Goal: Task Accomplishment & Management: Complete application form

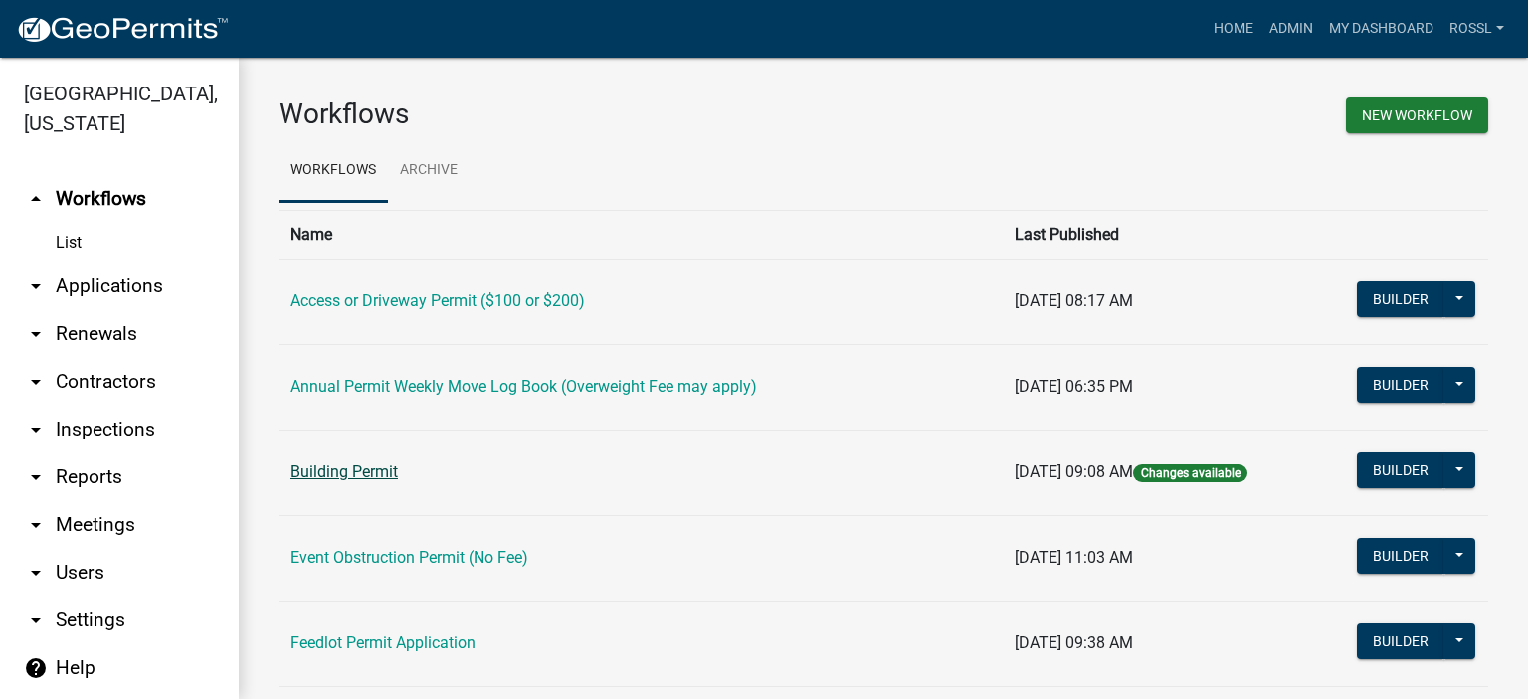
click at [346, 466] on link "Building Permit" at bounding box center [343, 472] width 107 height 19
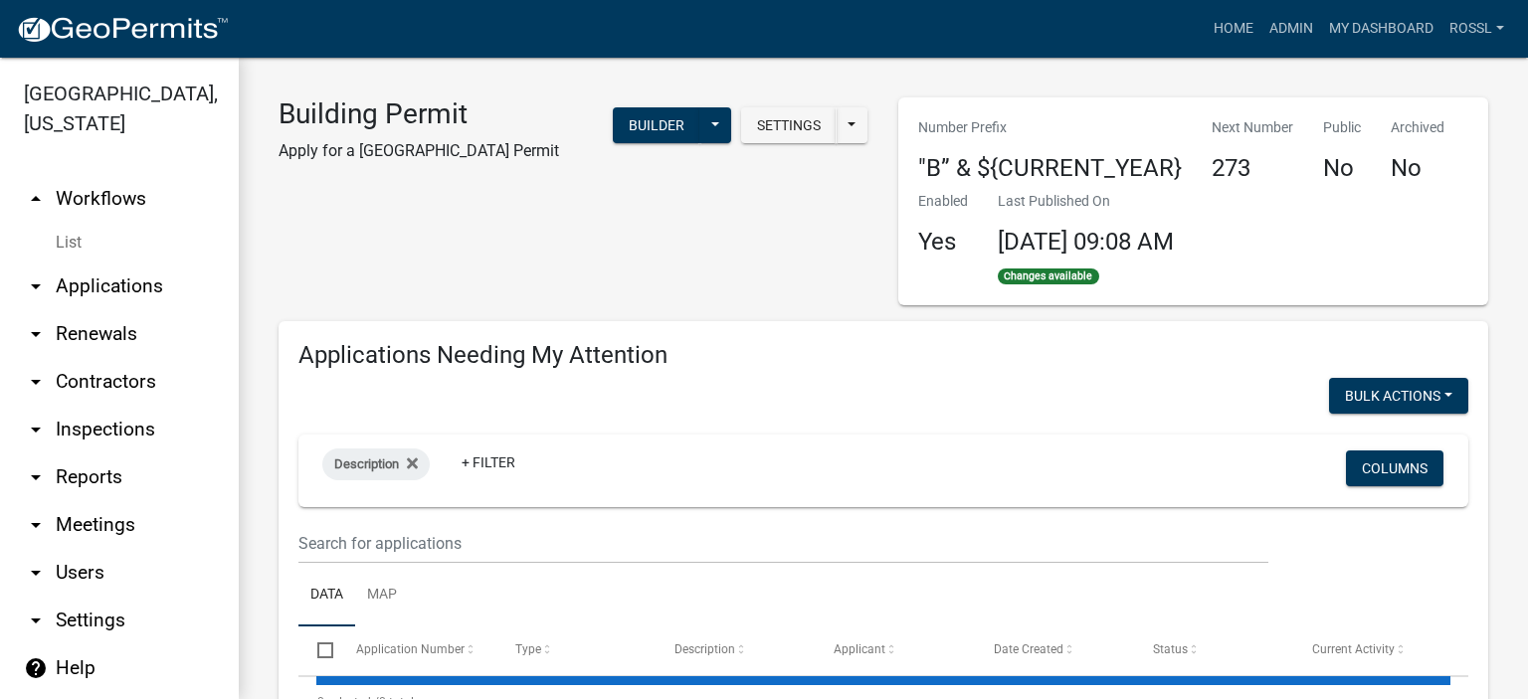
select select "2: 50"
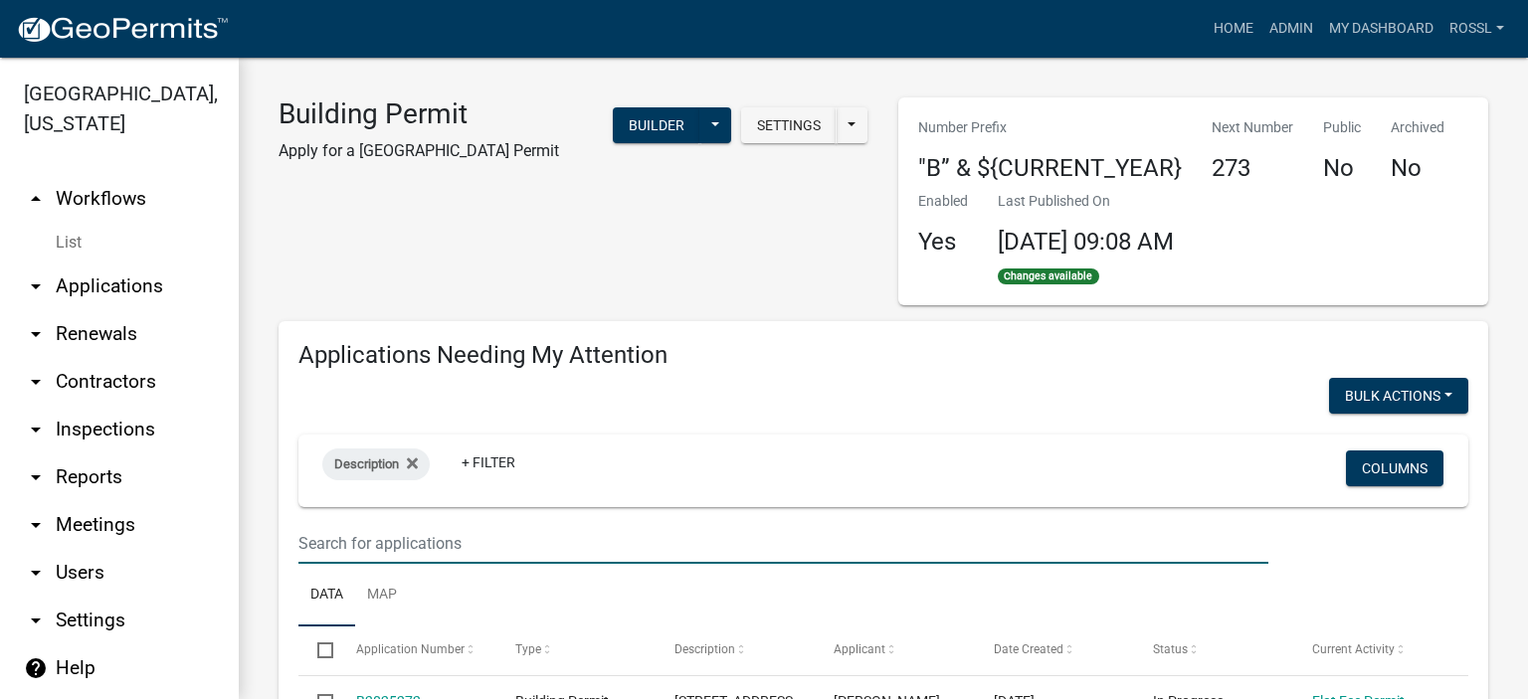
click at [468, 540] on input "text" at bounding box center [783, 543] width 970 height 41
click at [441, 544] on input "text" at bounding box center [783, 543] width 970 height 41
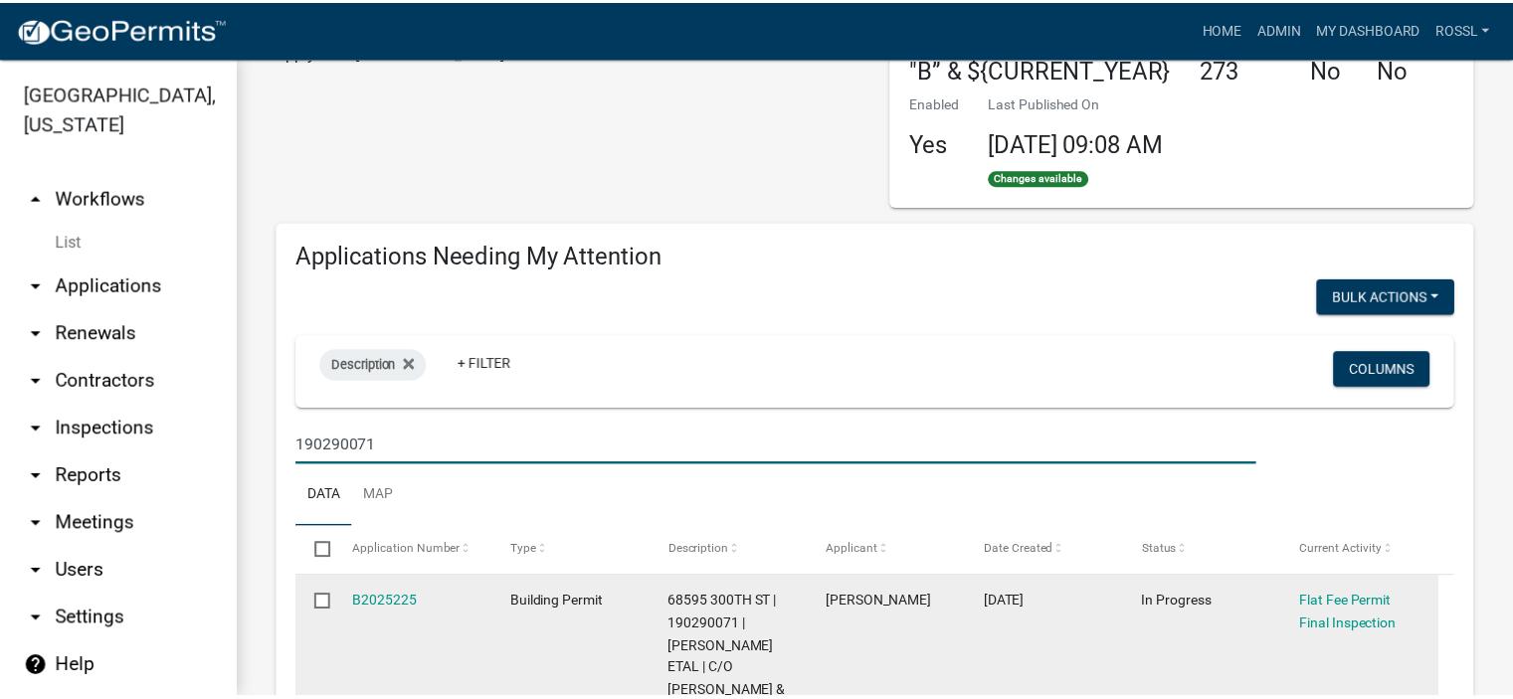
scroll to position [199, 0]
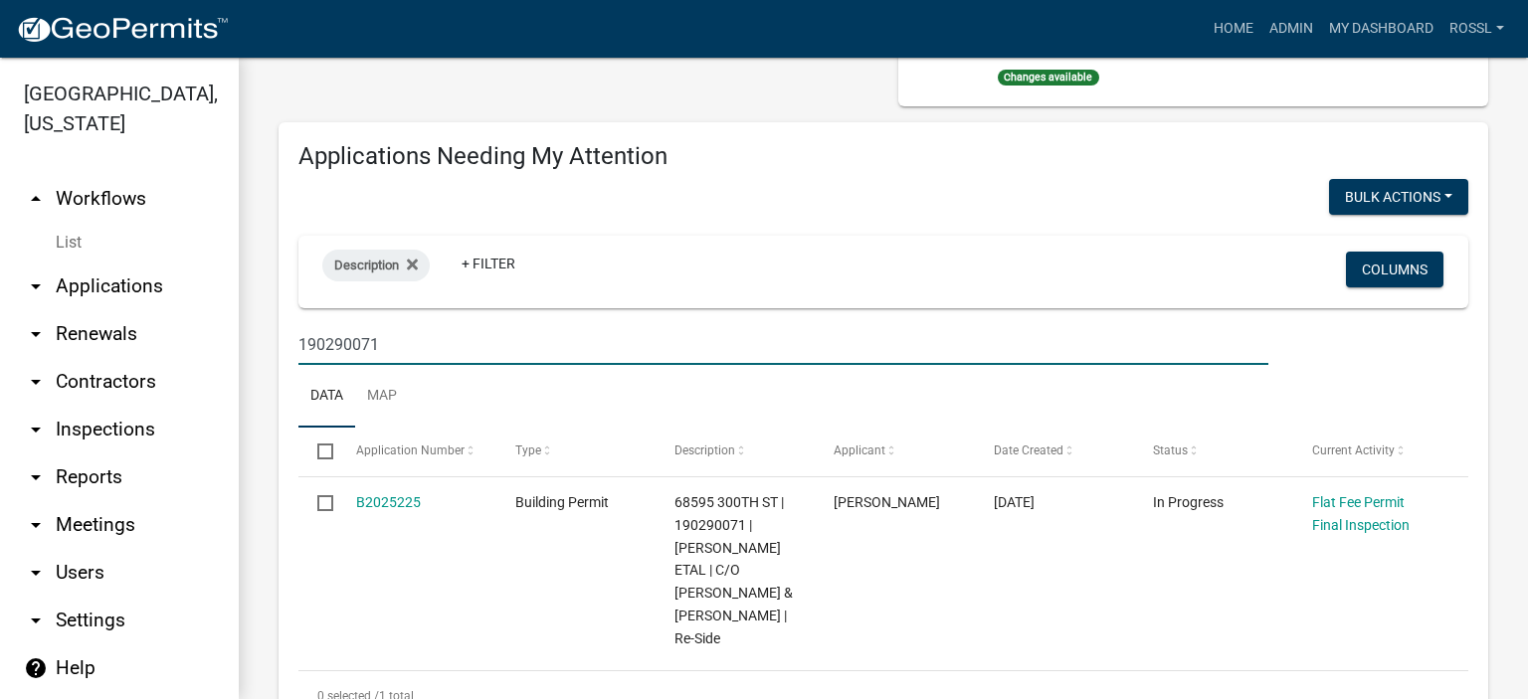
type input "190290071"
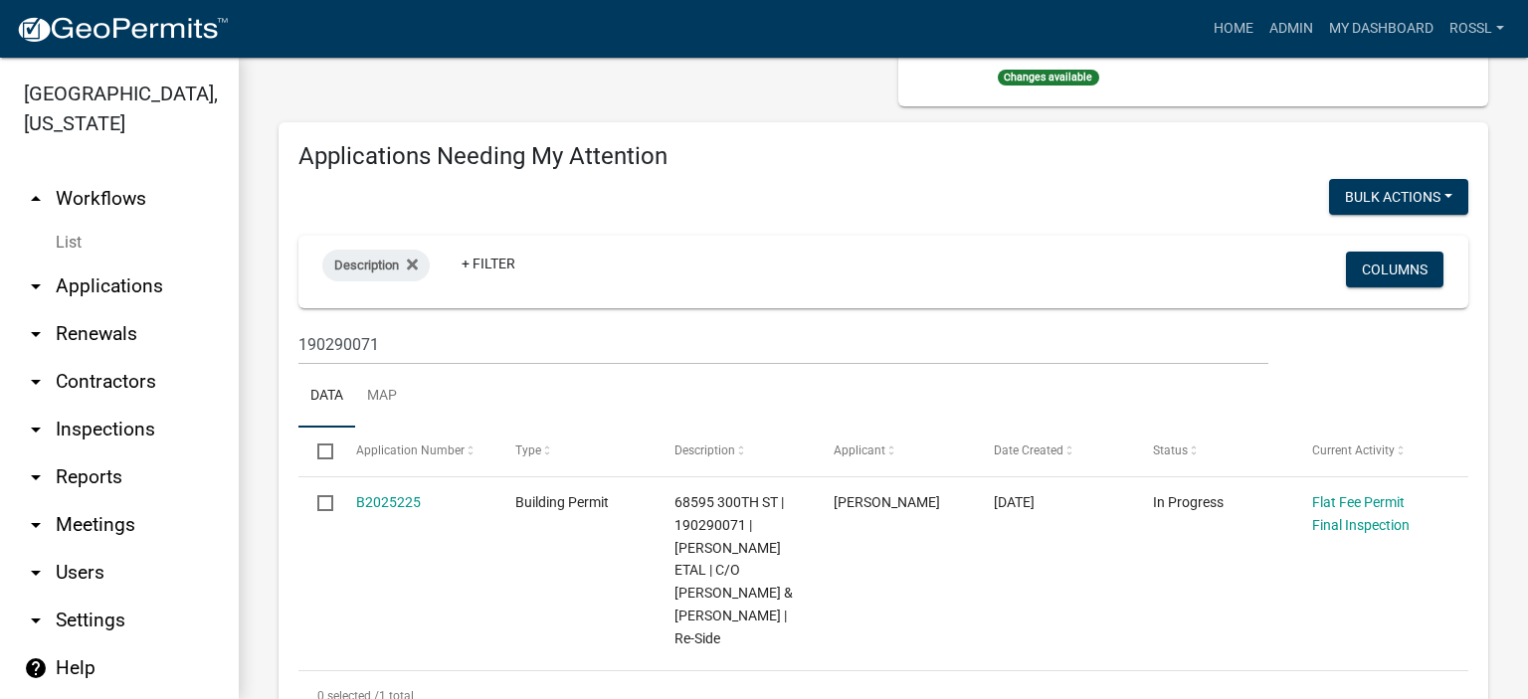
click at [534, 399] on ul "Data Map" at bounding box center [883, 396] width 1170 height 63
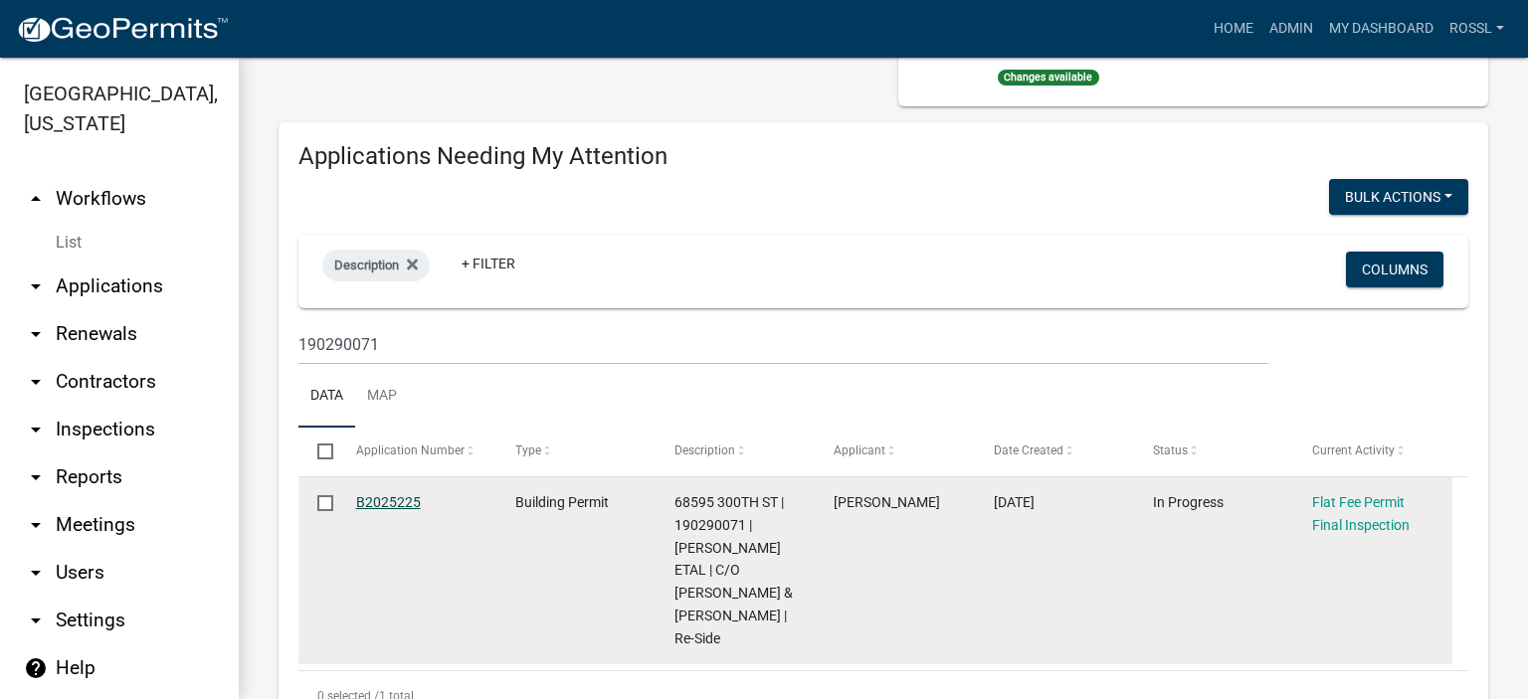
click at [395, 503] on link "B2025225" at bounding box center [388, 502] width 65 height 16
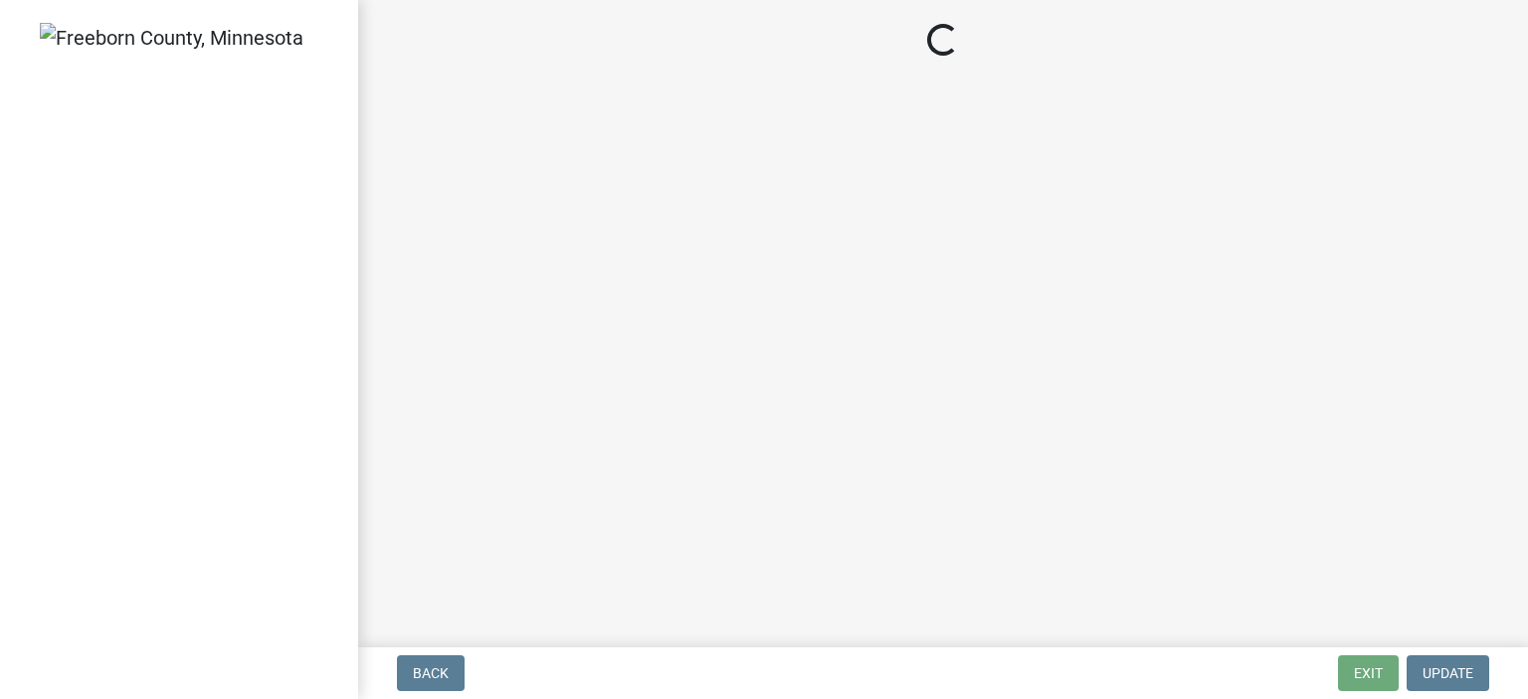
select select "3613e5d6-c0da-40a7-83d4-d5638b2e6124"
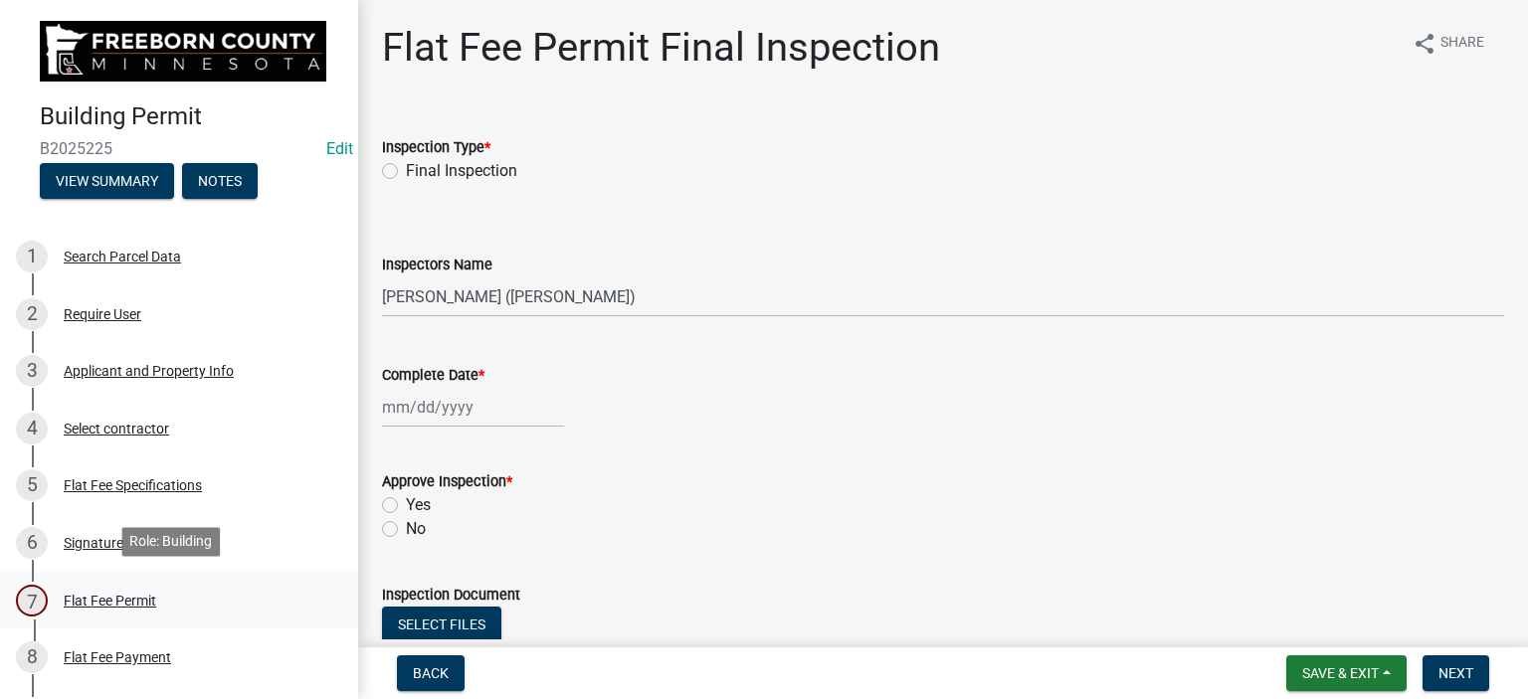
click at [97, 600] on div "Flat Fee Permit" at bounding box center [110, 601] width 93 height 14
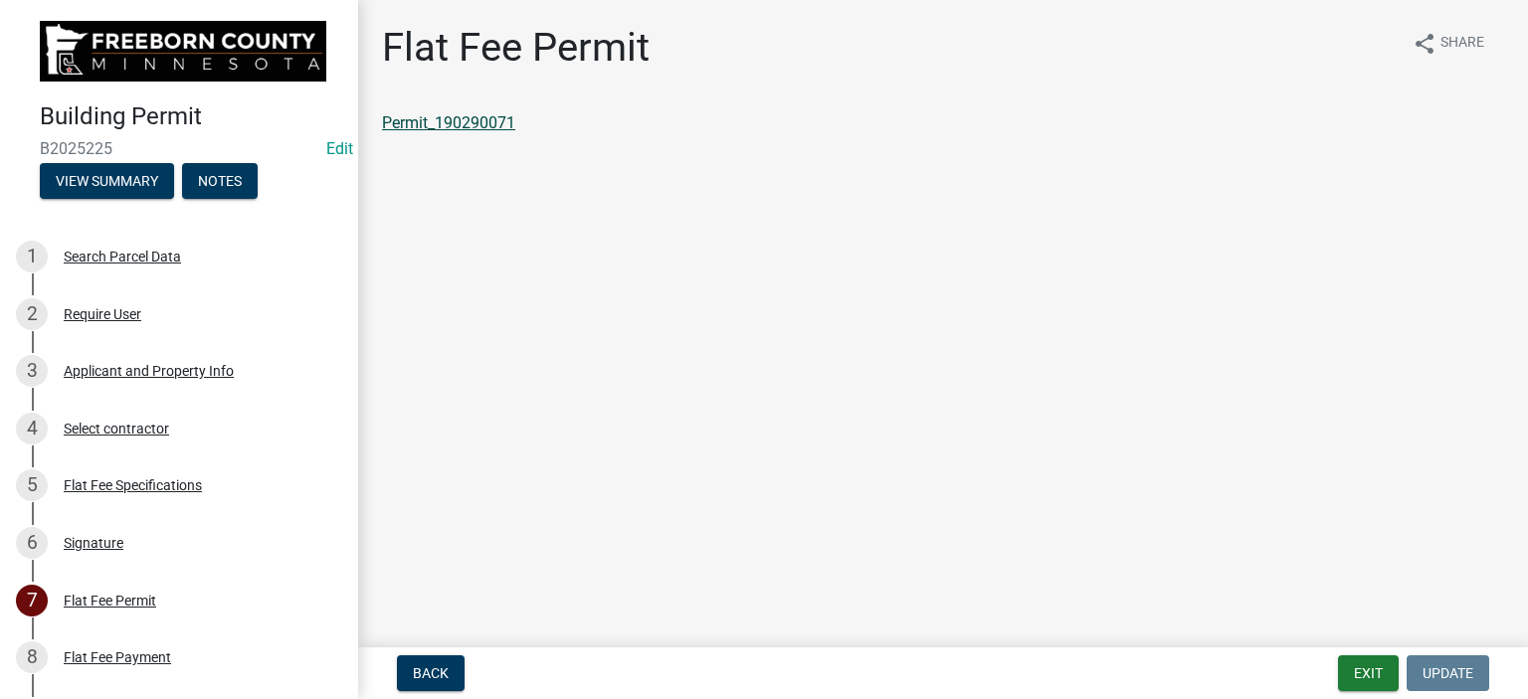
click at [483, 121] on link "Permit_190290071" at bounding box center [448, 122] width 133 height 19
click at [1366, 677] on button "Exit" at bounding box center [1368, 674] width 61 height 36
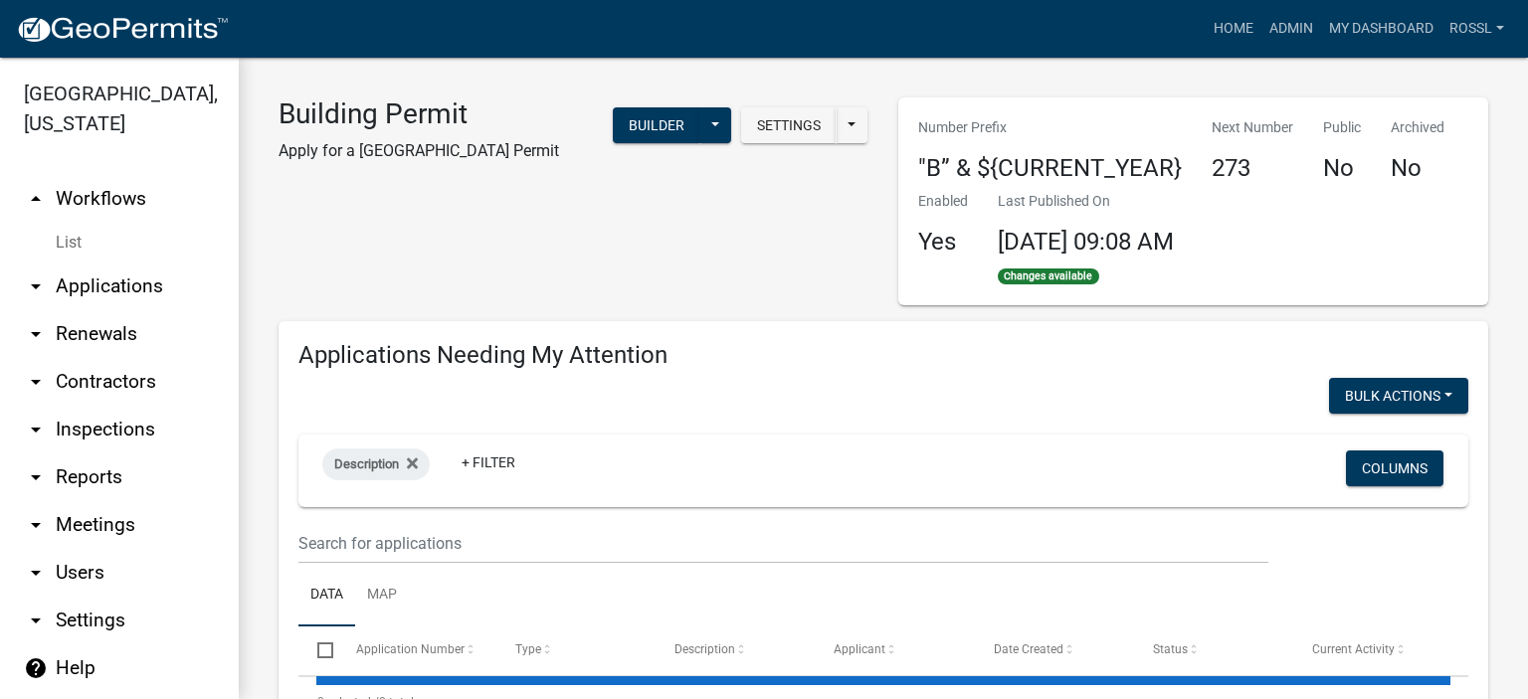
select select "2: 50"
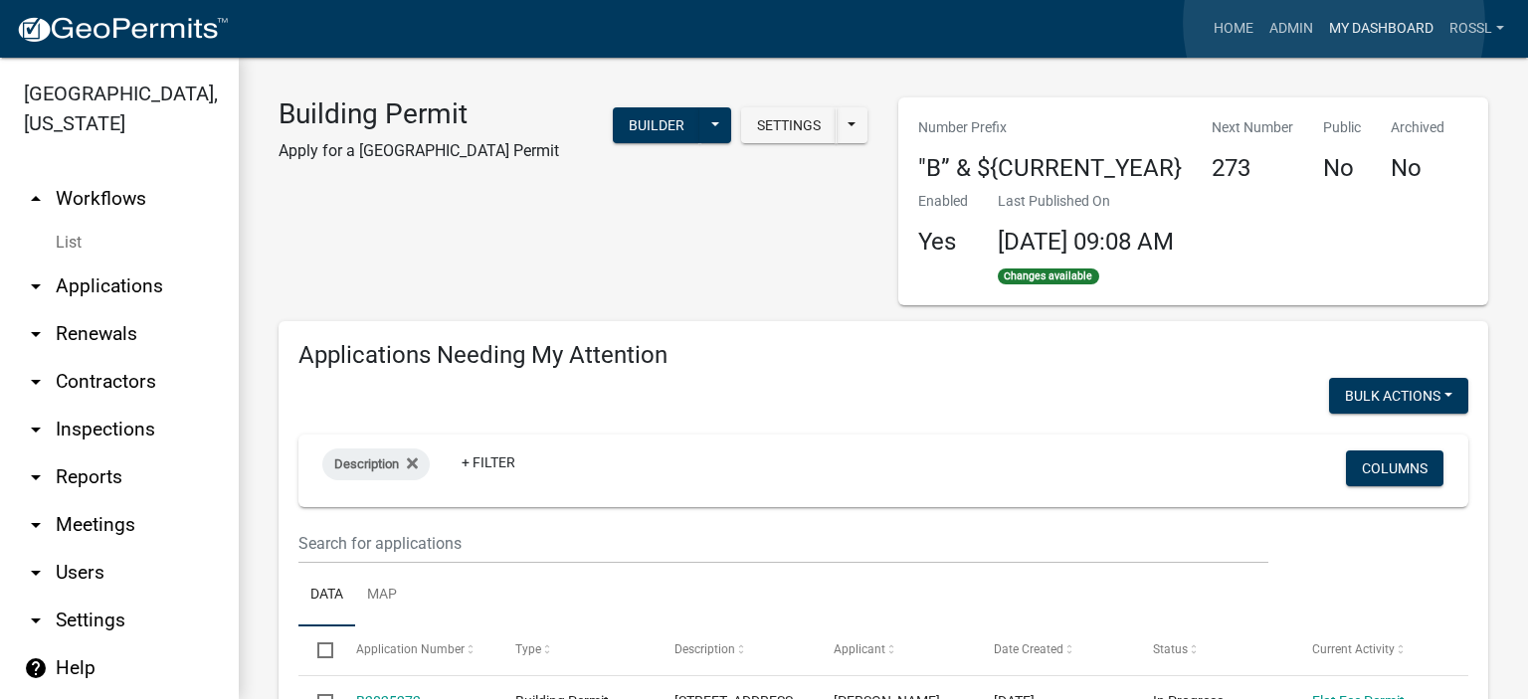
click at [1334, 23] on link "My Dashboard" at bounding box center [1381, 29] width 120 height 38
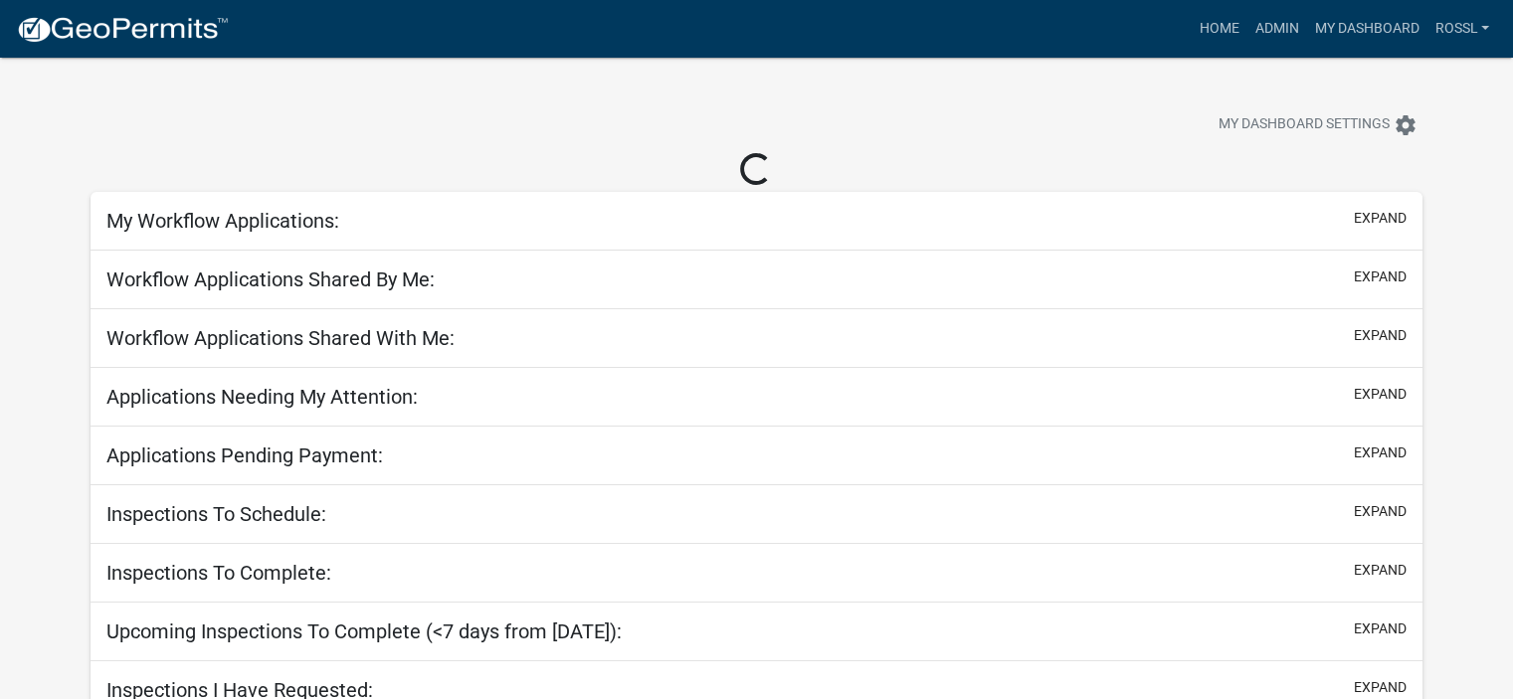
select select "2: 50"
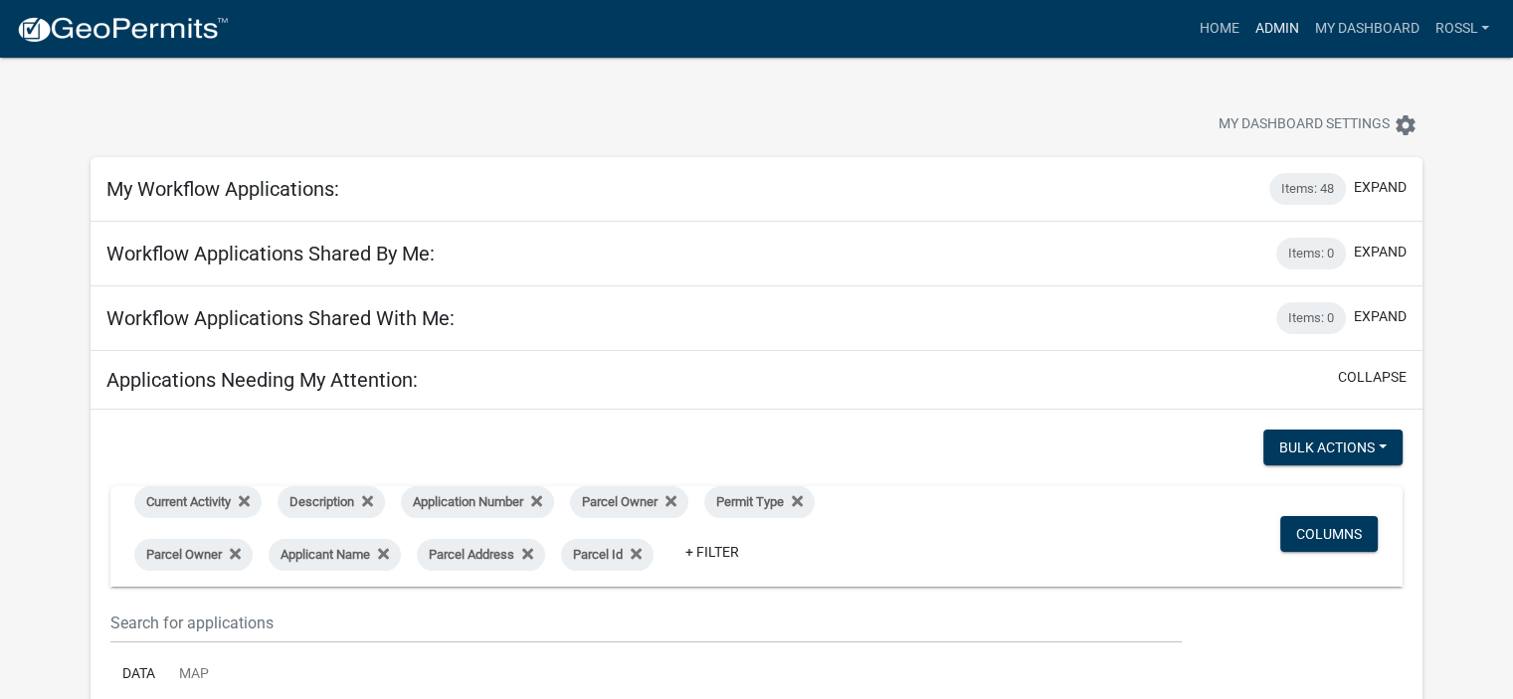
click at [1264, 27] on link "Admin" at bounding box center [1276, 29] width 60 height 38
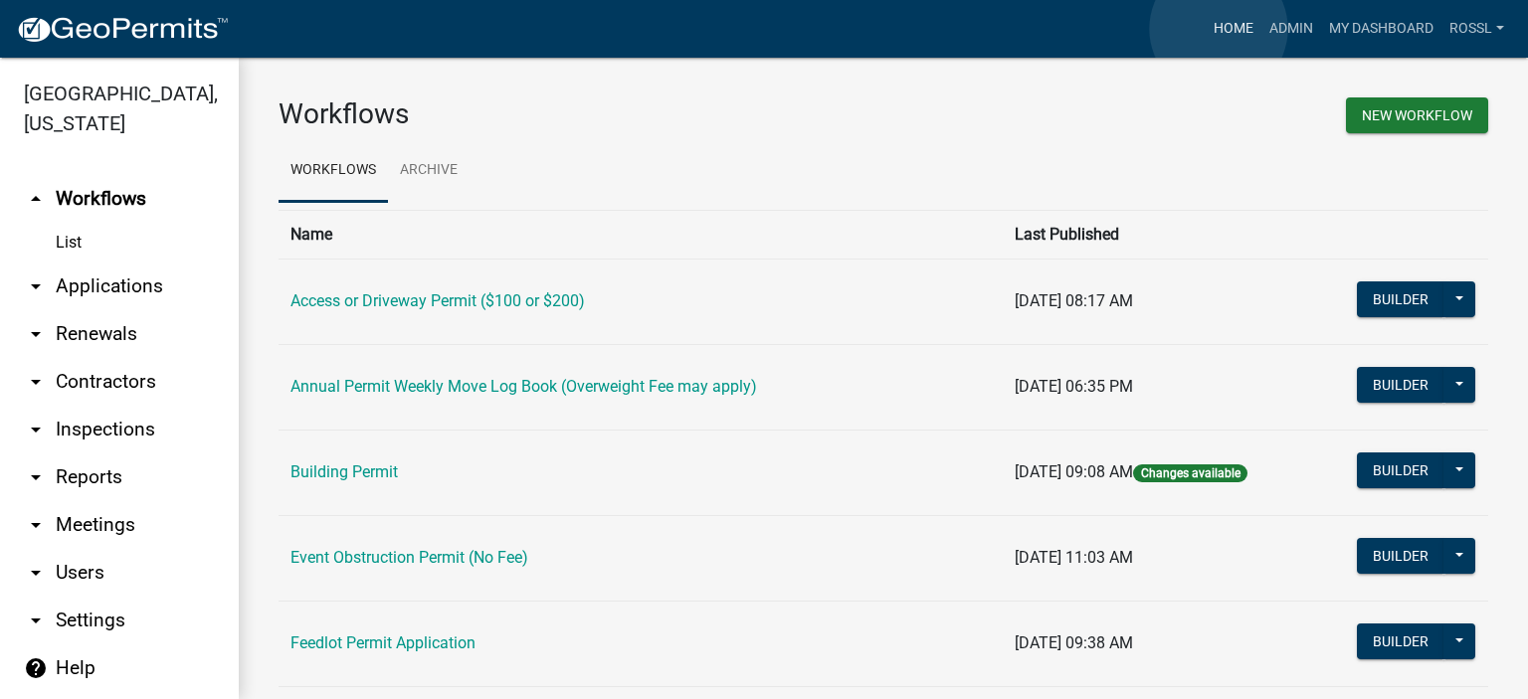
click at [1220, 27] on link "Home" at bounding box center [1234, 29] width 56 height 38
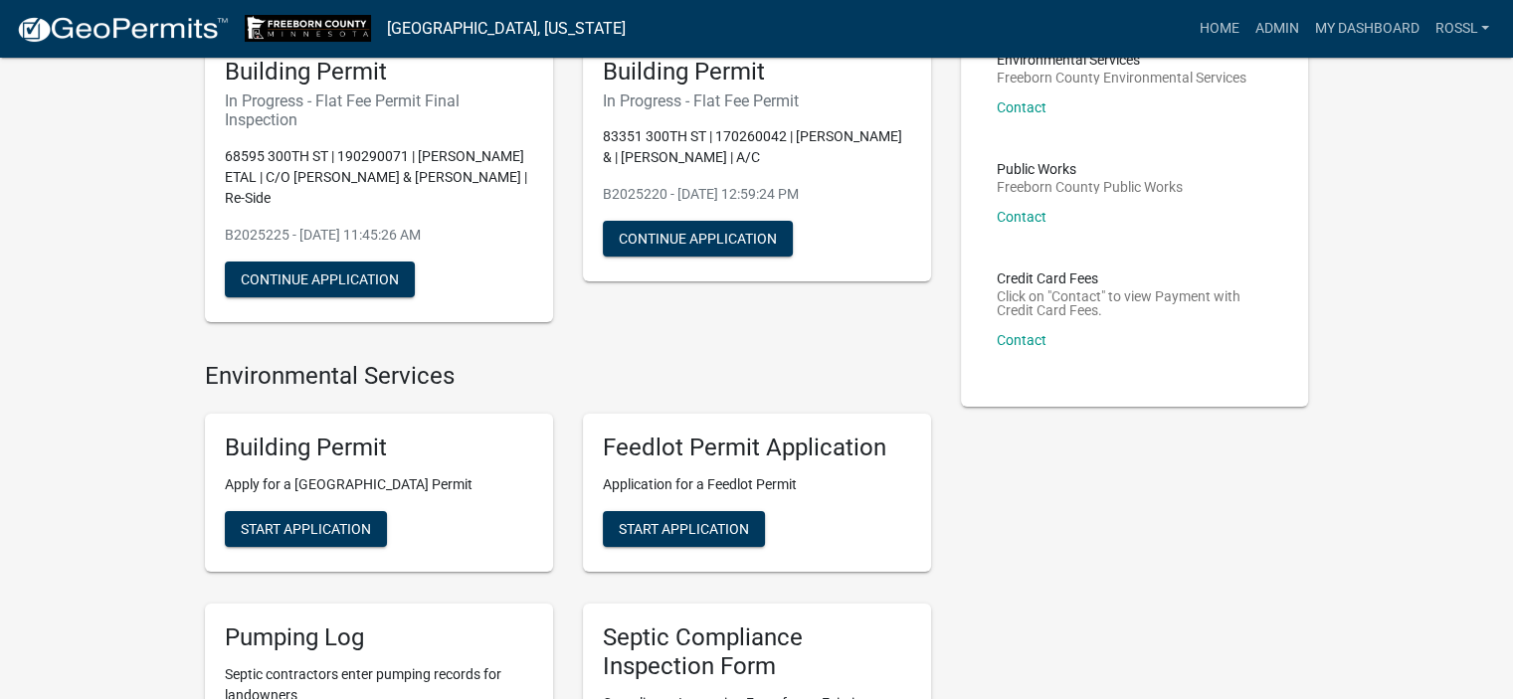
scroll to position [298, 0]
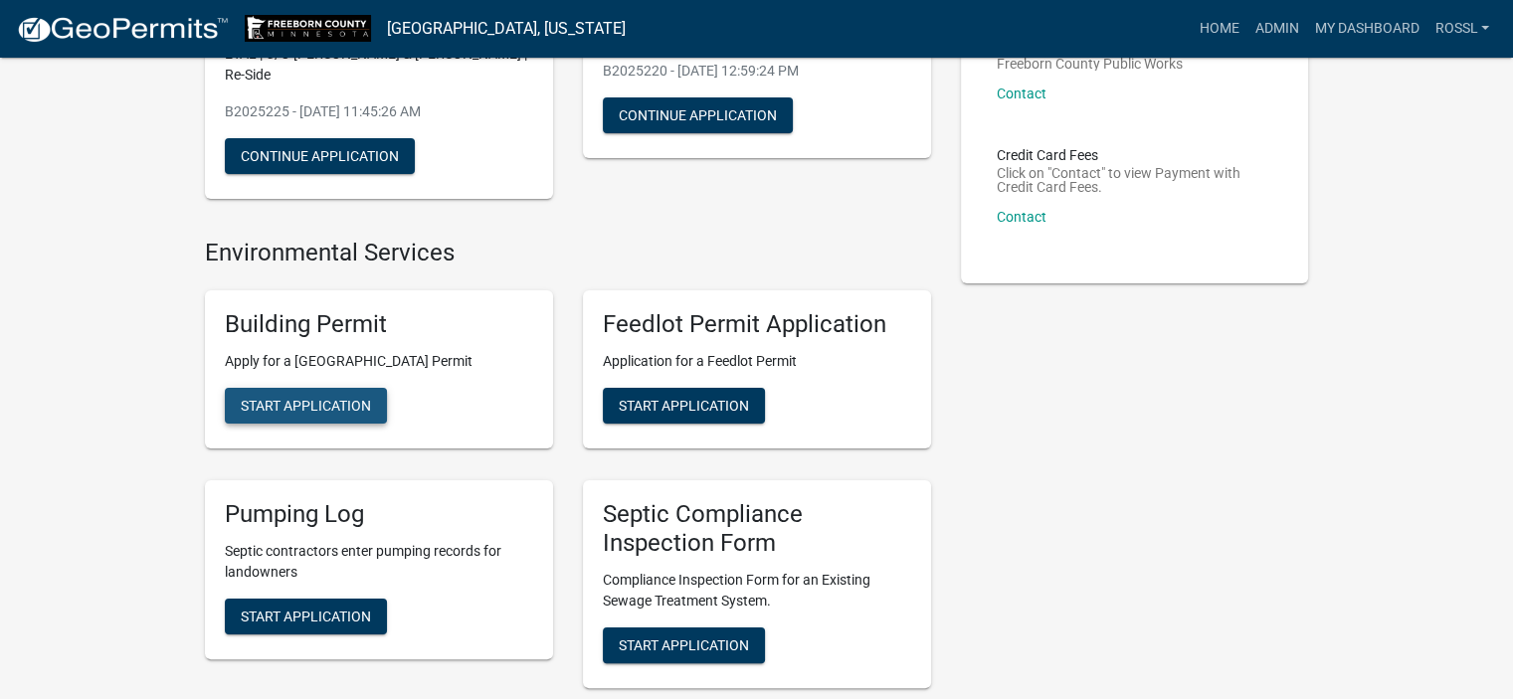
click at [264, 405] on span "Start Application" at bounding box center [306, 406] width 130 height 16
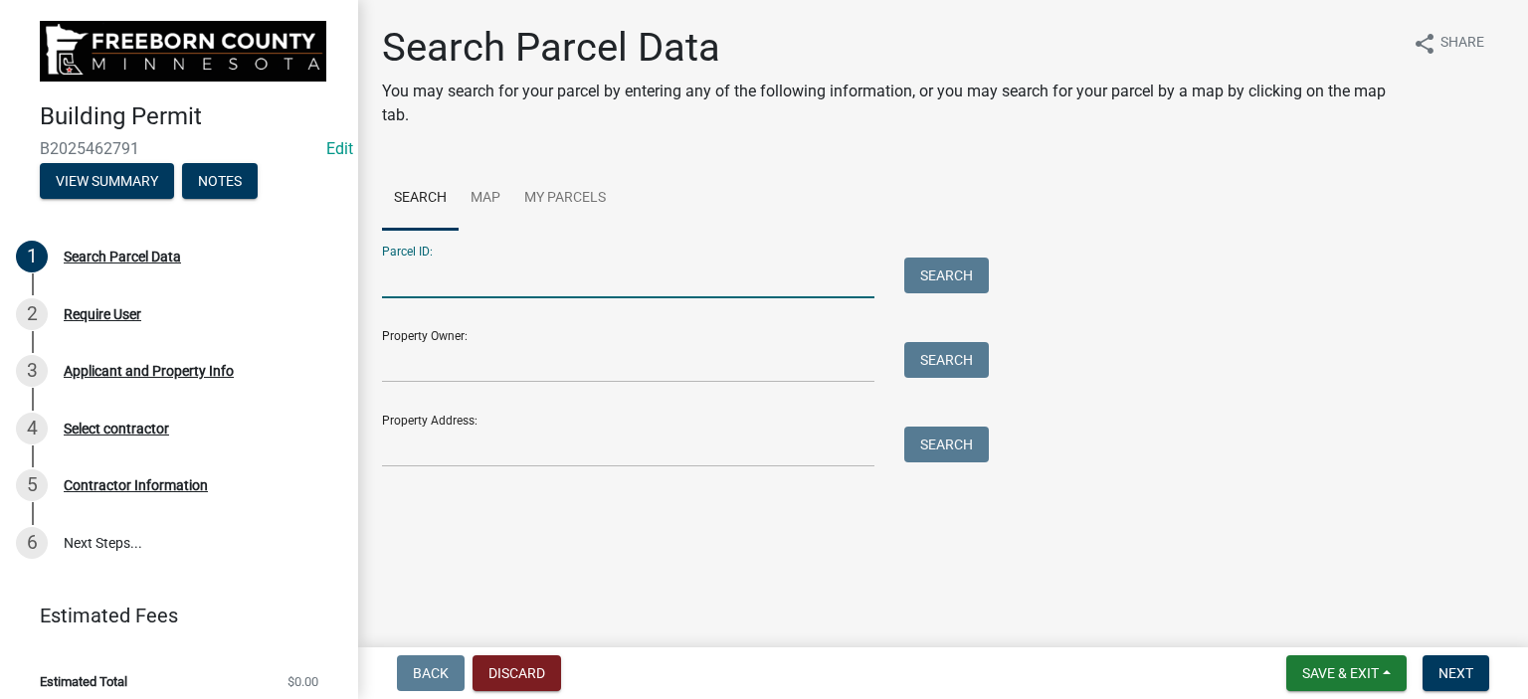
click at [419, 289] on input "Parcel ID:" at bounding box center [628, 278] width 492 height 41
type input "190290071"
click at [927, 274] on button "Search" at bounding box center [946, 276] width 85 height 36
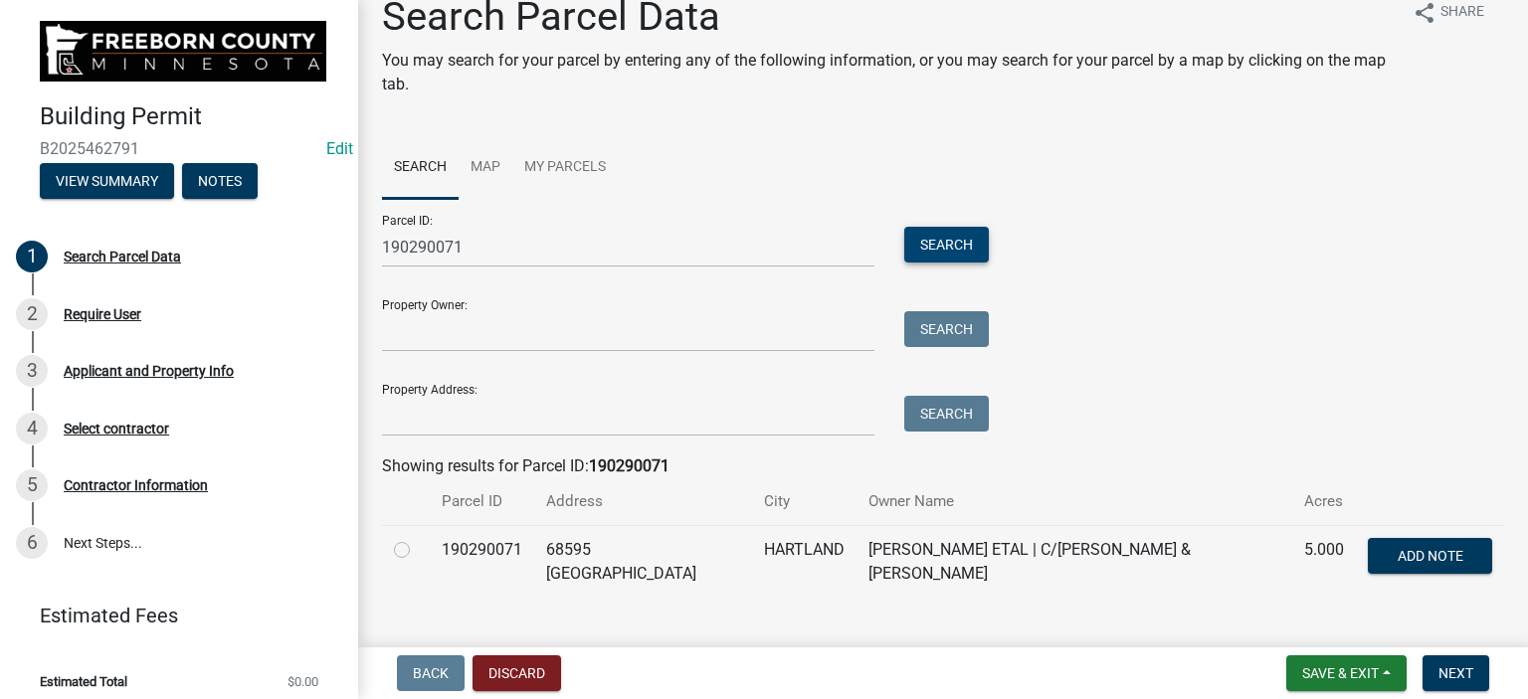
scroll to position [60, 0]
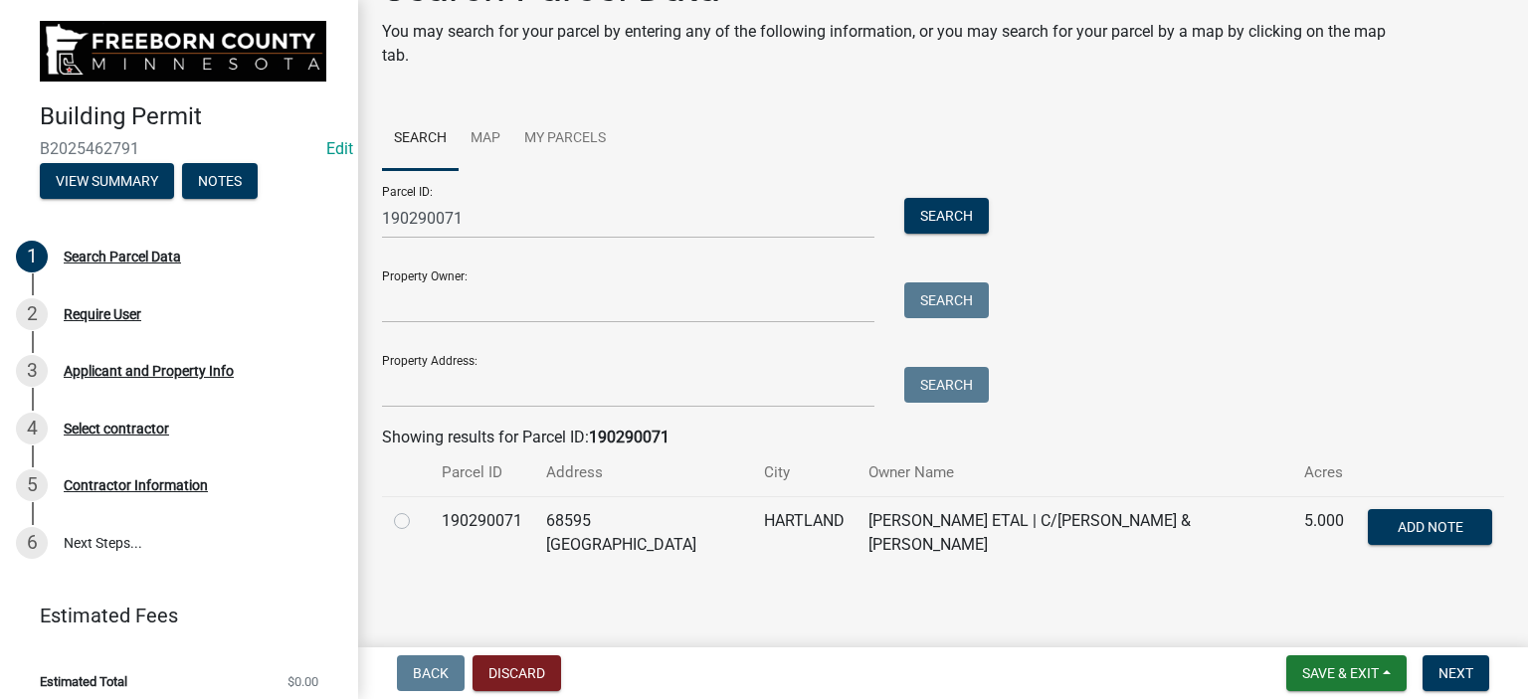
click at [418, 509] on label at bounding box center [418, 509] width 0 height 0
click at [418, 522] on input "radio" at bounding box center [424, 515] width 13 height 13
radio input "true"
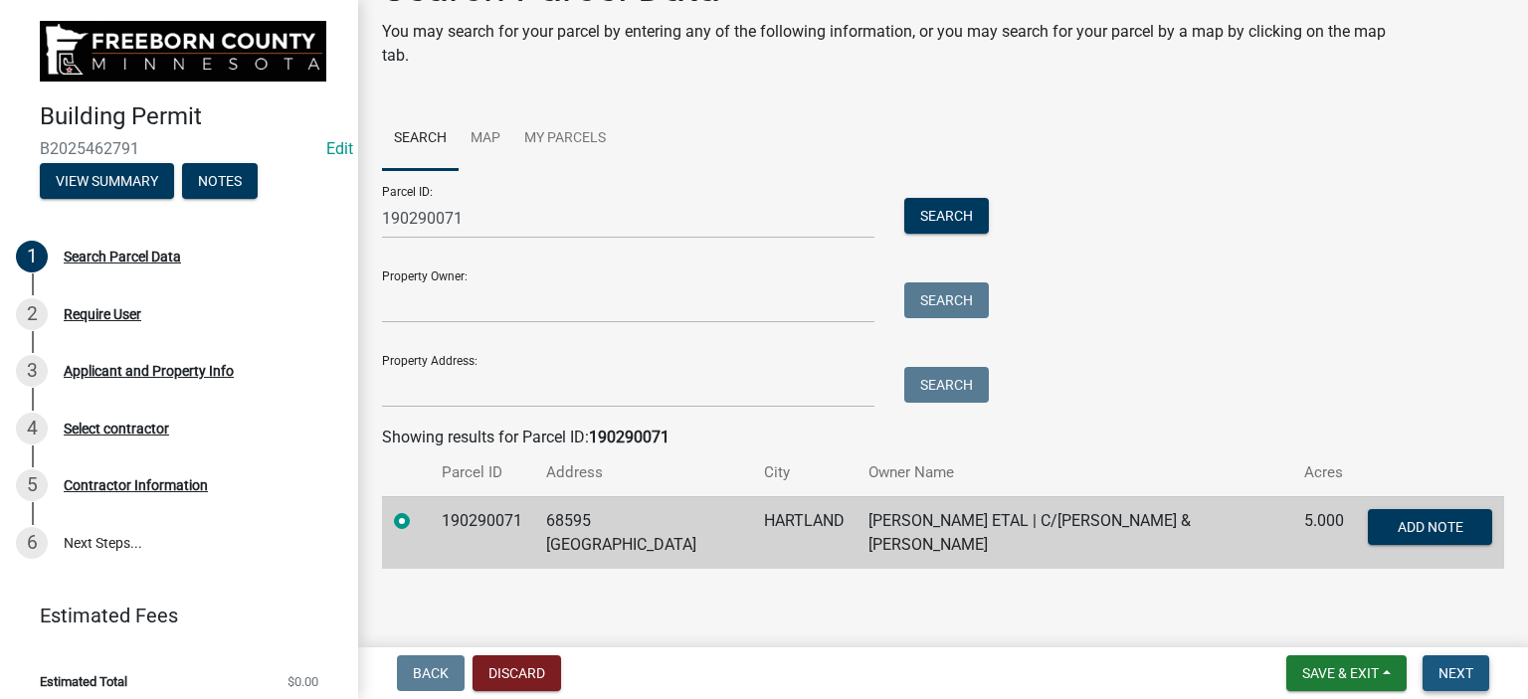
click at [1448, 670] on span "Next" at bounding box center [1455, 673] width 35 height 16
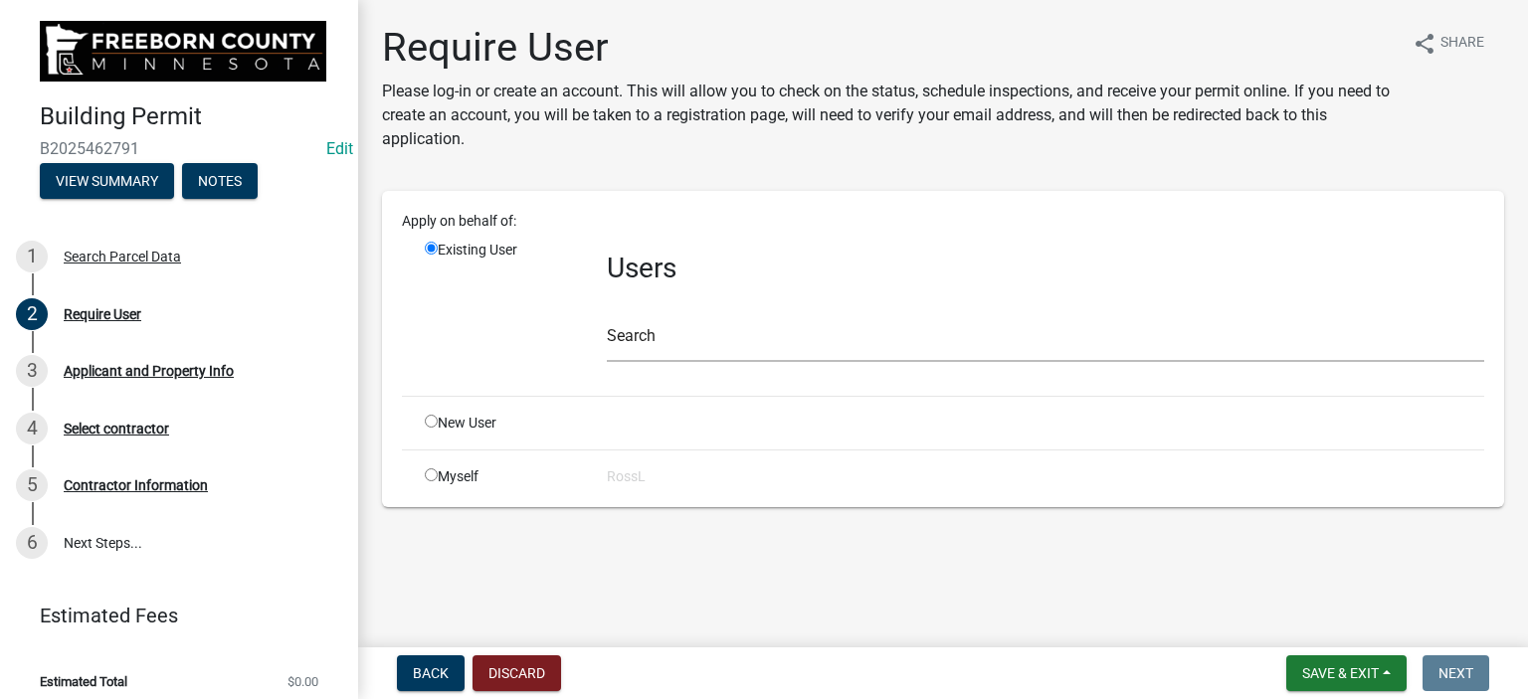
click at [427, 418] on input "radio" at bounding box center [431, 421] width 13 height 13
radio input "true"
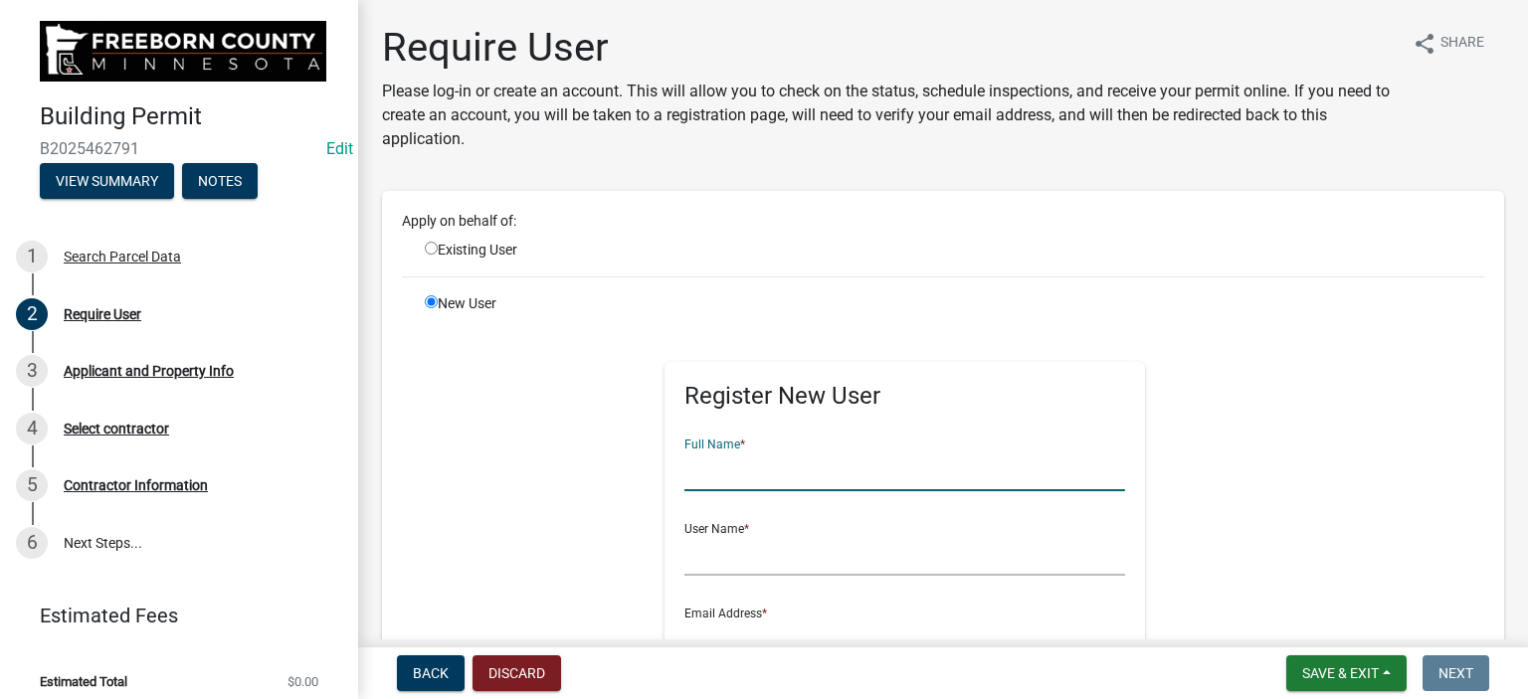
click at [697, 477] on input "text" at bounding box center [904, 471] width 441 height 41
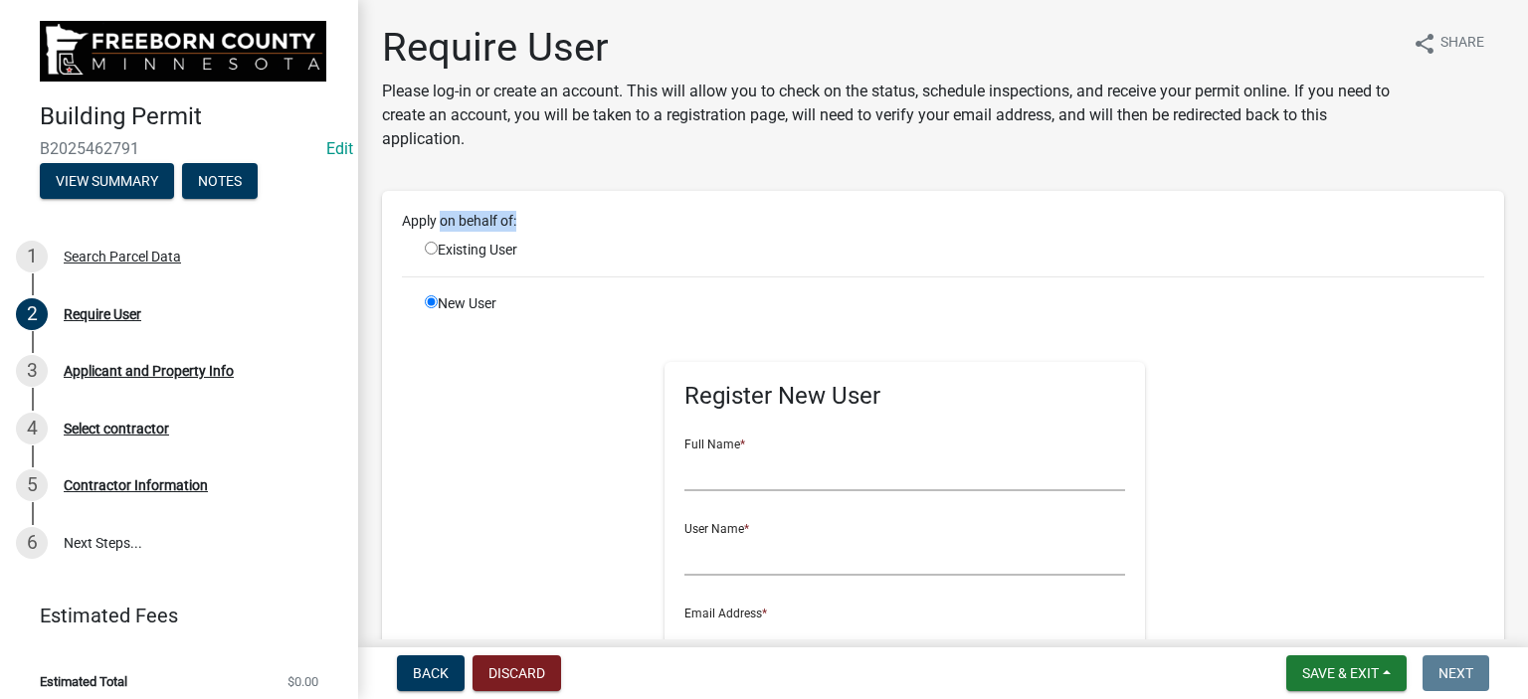
click at [434, 242] on div "Existing User" at bounding box center [501, 250] width 182 height 21
click at [432, 250] on input "radio" at bounding box center [431, 248] width 13 height 13
radio input "true"
radio input "false"
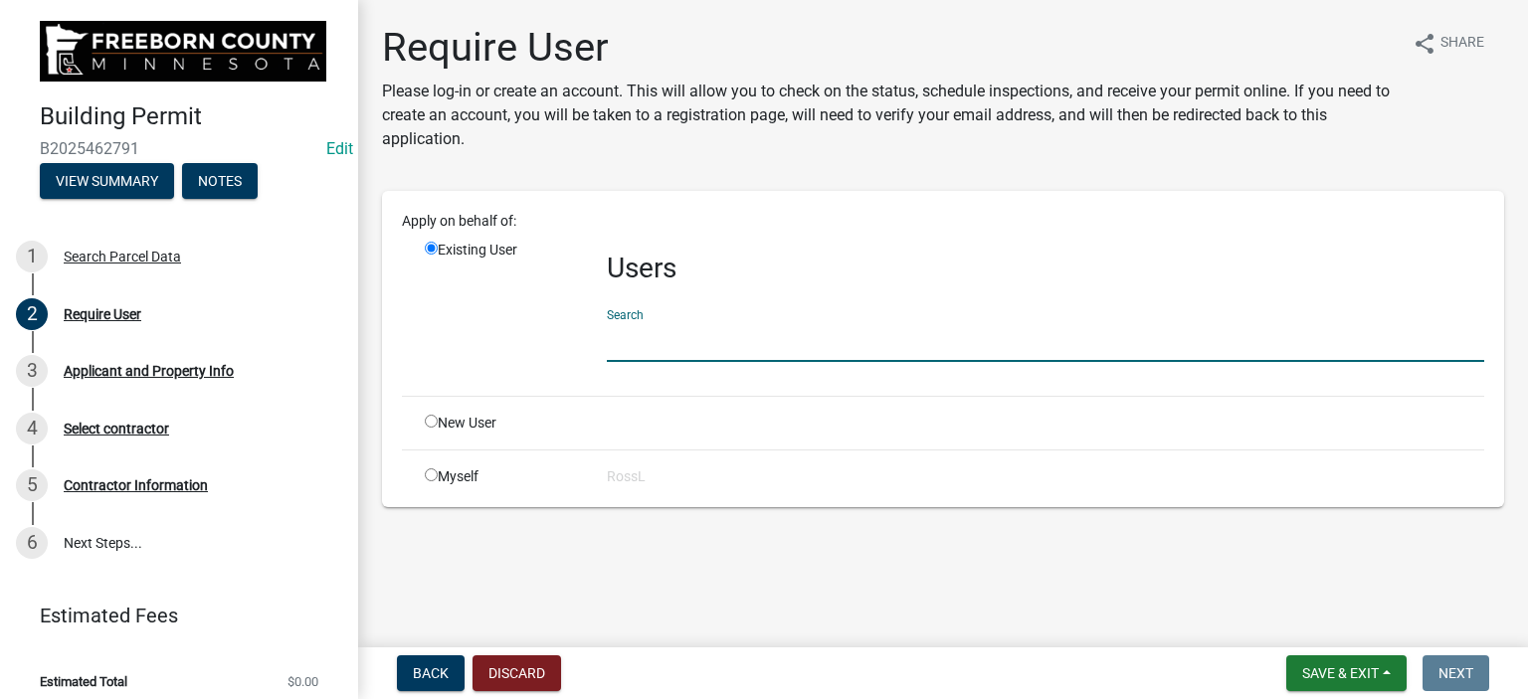
click at [635, 345] on input "text" at bounding box center [1045, 341] width 877 height 41
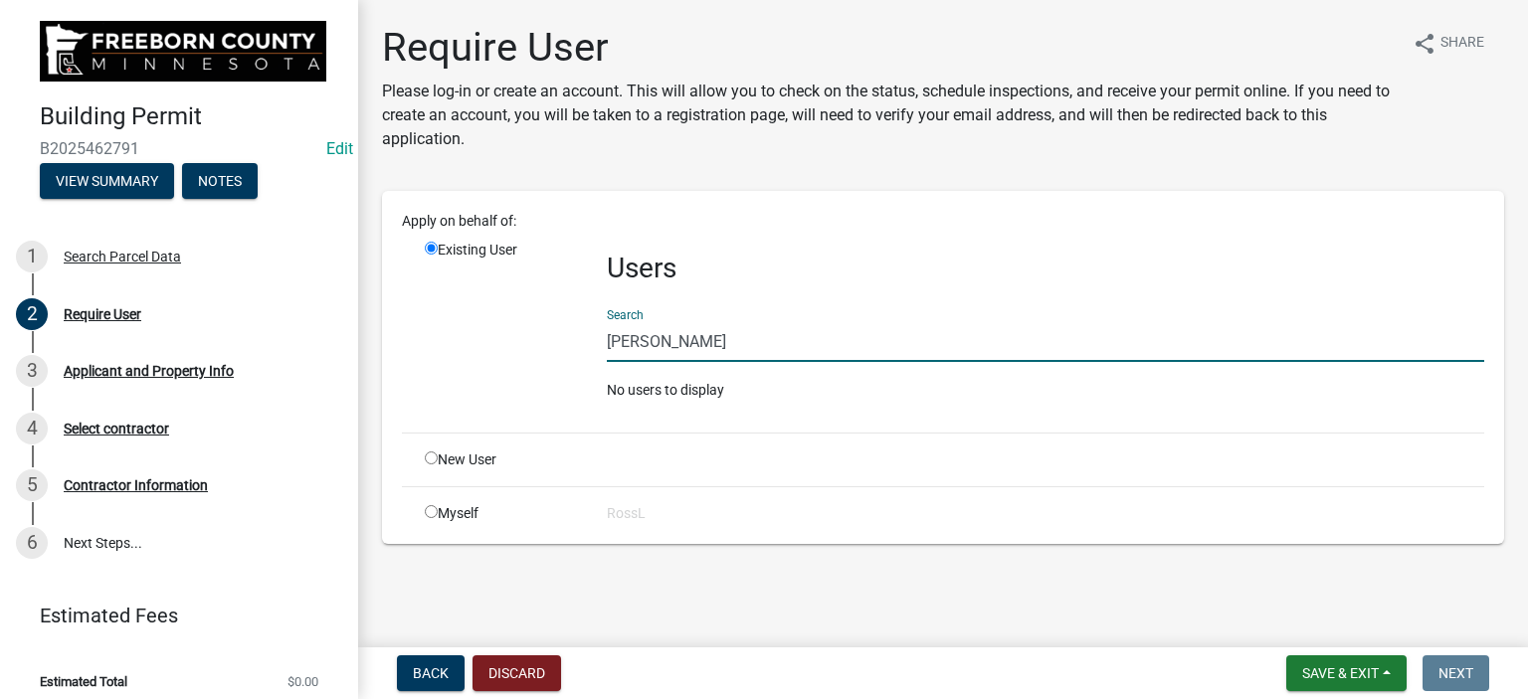
click at [635, 338] on input "[PERSON_NAME]" at bounding box center [1045, 341] width 877 height 41
click at [596, 373] on div "Users Search [PERSON_NAME] No users to display" at bounding box center [1045, 328] width 907 height 177
click at [692, 337] on input "[PERSON_NAME]" at bounding box center [1045, 341] width 877 height 41
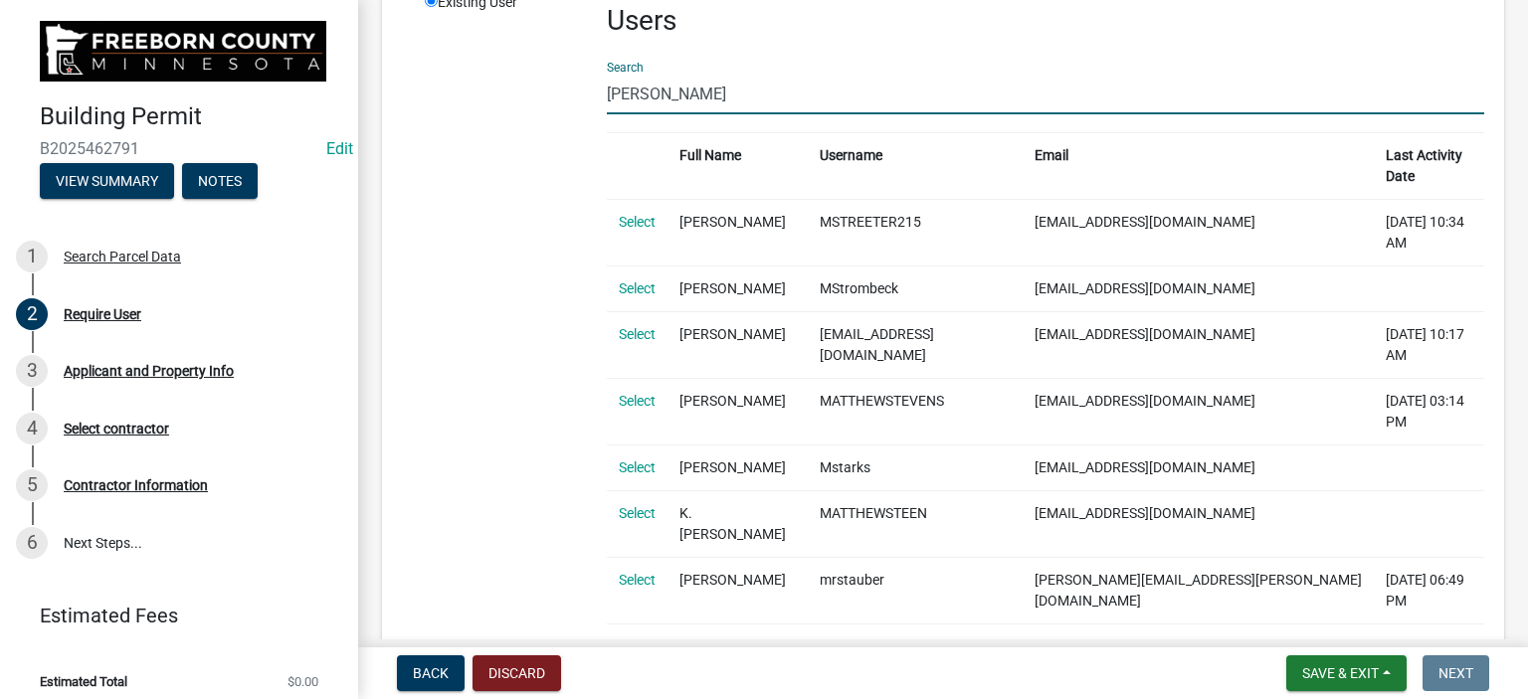
scroll to position [99, 0]
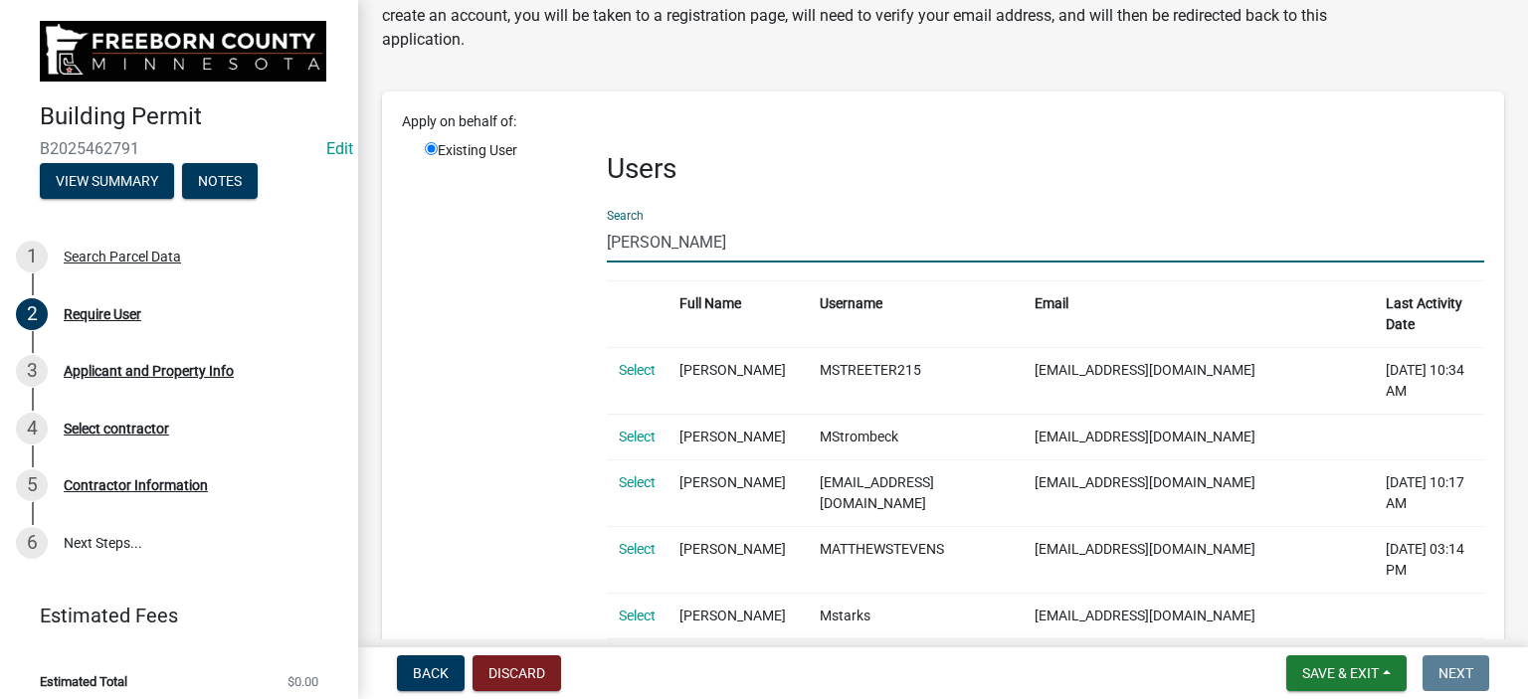
click at [434, 148] on input "radio" at bounding box center [431, 148] width 13 height 13
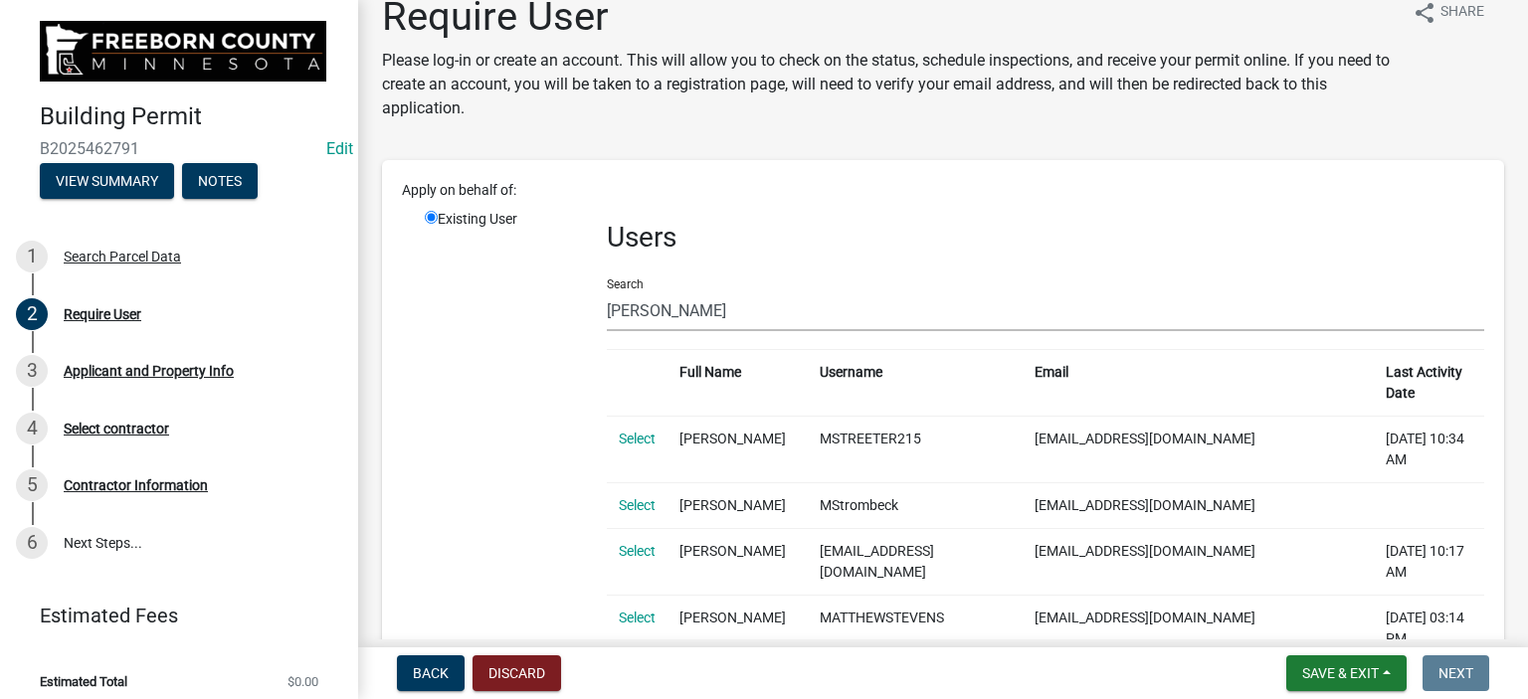
scroll to position [0, 0]
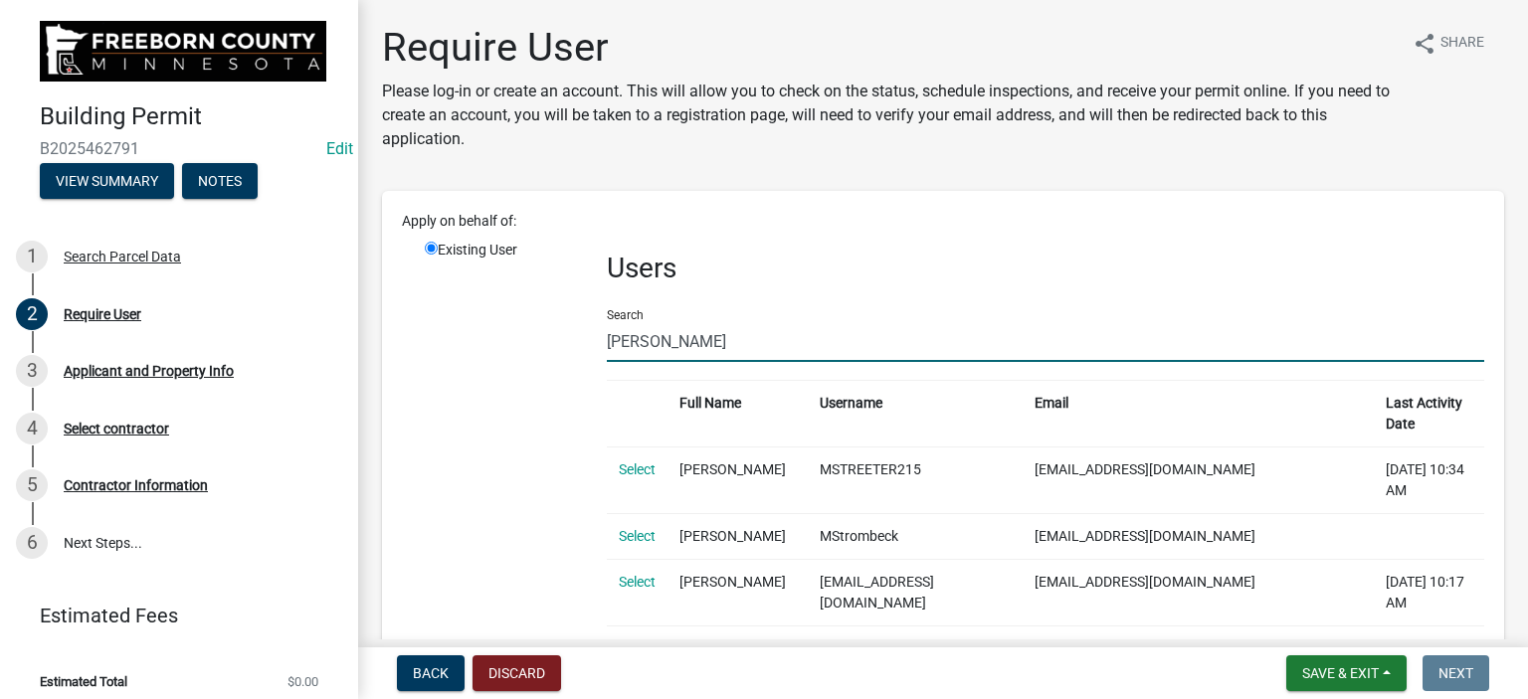
click at [694, 344] on input "[PERSON_NAME]" at bounding box center [1045, 341] width 877 height 41
type input "m"
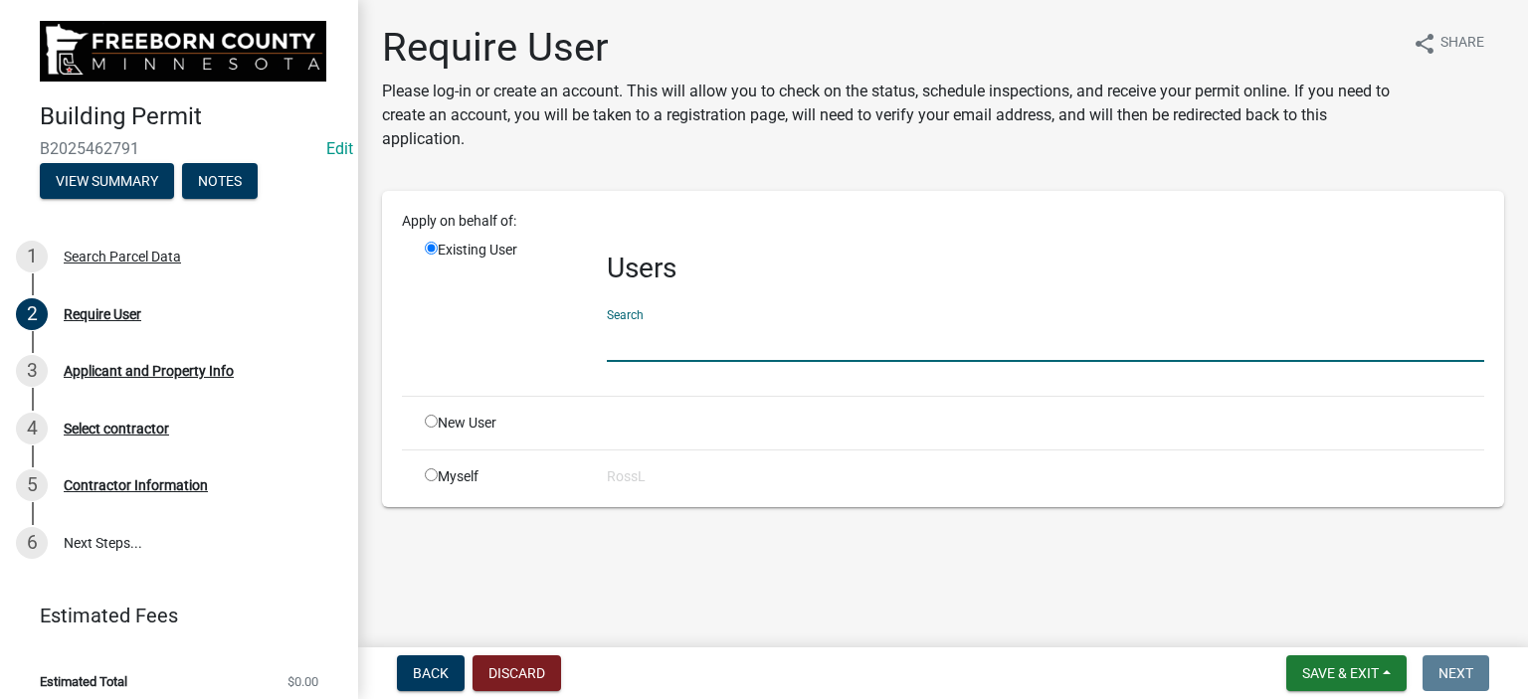
click at [431, 423] on input "radio" at bounding box center [431, 421] width 13 height 13
radio input "true"
radio input "false"
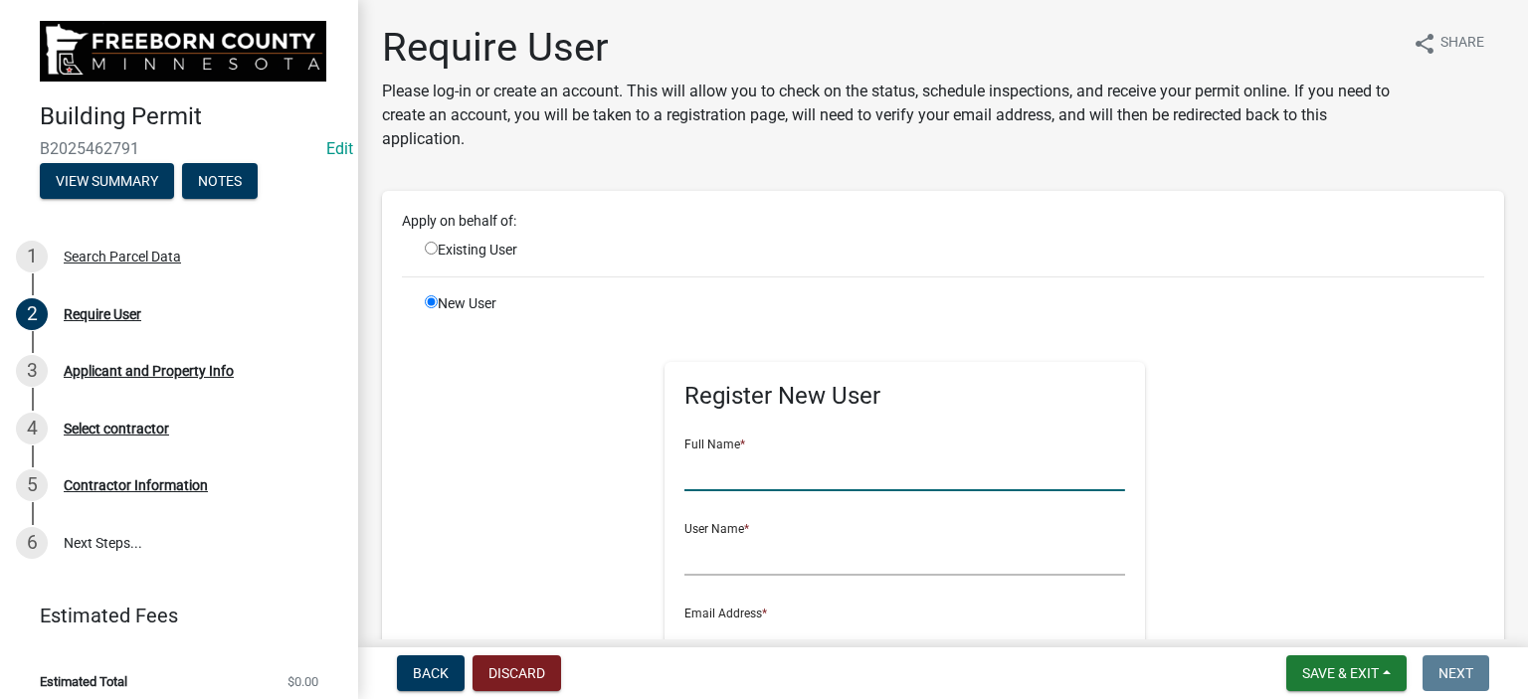
click at [752, 484] on input "text" at bounding box center [904, 471] width 441 height 41
type input "[PERSON_NAME]"
click at [704, 549] on input "text" at bounding box center [904, 555] width 441 height 41
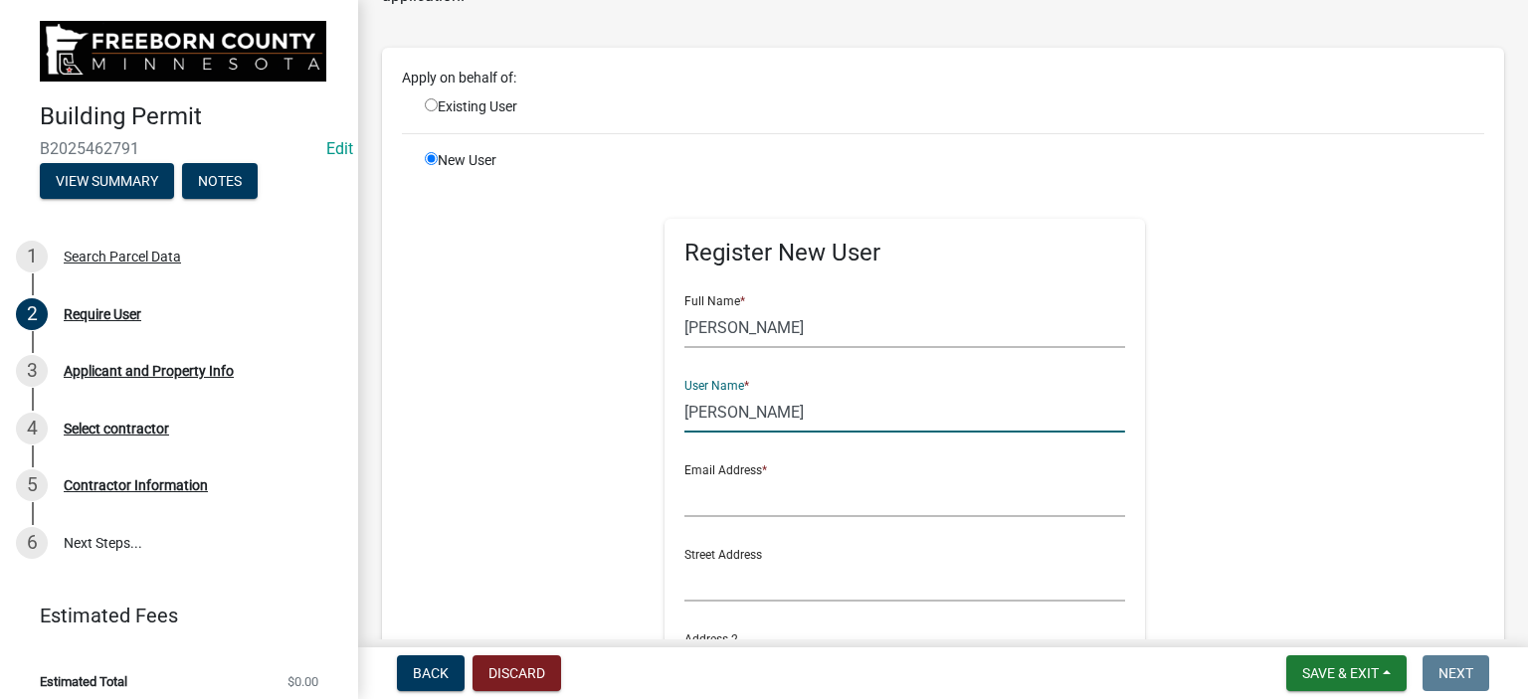
scroll to position [298, 0]
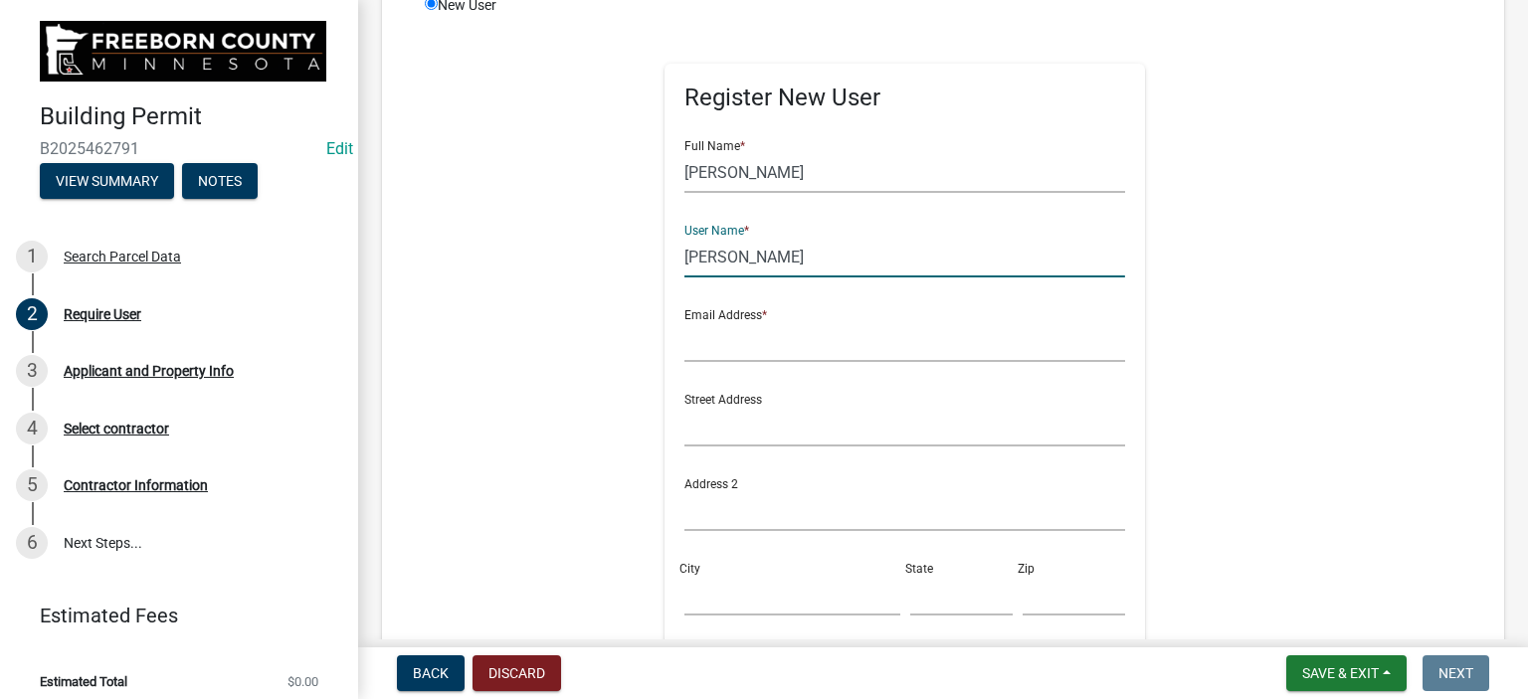
type input "[PERSON_NAME]"
click at [685, 346] on input "text" at bounding box center [904, 341] width 441 height 41
type input "r"
click at [769, 256] on input "[PERSON_NAME]" at bounding box center [904, 257] width 441 height 41
type input "M"
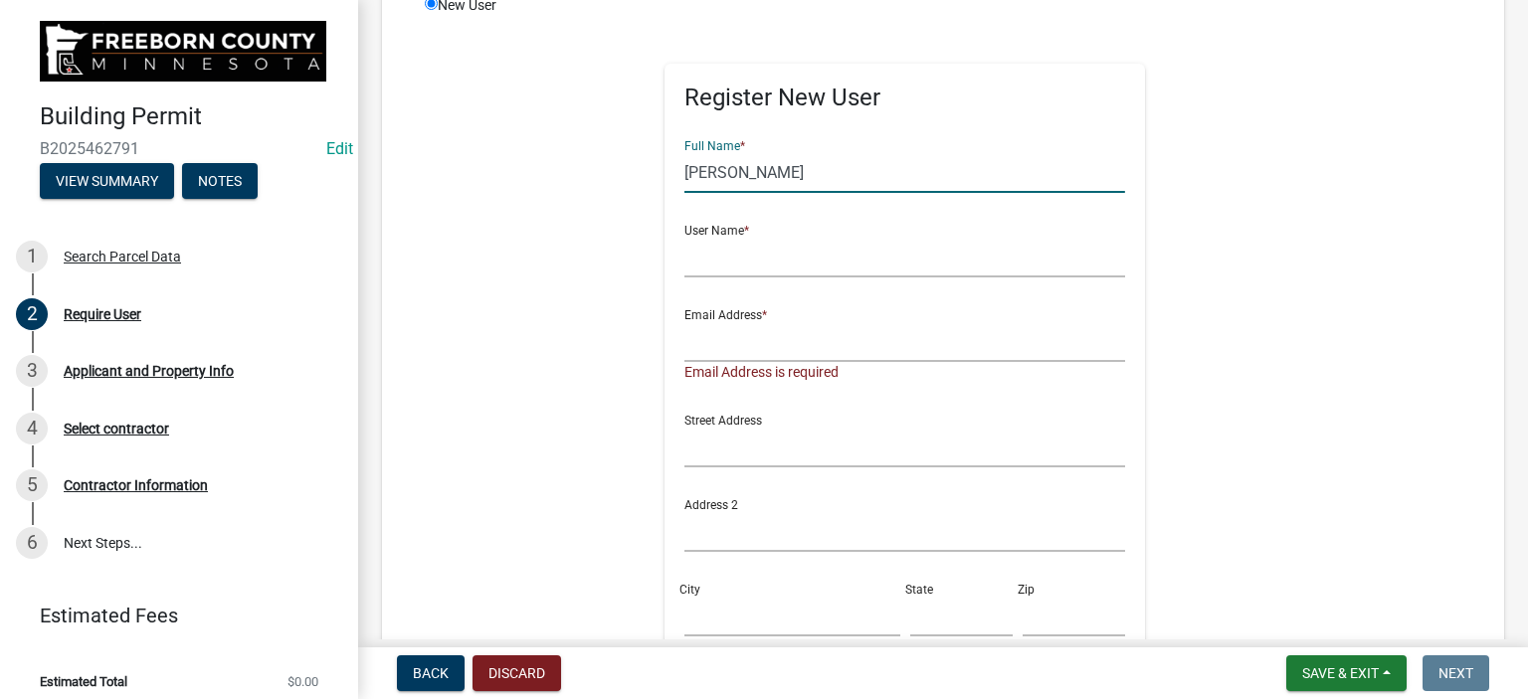
click at [779, 169] on input "[PERSON_NAME]" at bounding box center [904, 172] width 441 height 41
type input "M"
type input "[PERSON_NAME]"
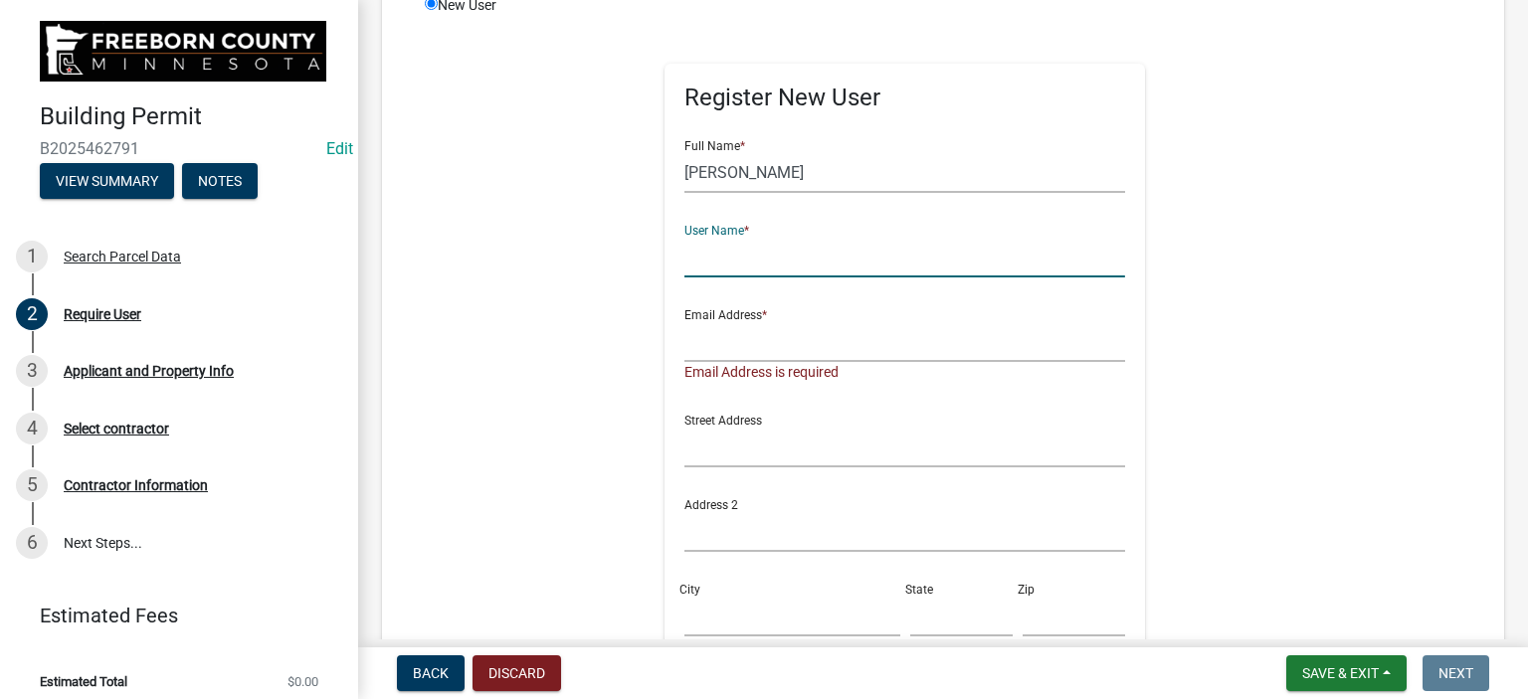
drag, startPoint x: 705, startPoint y: 267, endPoint x: 694, endPoint y: 266, distance: 11.0
click at [694, 266] on input "text" at bounding box center [904, 257] width 441 height 41
type input "[PERSON_NAME]"
click at [744, 389] on form "Full Name * [PERSON_NAME] User Name * [PERSON_NAME] Email Address * Email Addre…" at bounding box center [904, 475] width 441 height 703
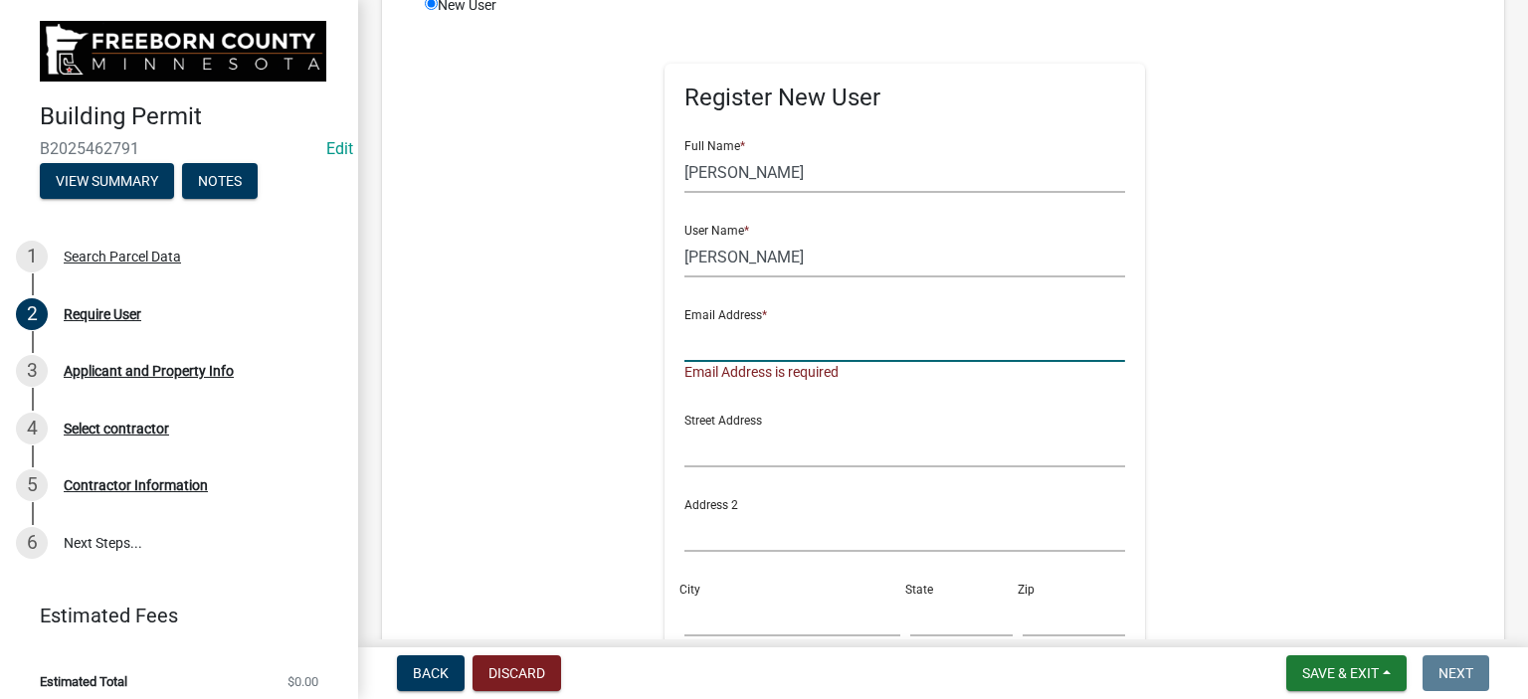
click at [735, 337] on input "text" at bounding box center [904, 341] width 441 height 41
type input "[PERSON_NAME][EMAIL_ADDRESS][PERSON_NAME][DOMAIN_NAME][PERSON_NAME]"
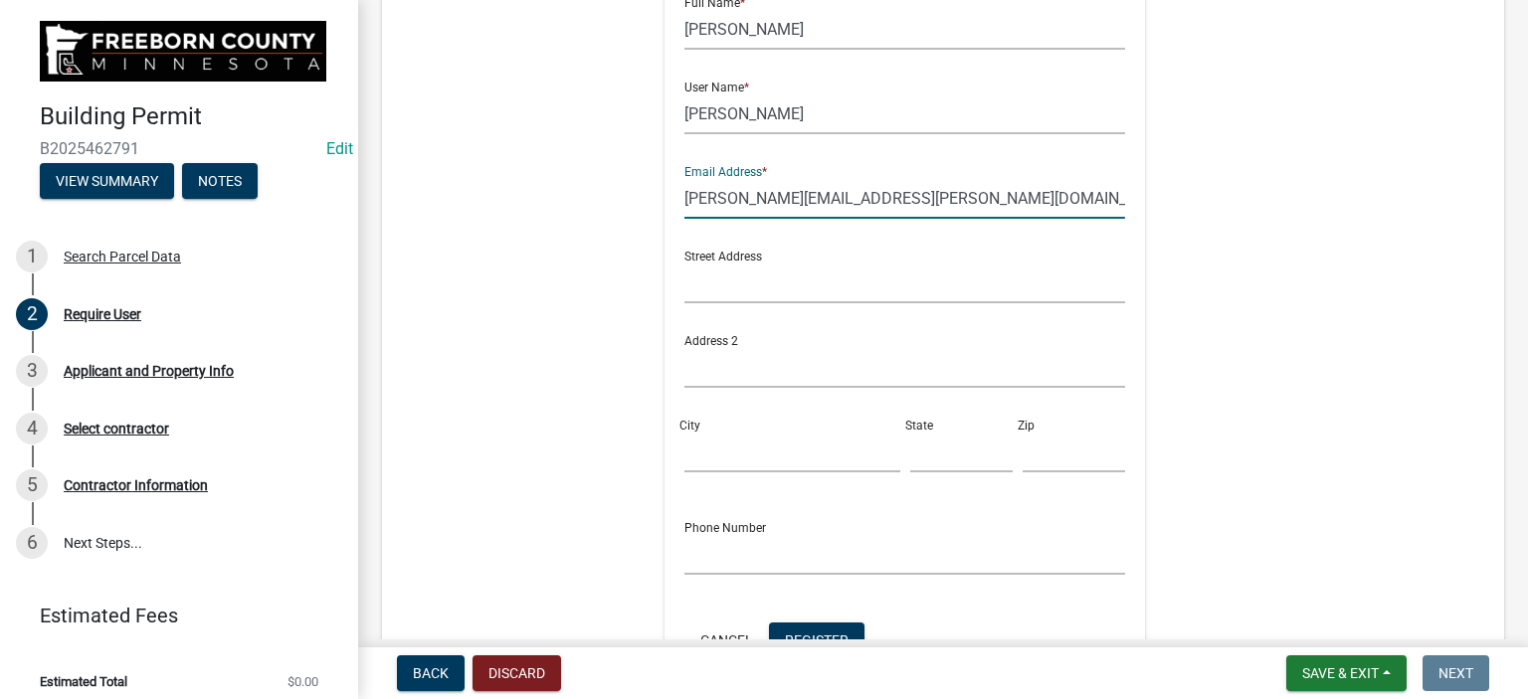
scroll to position [597, 0]
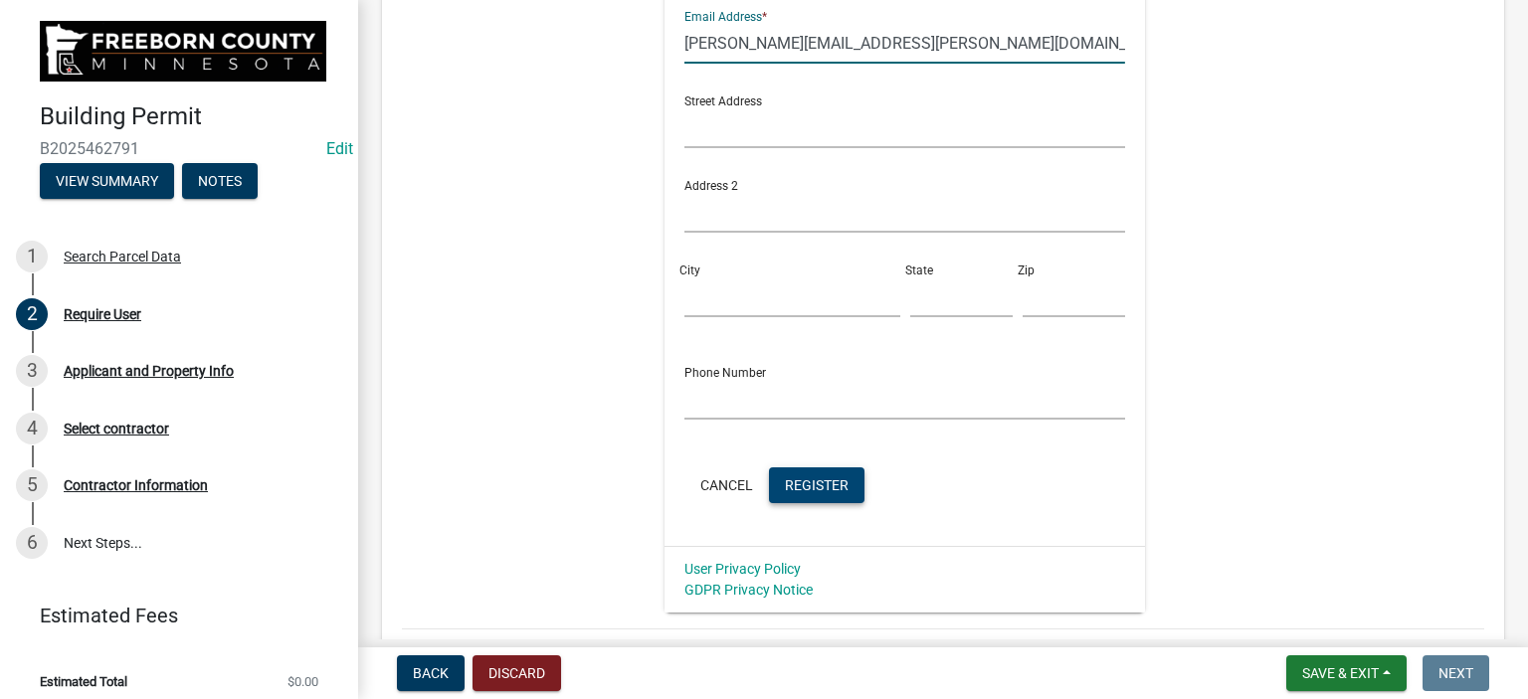
click at [821, 486] on span "Register" at bounding box center [817, 484] width 64 height 16
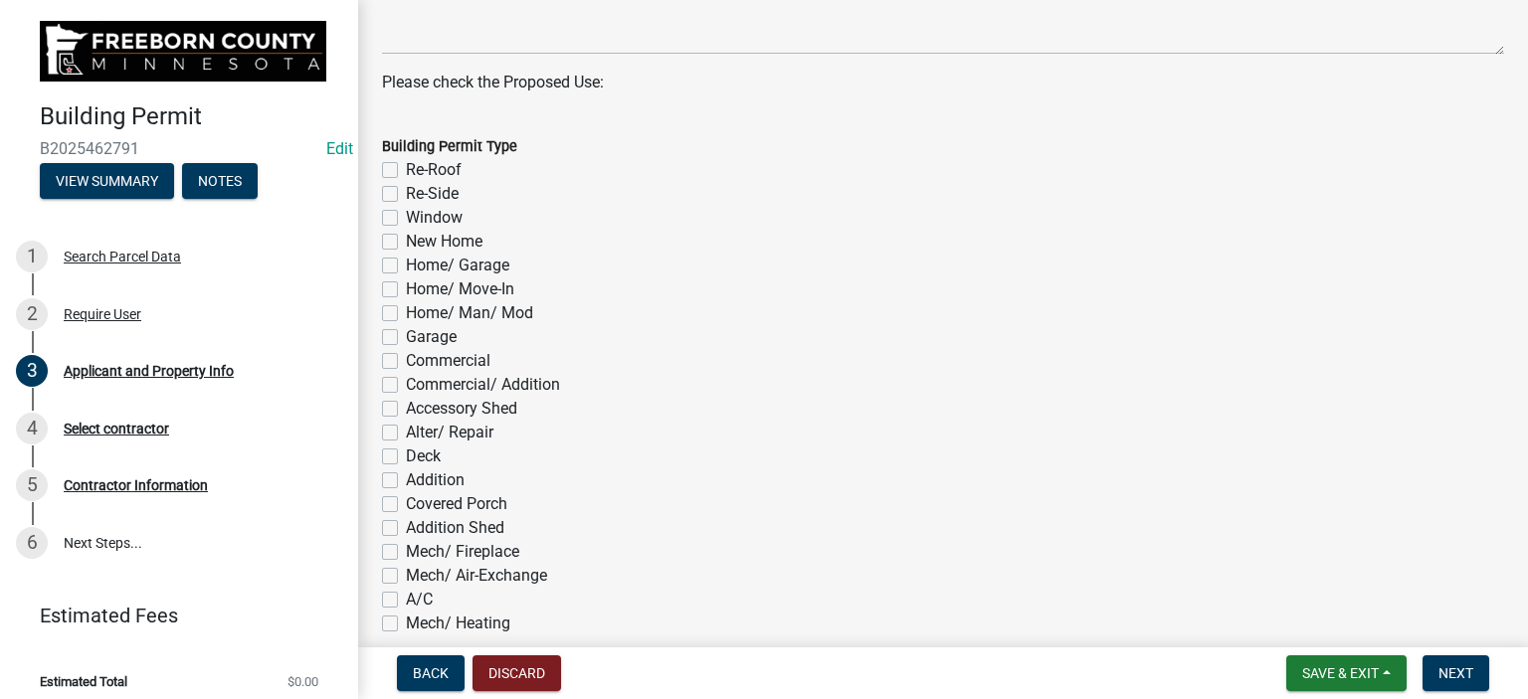
scroll to position [995, 0]
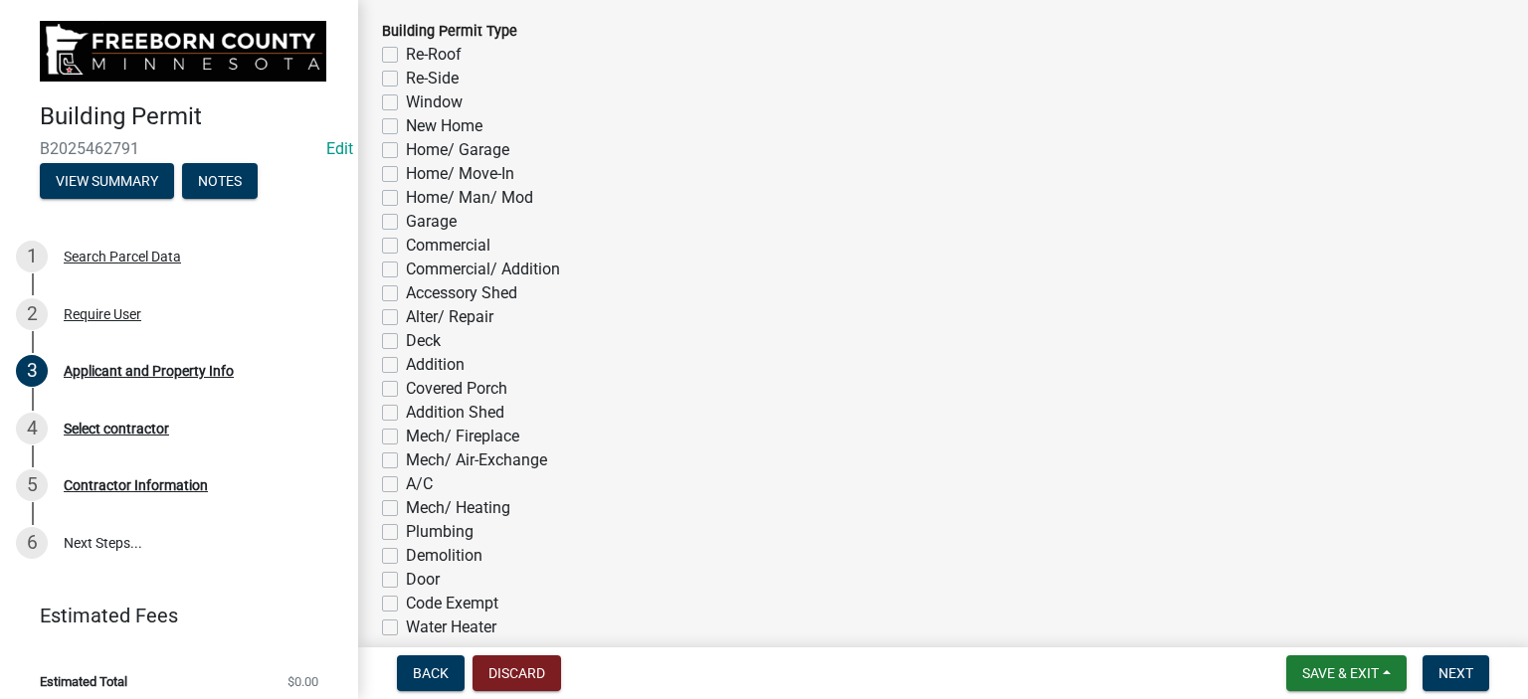
click at [406, 365] on label "Addition" at bounding box center [435, 365] width 59 height 24
click at [406, 365] on input "Addition" at bounding box center [412, 359] width 13 height 13
checkbox input "true"
checkbox input "false"
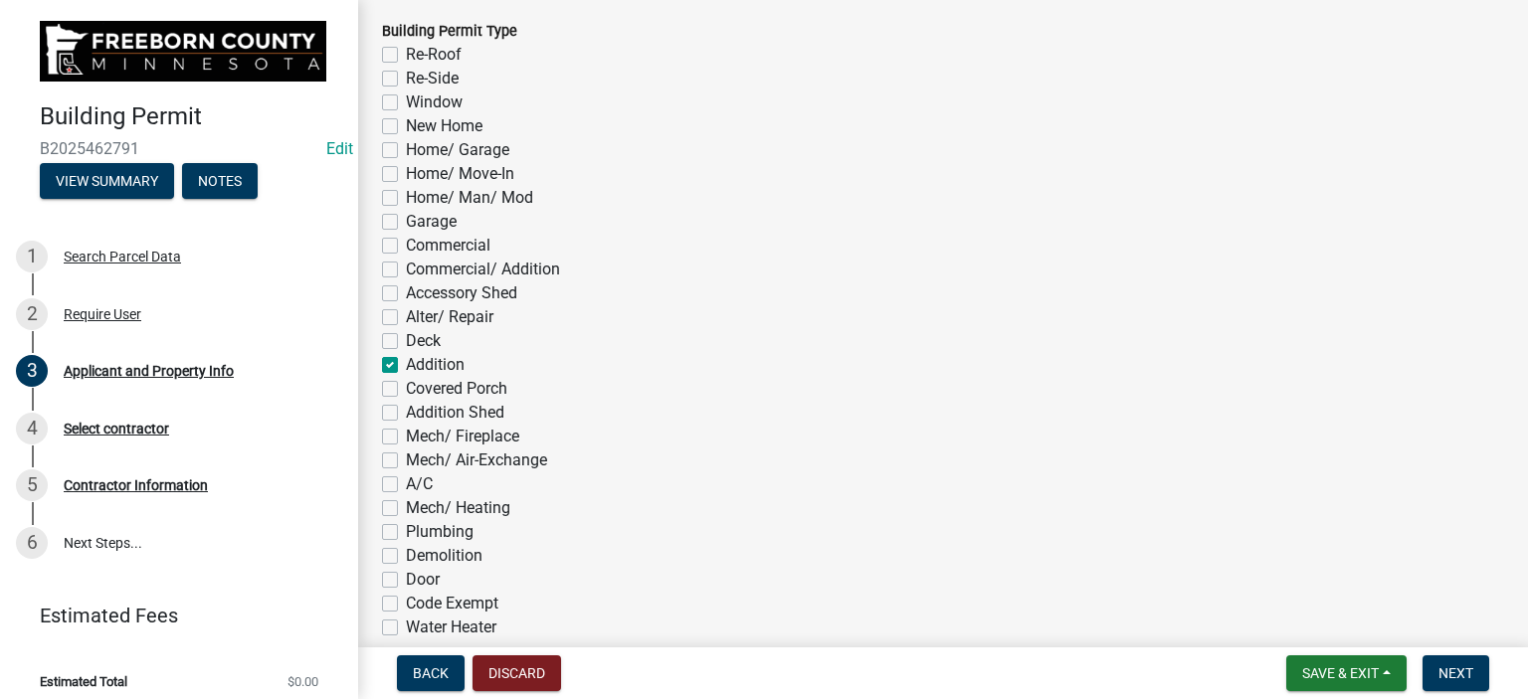
checkbox input "false"
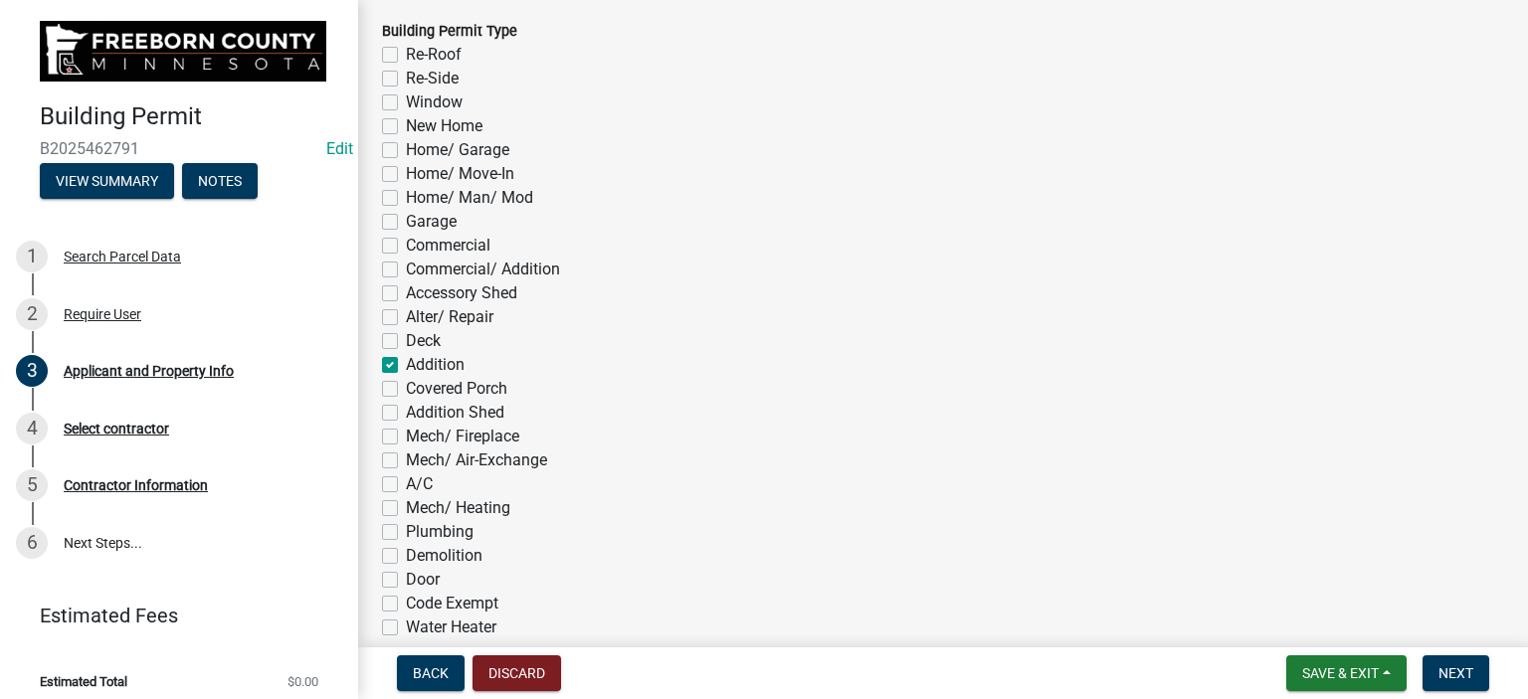
checkbox input "false"
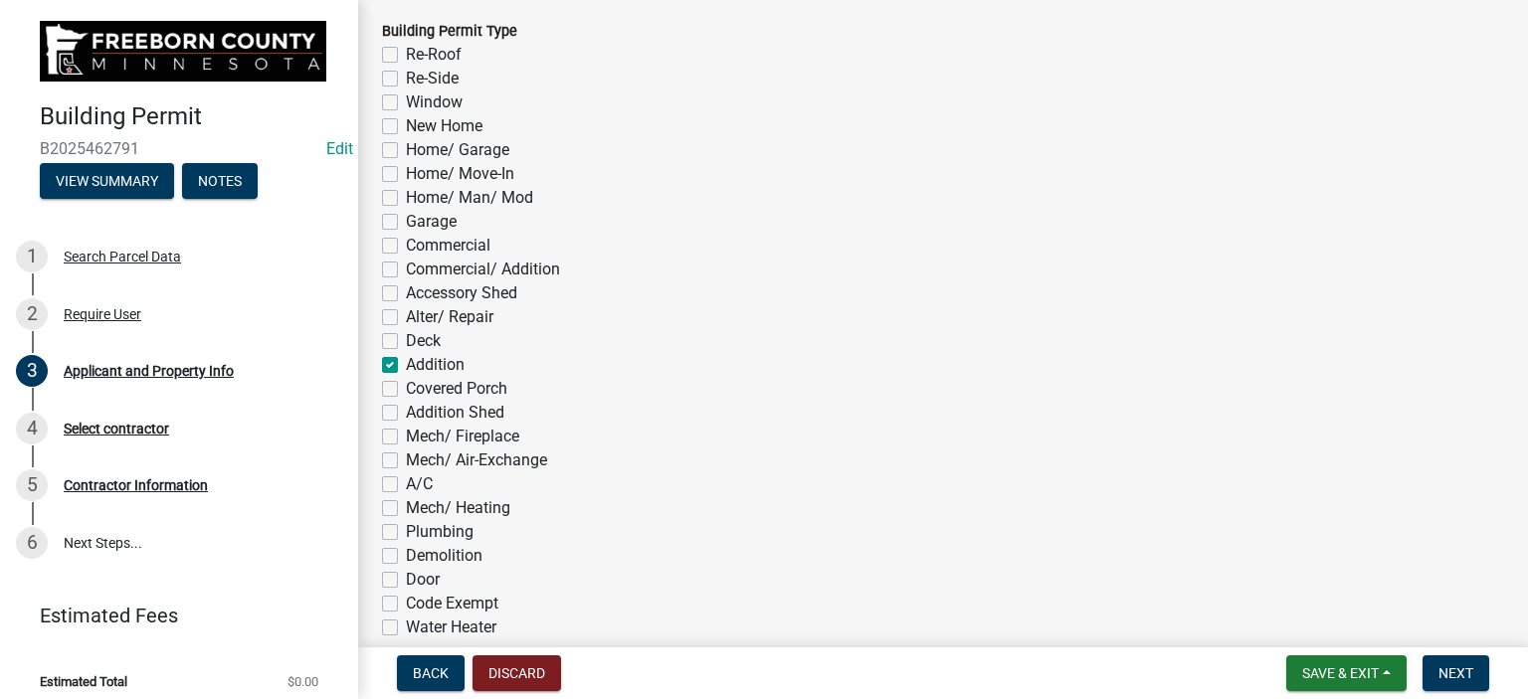
checkbox input "false"
checkbox input "true"
checkbox input "false"
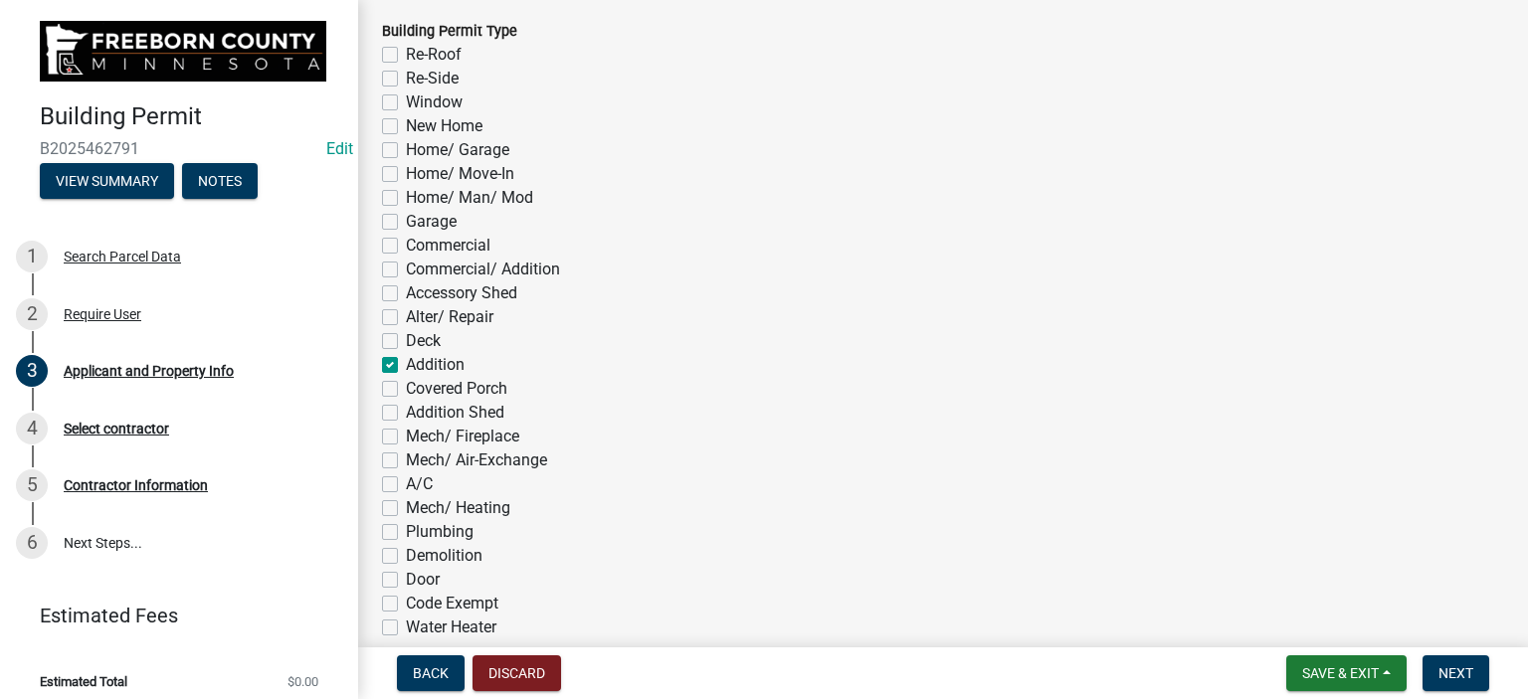
checkbox input "false"
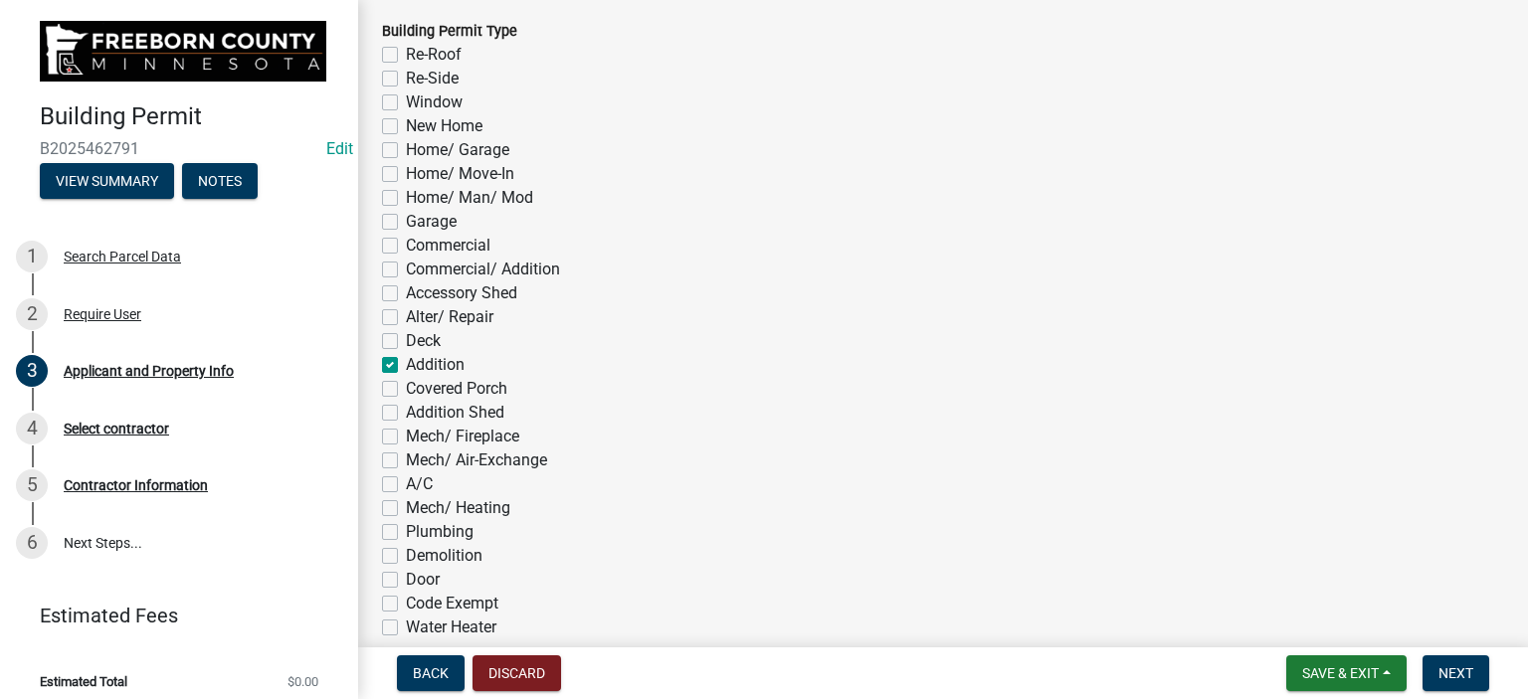
checkbox input "false"
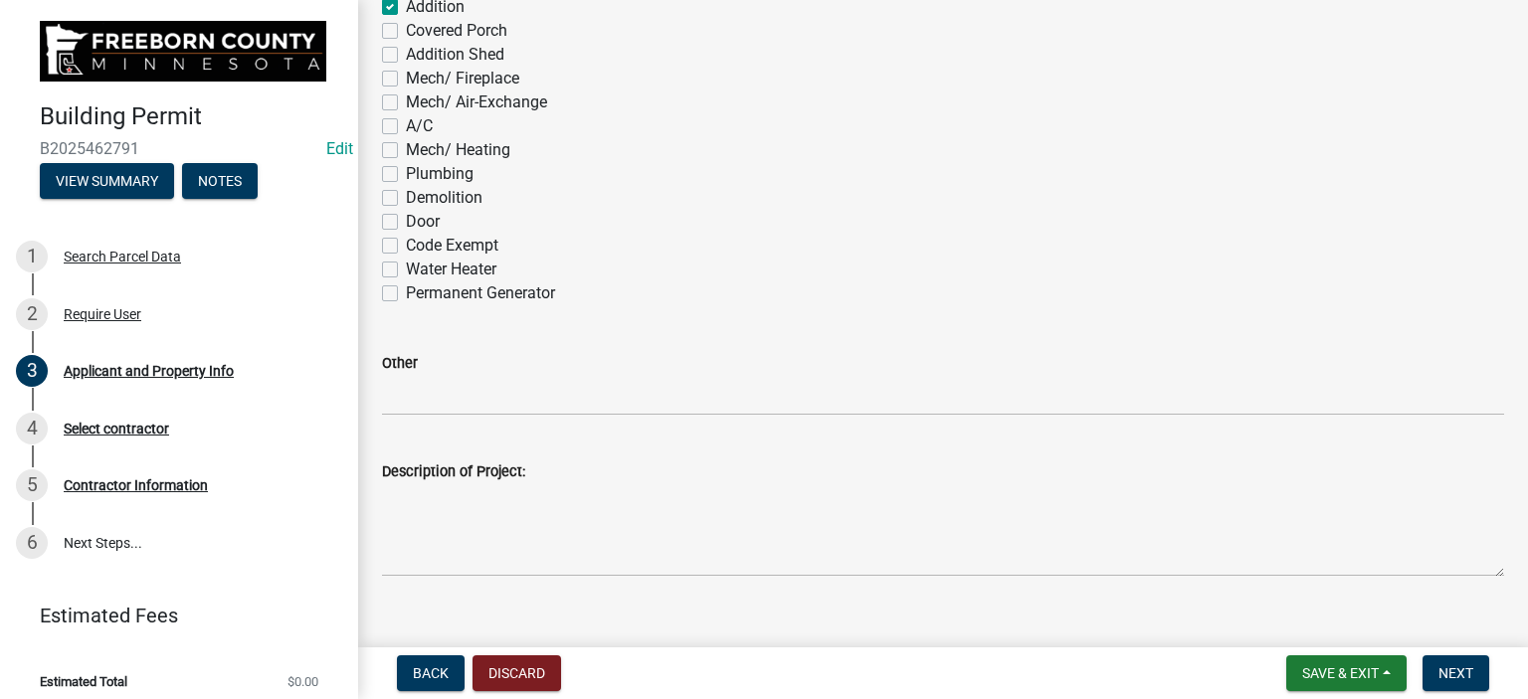
scroll to position [1384, 0]
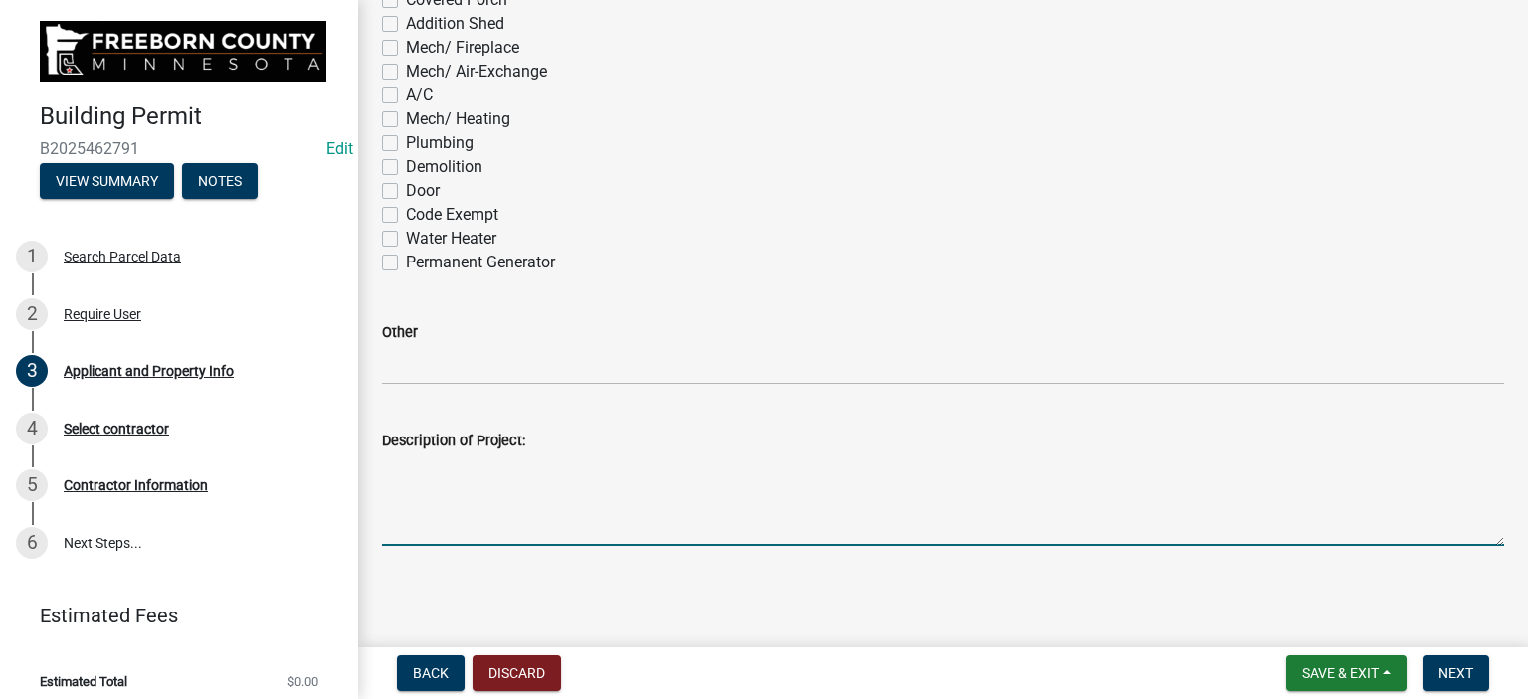
click at [420, 514] on textarea "Description of Project:" at bounding box center [943, 500] width 1122 height 94
type textarea "New entryway"
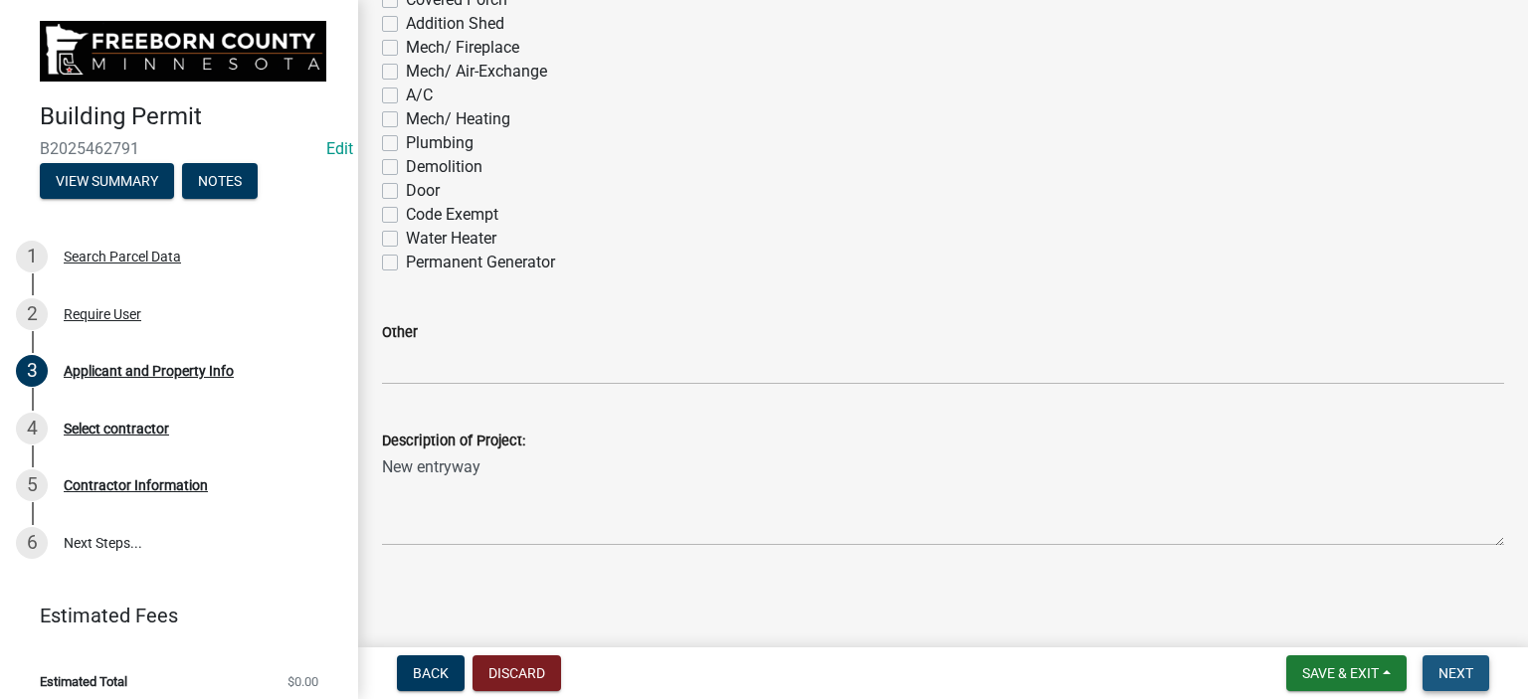
click at [1446, 671] on span "Next" at bounding box center [1455, 673] width 35 height 16
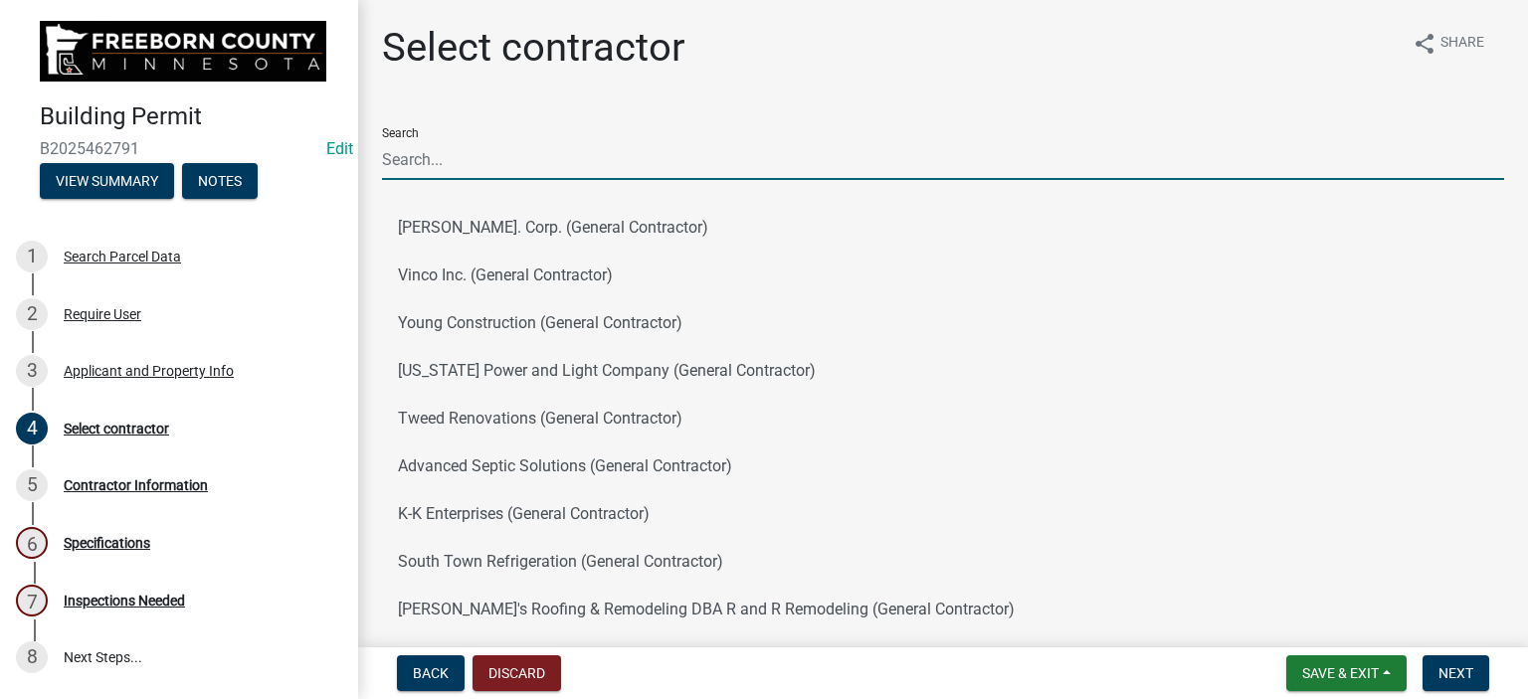
click at [420, 166] on input "Search" at bounding box center [943, 159] width 1122 height 41
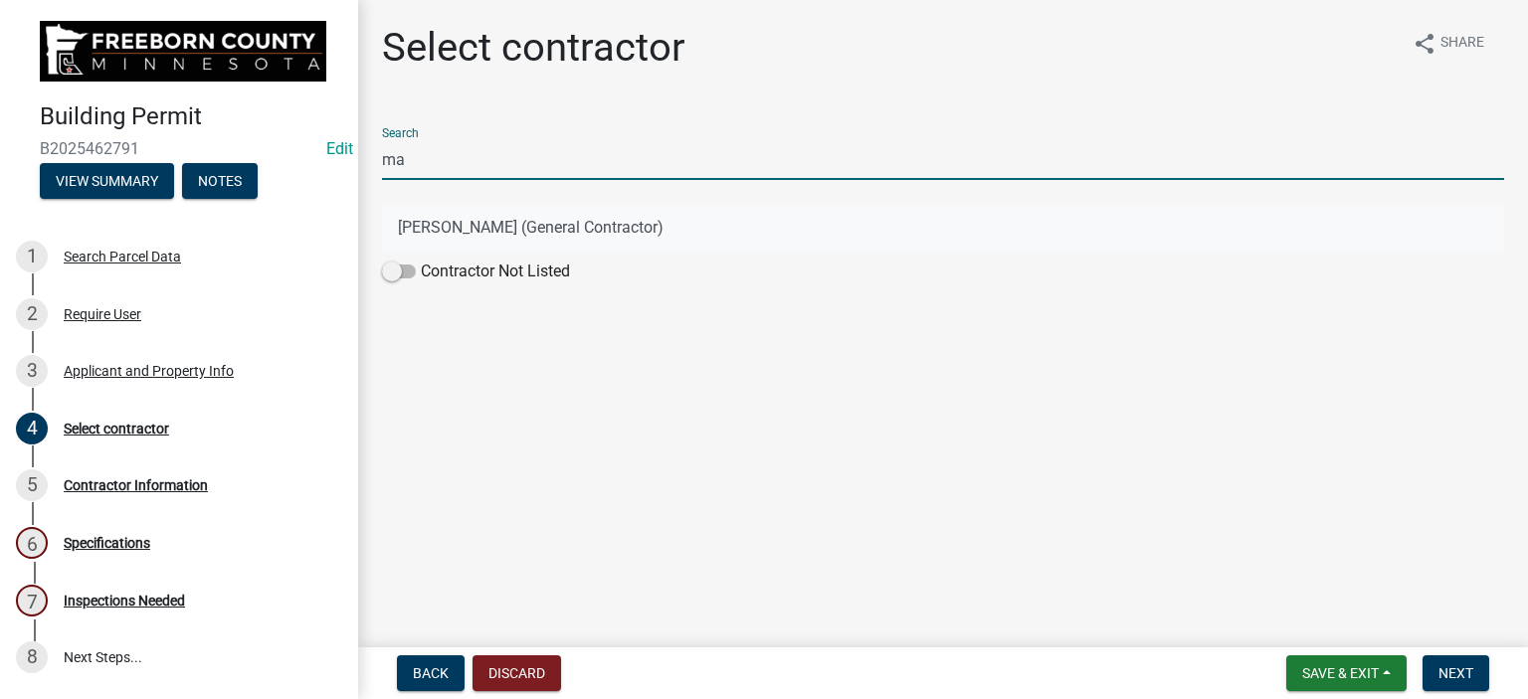
type input "m"
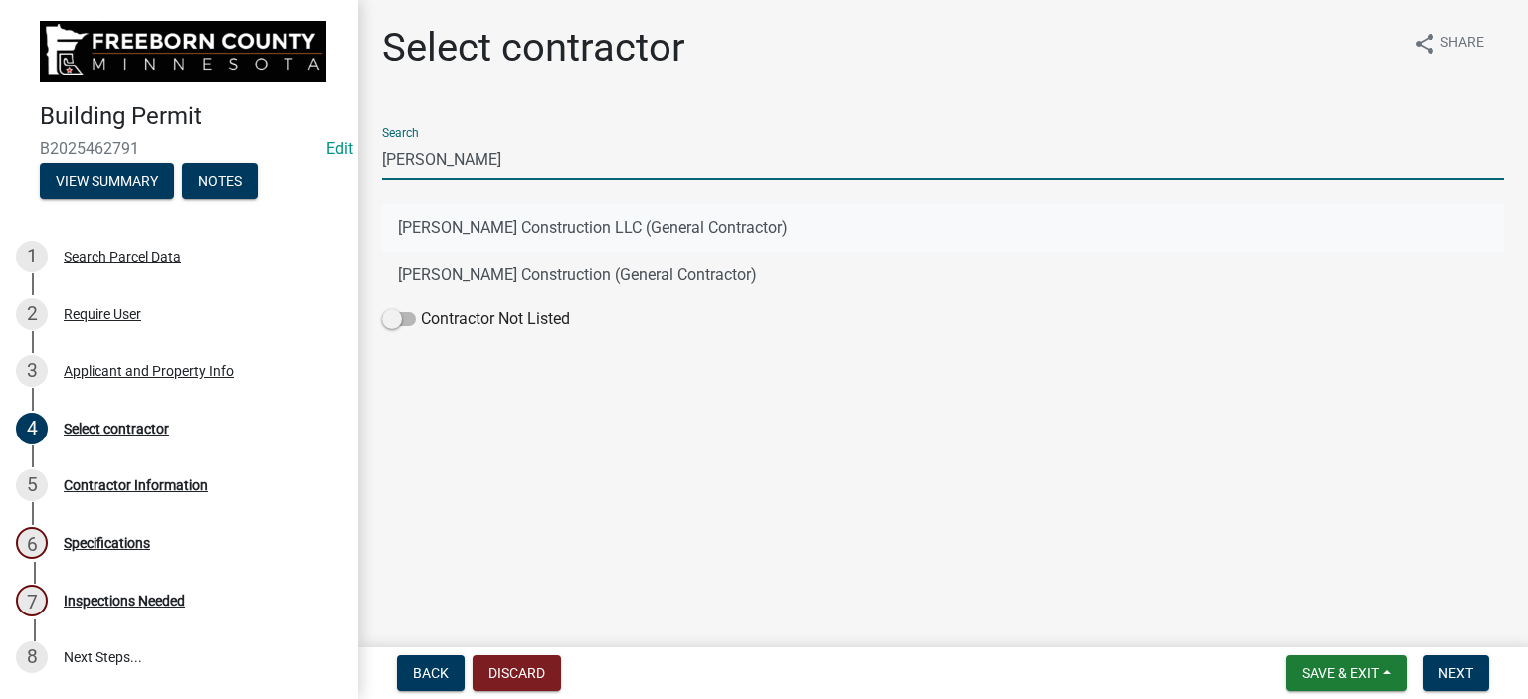
type input "[PERSON_NAME]"
click at [466, 222] on button "[PERSON_NAME] Construction LLC (General Contractor)" at bounding box center [943, 228] width 1122 height 48
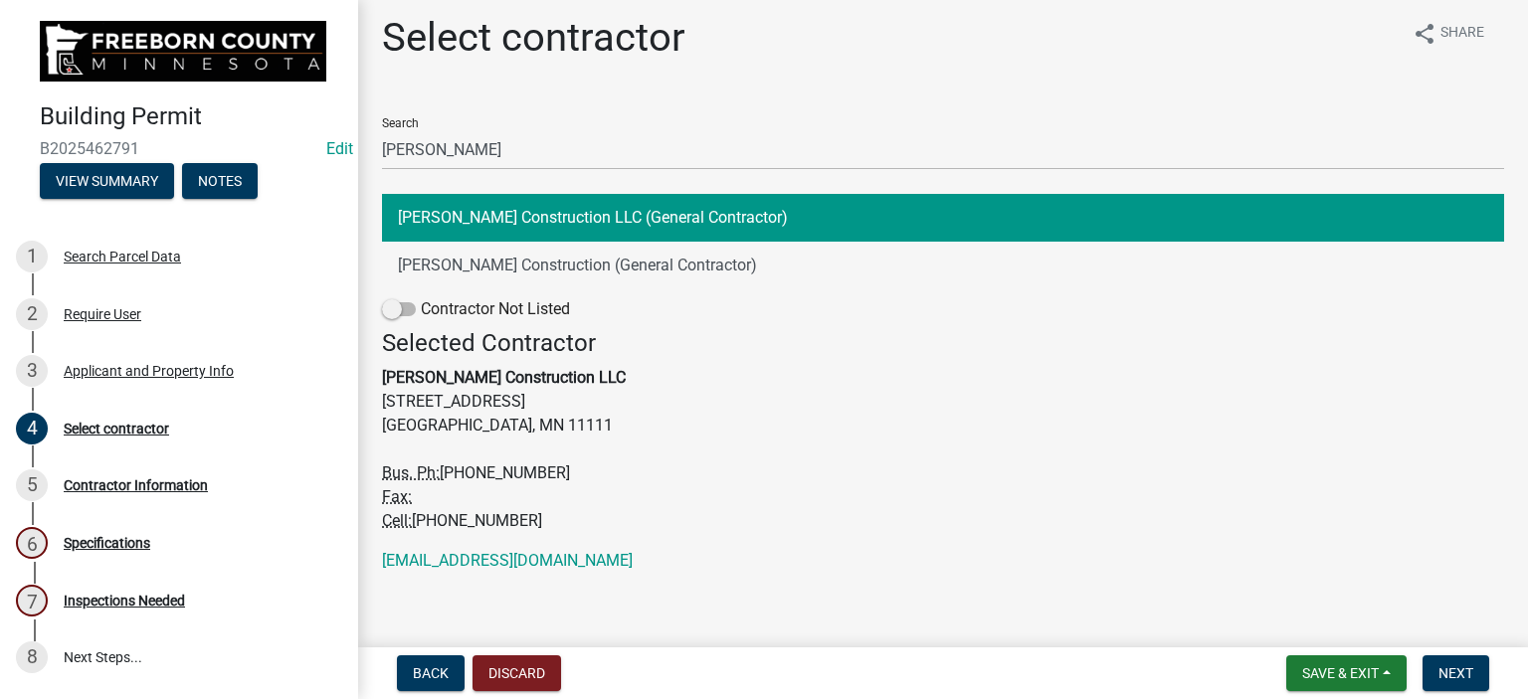
scroll to position [20, 0]
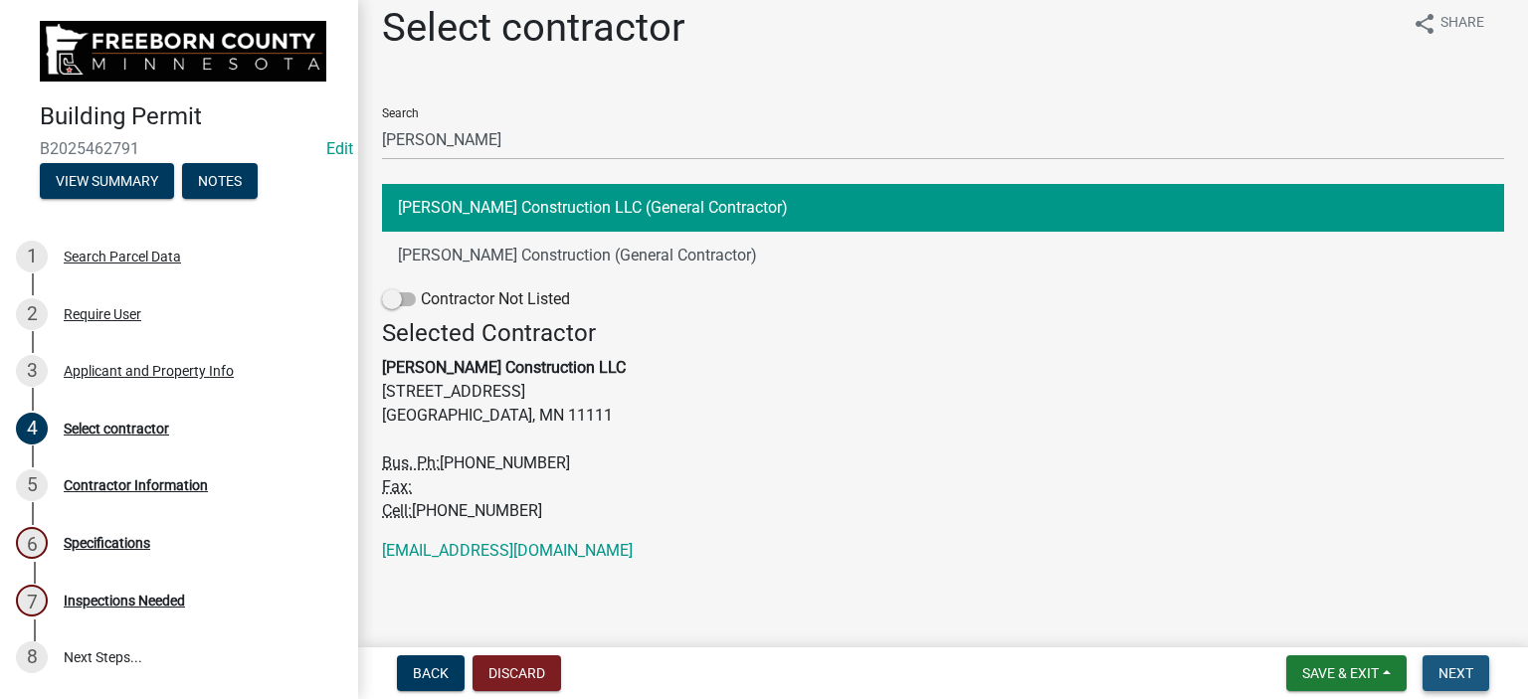
click at [1464, 671] on span "Next" at bounding box center [1455, 673] width 35 height 16
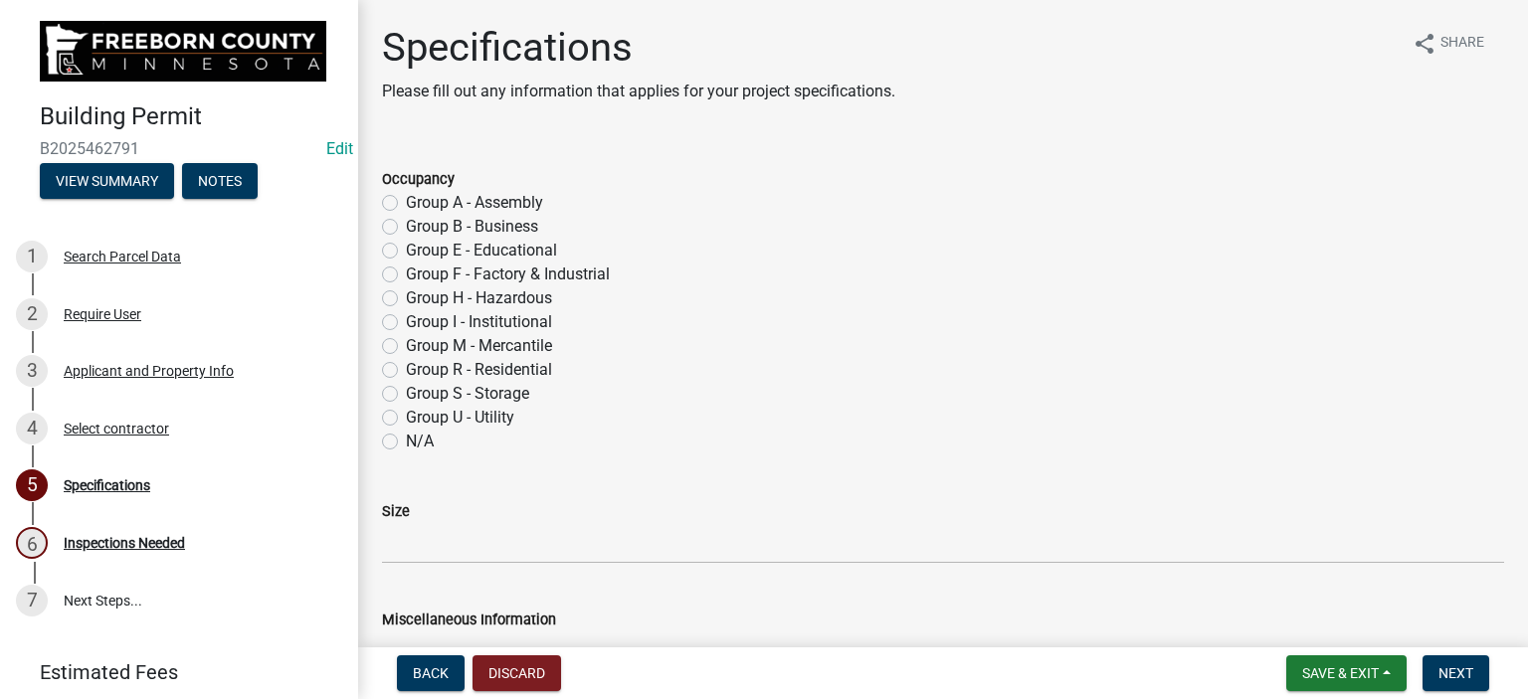
click at [406, 374] on label "Group R - Residential" at bounding box center [479, 370] width 146 height 24
click at [406, 371] on input "Group R - Residential" at bounding box center [412, 364] width 13 height 13
radio input "true"
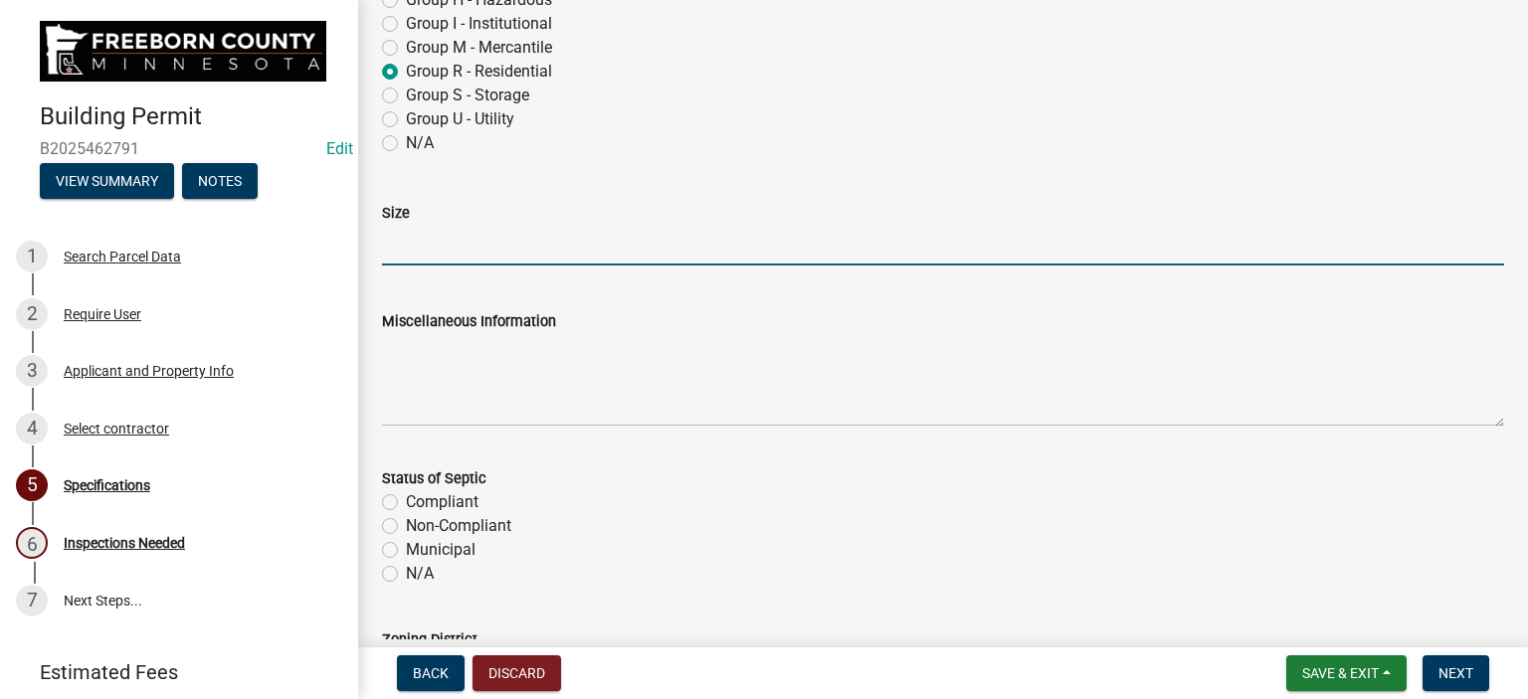
click at [418, 250] on input "Size" at bounding box center [943, 245] width 1122 height 41
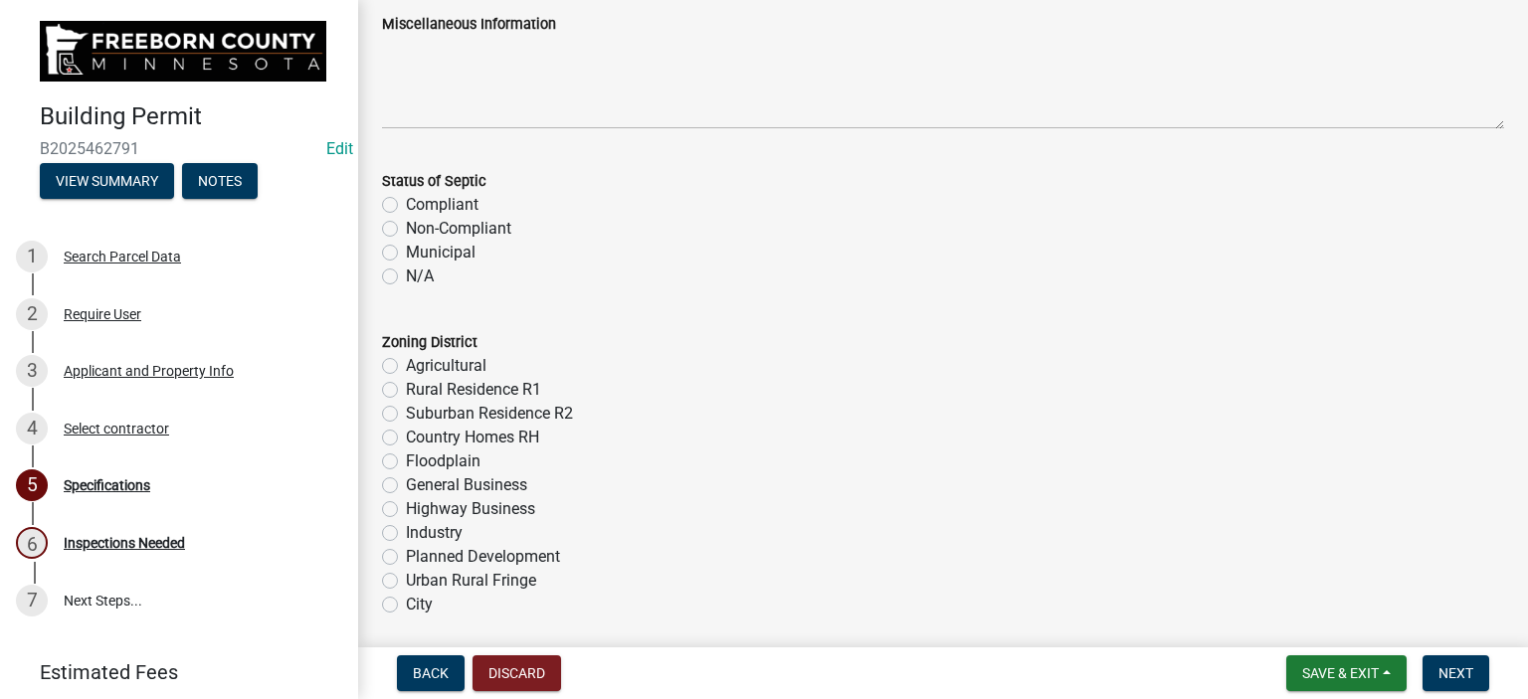
scroll to position [597, 0]
type input "31"
click at [406, 272] on label "N/A" at bounding box center [420, 276] width 28 height 24
click at [406, 272] on input "N/A" at bounding box center [412, 270] width 13 height 13
radio input "true"
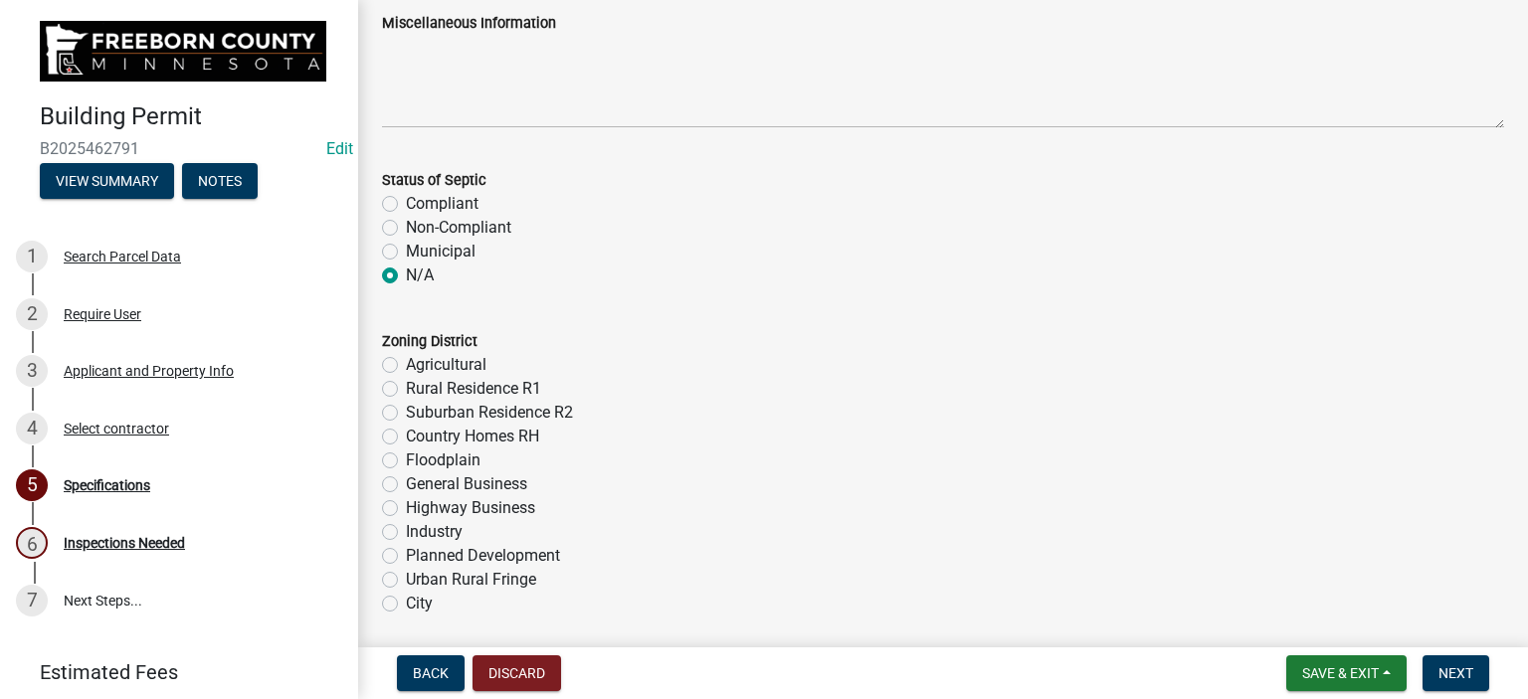
click at [406, 361] on label "Agricultural" at bounding box center [446, 365] width 81 height 24
click at [406, 361] on input "Agricultural" at bounding box center [412, 359] width 13 height 13
radio input "true"
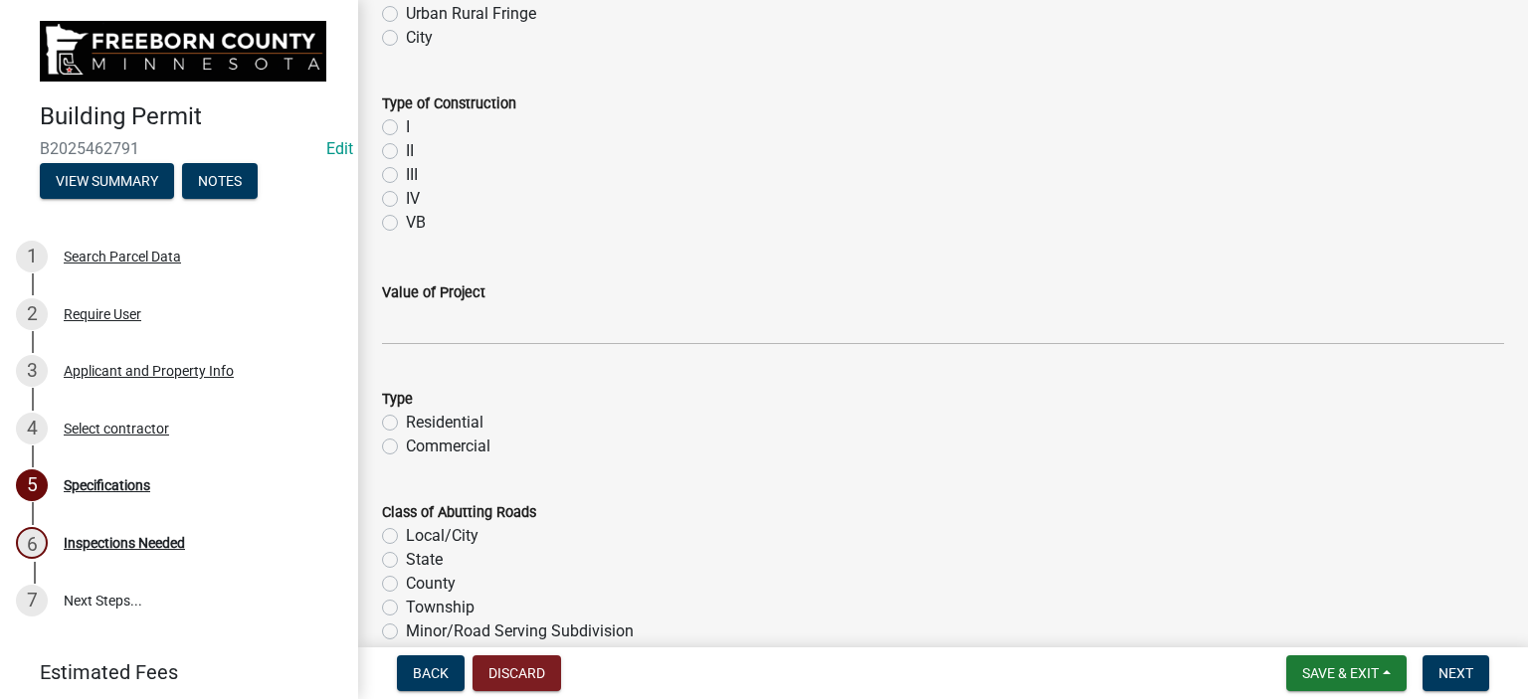
scroll to position [1194, 0]
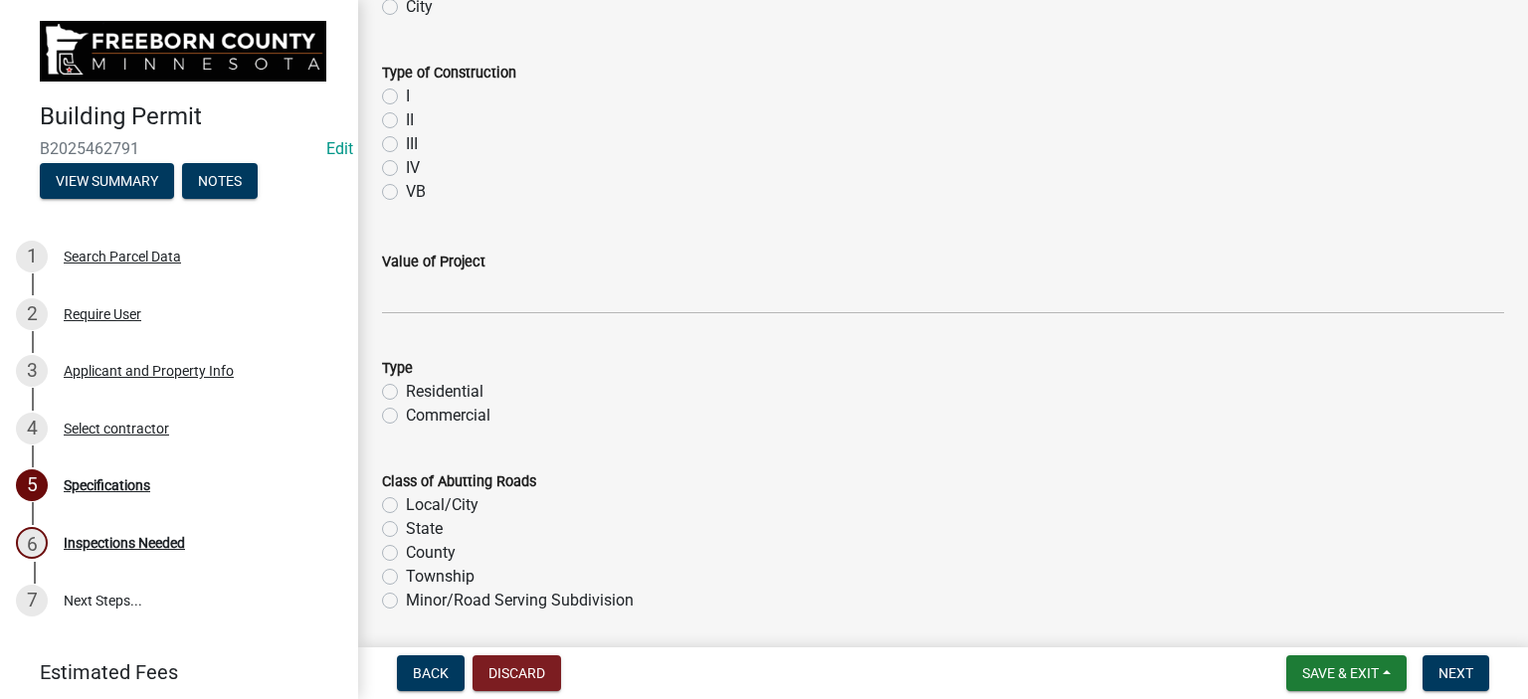
click at [406, 193] on label "VB" at bounding box center [416, 192] width 20 height 24
click at [406, 193] on input "VB" at bounding box center [412, 186] width 13 height 13
radio input "true"
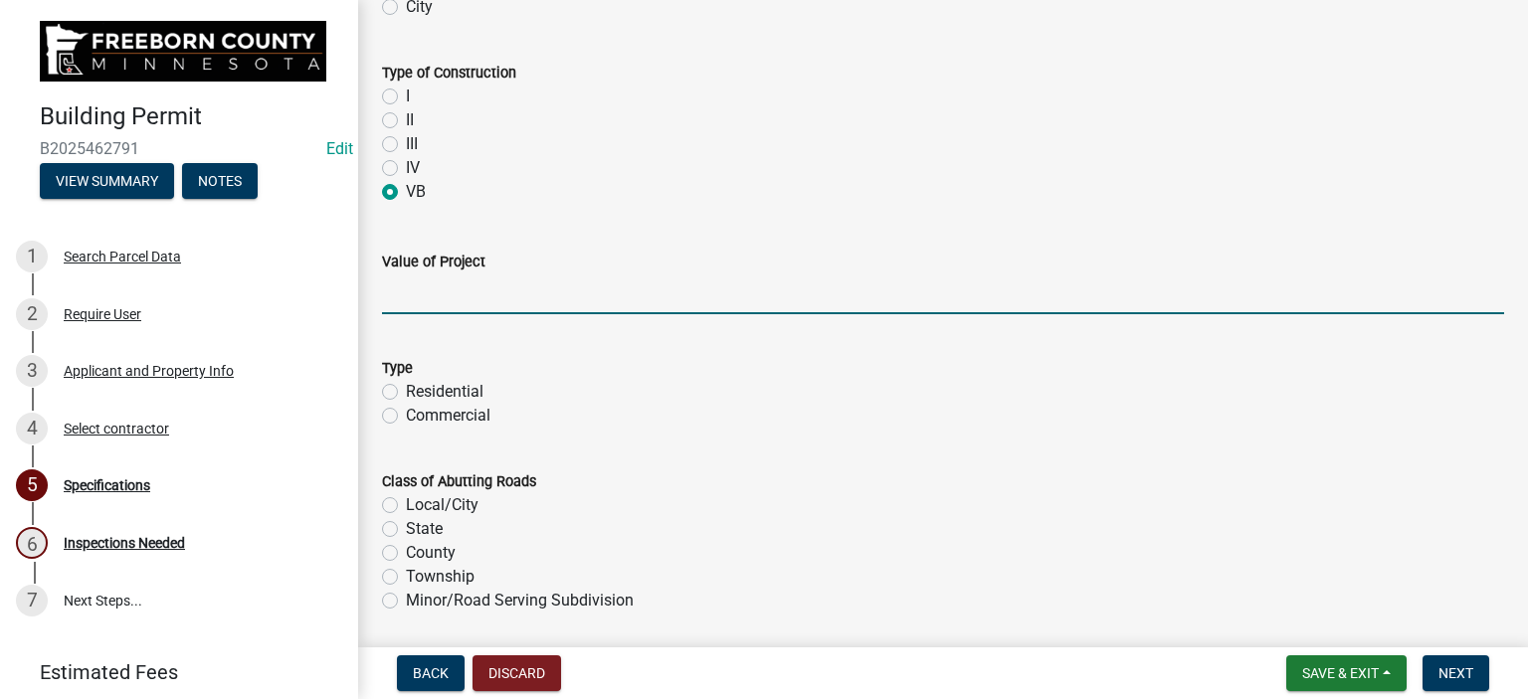
click at [423, 301] on input "text" at bounding box center [943, 294] width 1122 height 41
type input "3330"
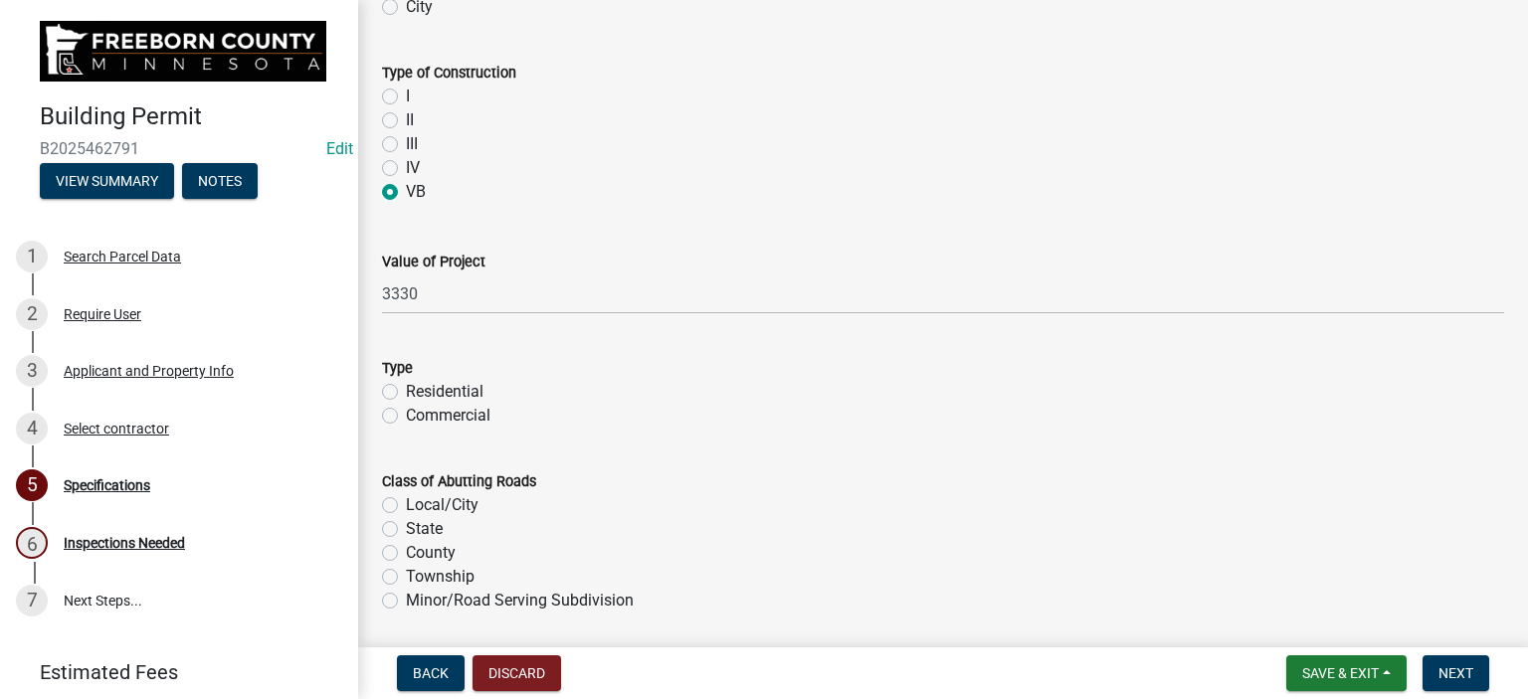
click at [406, 389] on label "Residential" at bounding box center [445, 392] width 78 height 24
click at [406, 389] on input "Residential" at bounding box center [412, 386] width 13 height 13
radio input "true"
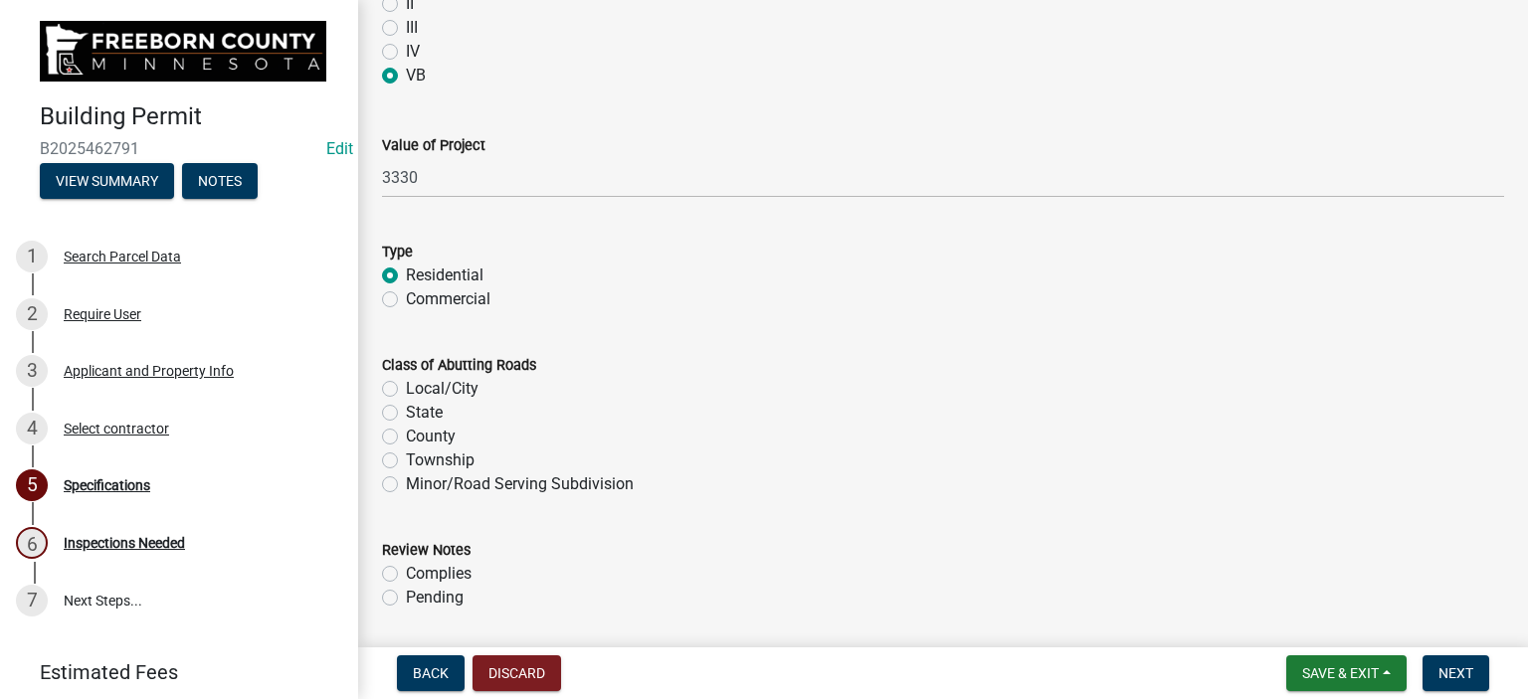
scroll to position [1393, 0]
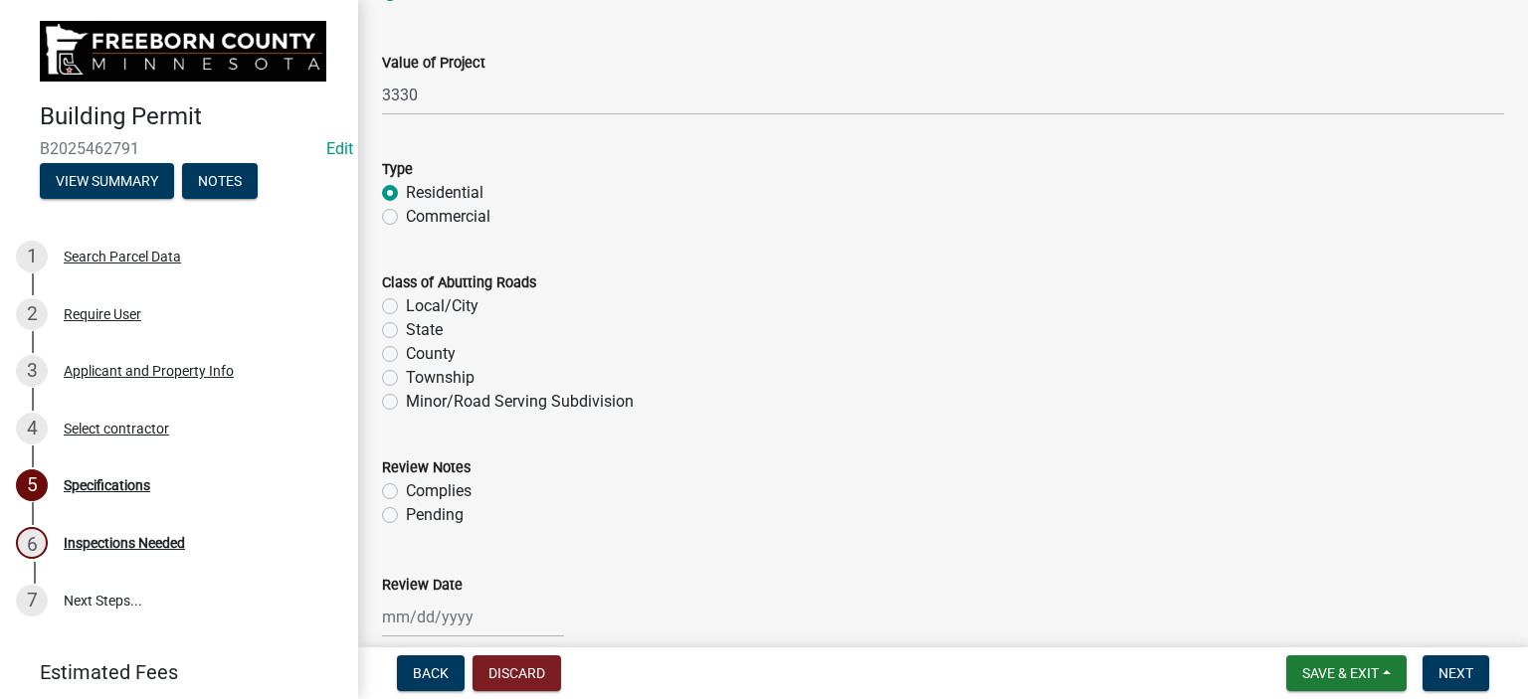
click at [378, 373] on div "Class of Abutting Roads Local/City [GEOGRAPHIC_DATA] Minor/Road Serving Subdivi…" at bounding box center [943, 330] width 1152 height 167
click at [406, 377] on label "Township" at bounding box center [440, 378] width 69 height 24
click at [406, 377] on input "Township" at bounding box center [412, 372] width 13 height 13
radio input "true"
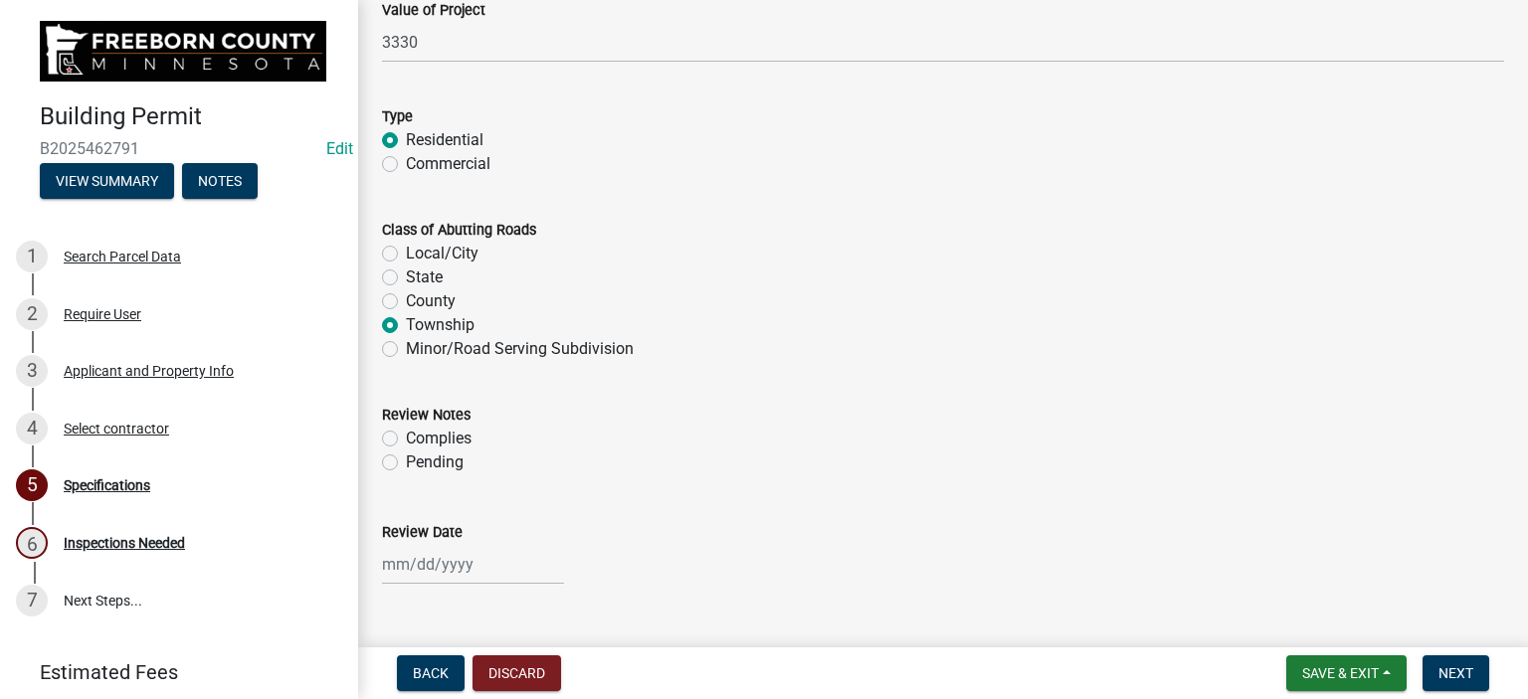
scroll to position [1492, 0]
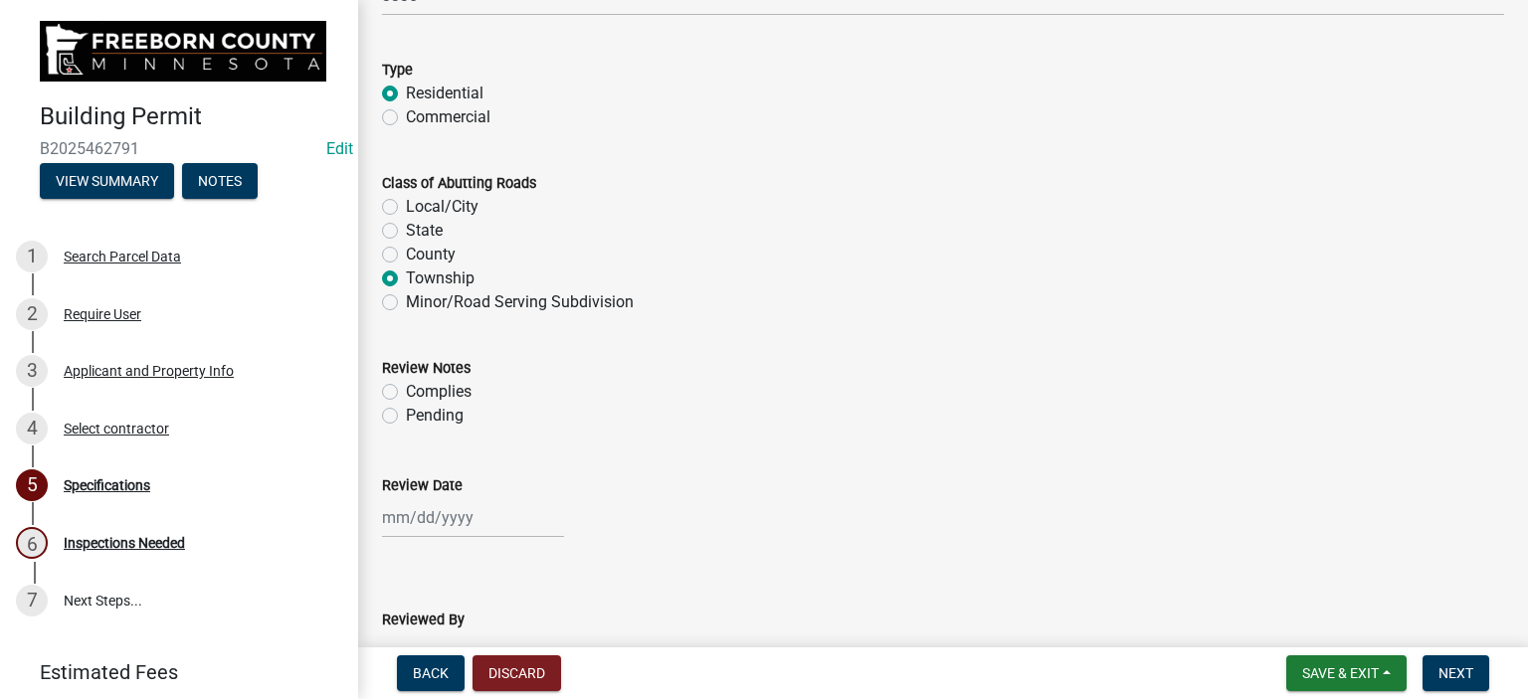
click at [406, 389] on label "Complies" at bounding box center [439, 392] width 66 height 24
click at [406, 389] on input "Complies" at bounding box center [412, 386] width 13 height 13
radio input "true"
select select "8"
select select "2025"
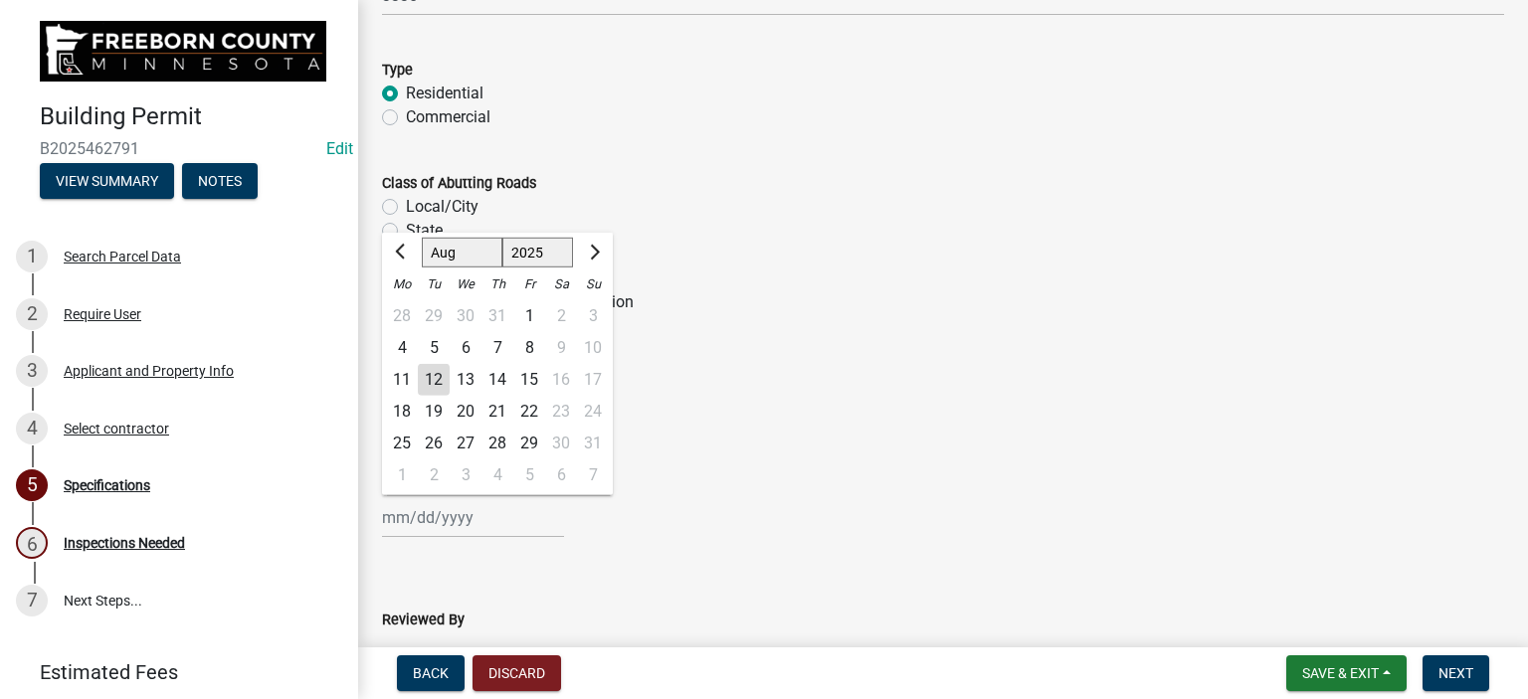
click at [411, 528] on div "[PERSON_NAME] Feb Mar Apr [PERSON_NAME][DATE] Oct Nov [DATE] 1526 1527 1528 152…" at bounding box center [473, 517] width 182 height 41
click at [434, 379] on div "12" at bounding box center [434, 380] width 32 height 32
type input "[DATE]"
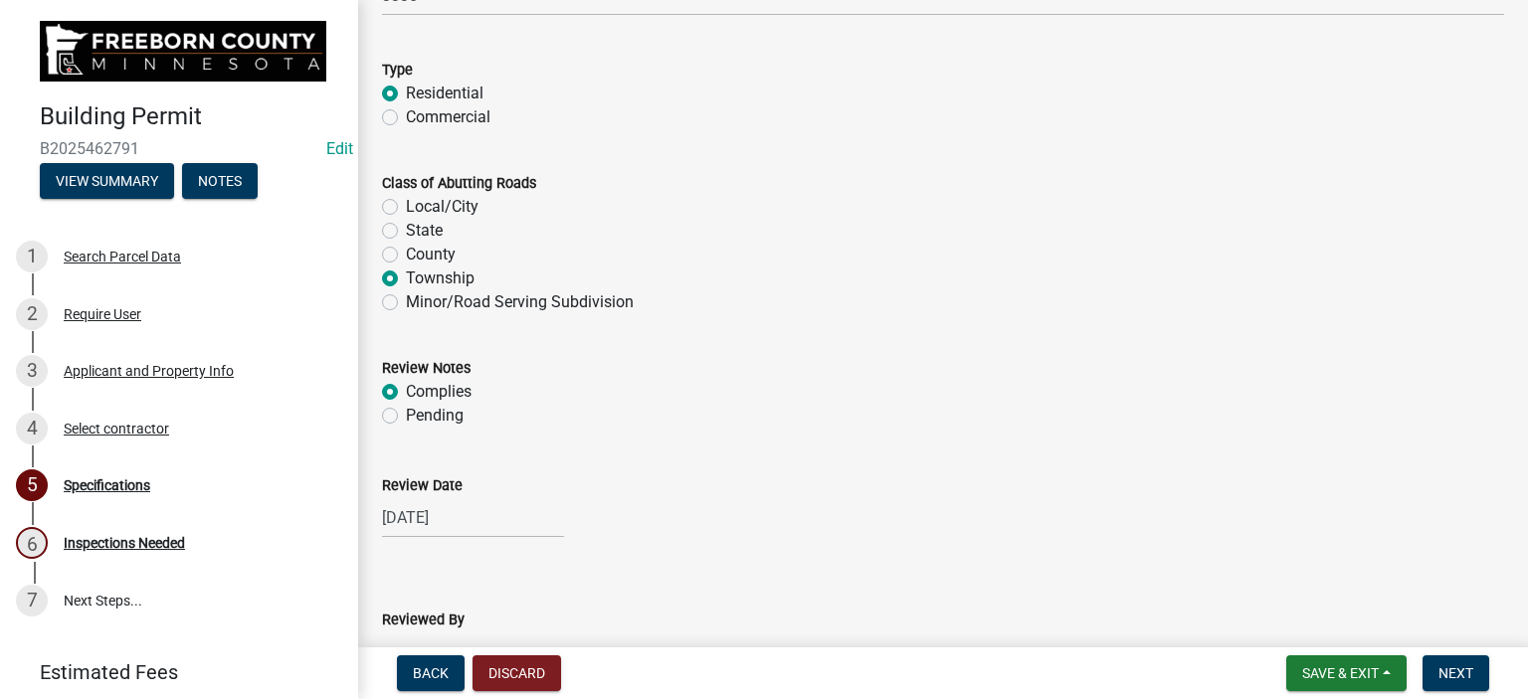
scroll to position [1791, 0]
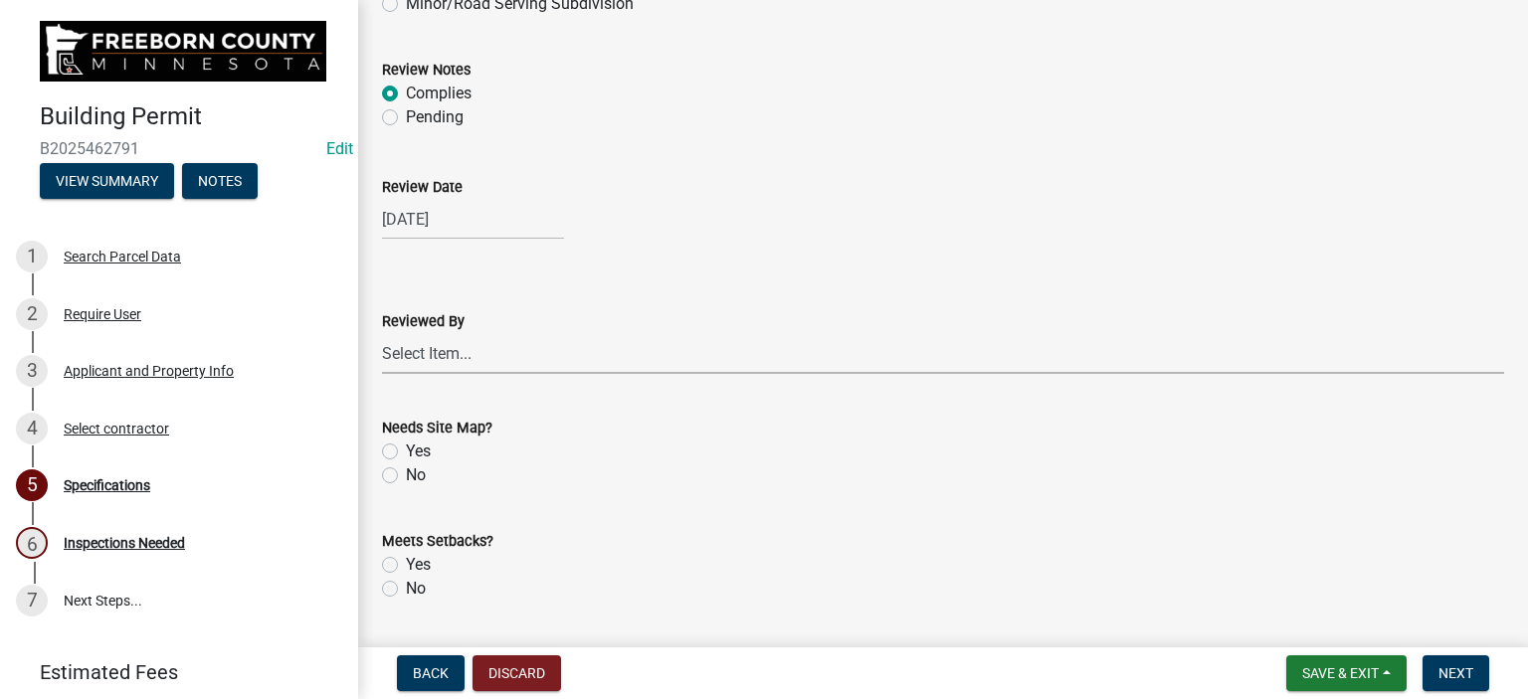
click at [405, 347] on select "Select Item... [PERSON_NAME] [PERSON_NAME] [PERSON_NAME] [PERSON_NAME] [PERSON_…" at bounding box center [943, 353] width 1122 height 41
click at [382, 333] on select "Select Item... [PERSON_NAME] [PERSON_NAME] [PERSON_NAME] [PERSON_NAME] [PERSON_…" at bounding box center [943, 353] width 1122 height 41
select select "cf5e982a-8fde-449d-bcd8-be8cdfb99374"
click at [406, 475] on label "No" at bounding box center [416, 476] width 20 height 24
click at [406, 475] on input "No" at bounding box center [412, 470] width 13 height 13
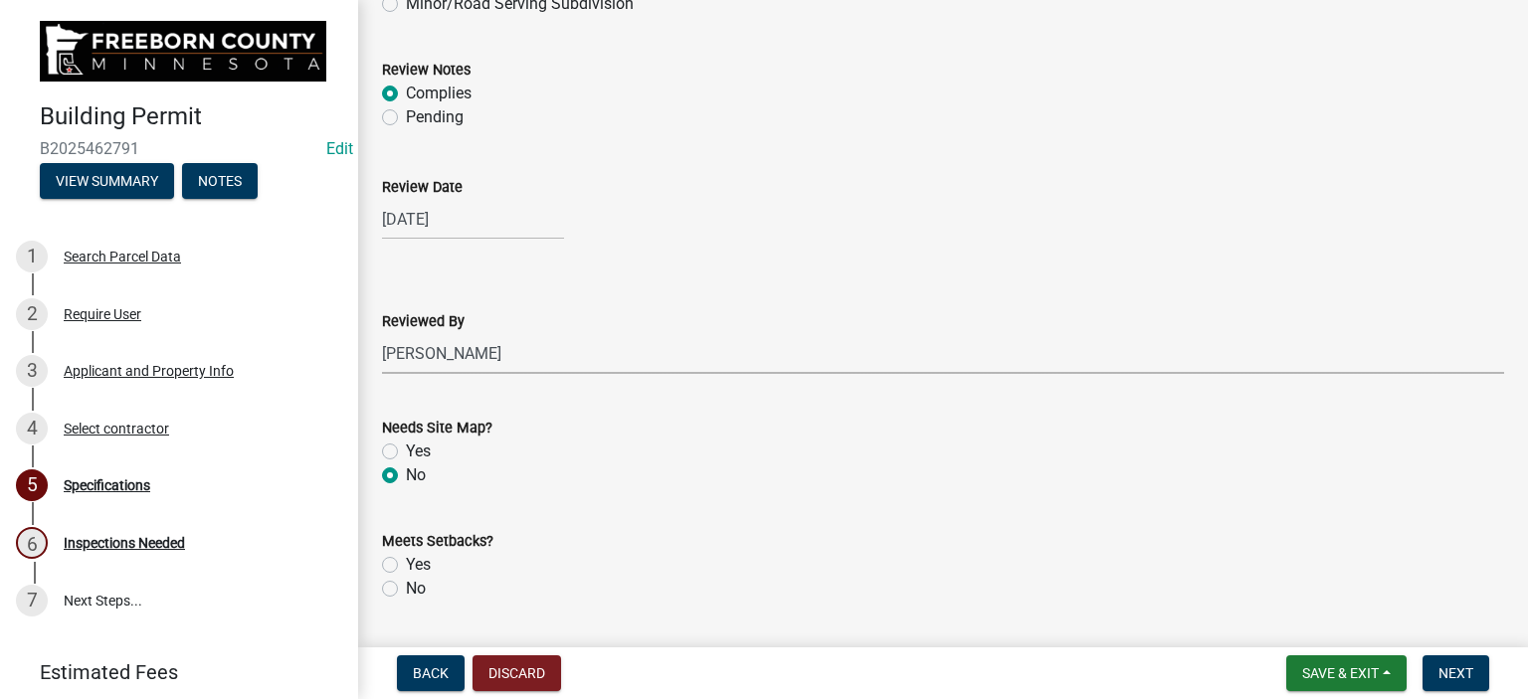
radio input "true"
click at [406, 561] on label "Yes" at bounding box center [418, 565] width 25 height 24
click at [406, 561] on input "Yes" at bounding box center [412, 559] width 13 height 13
radio input "true"
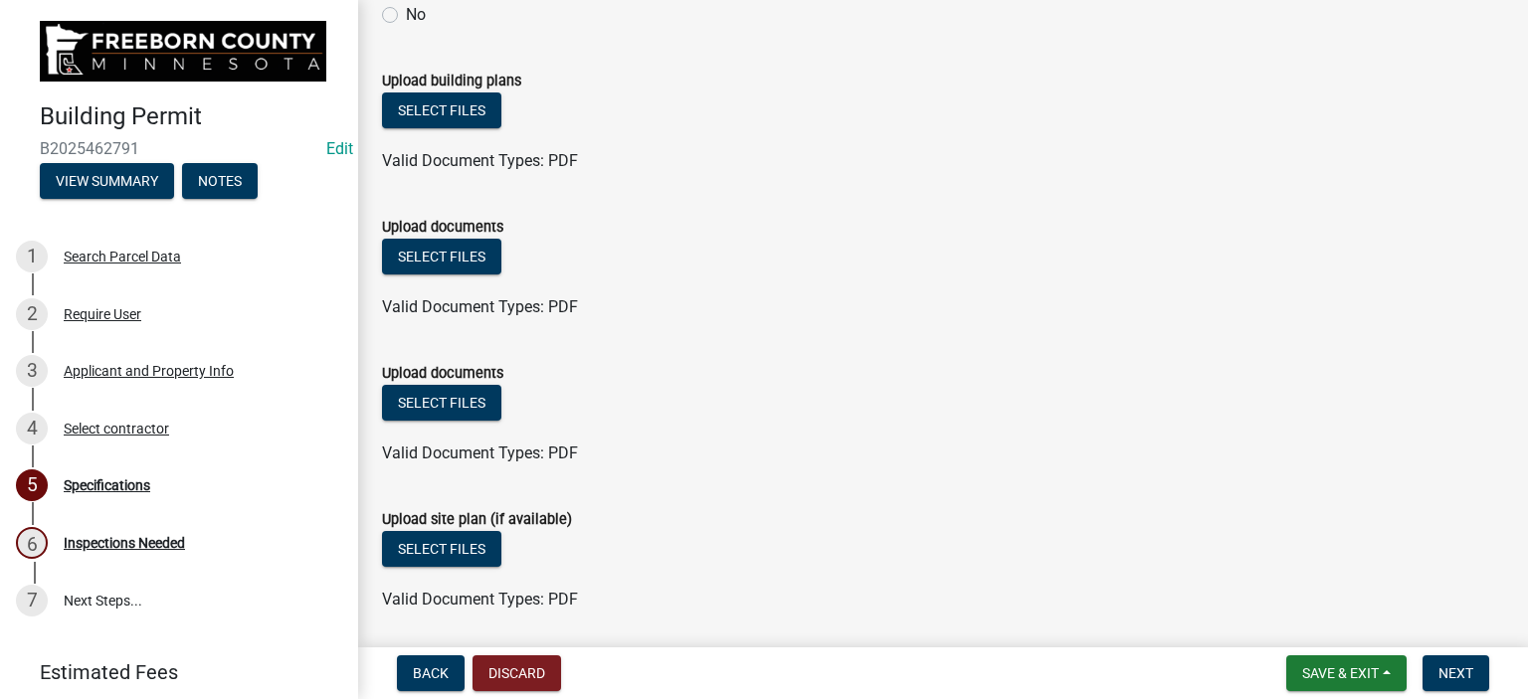
scroll to position [2431, 0]
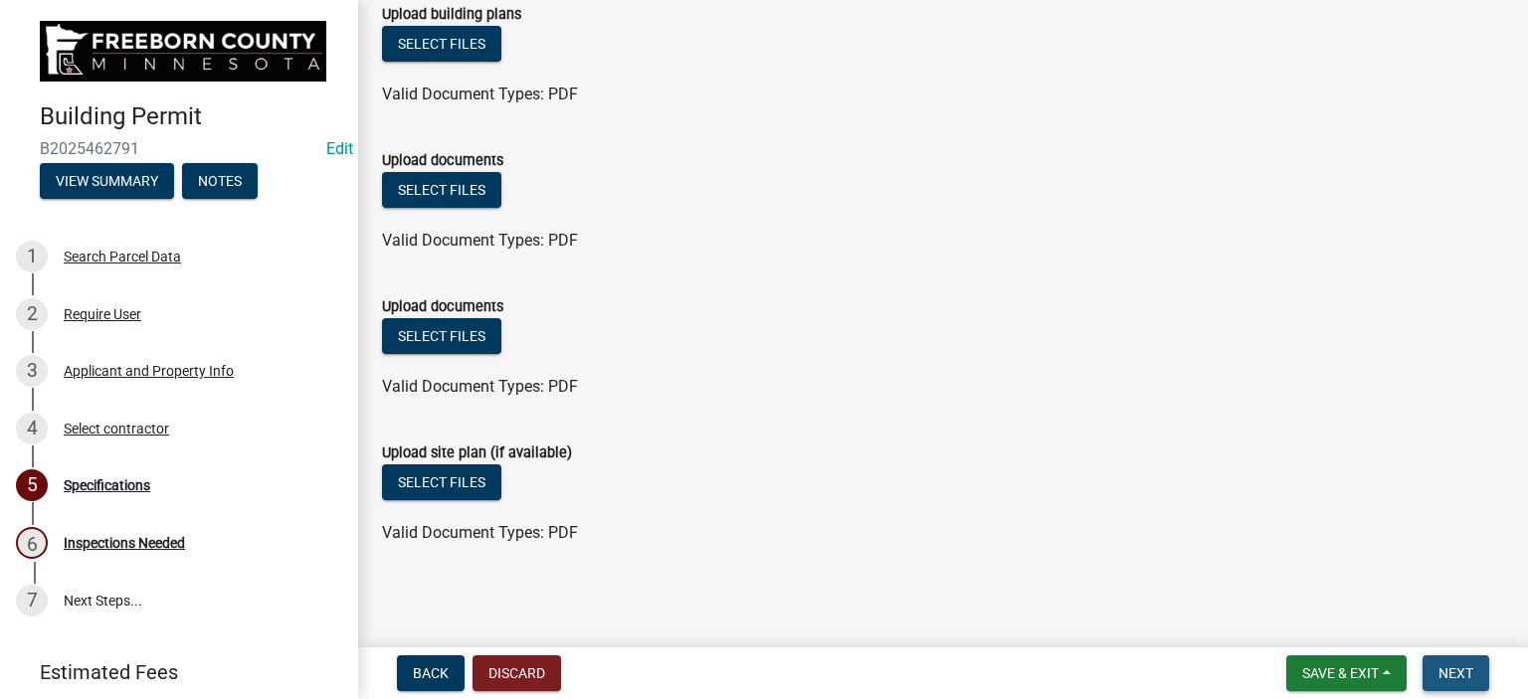
click at [1445, 680] on span "Next" at bounding box center [1455, 673] width 35 height 16
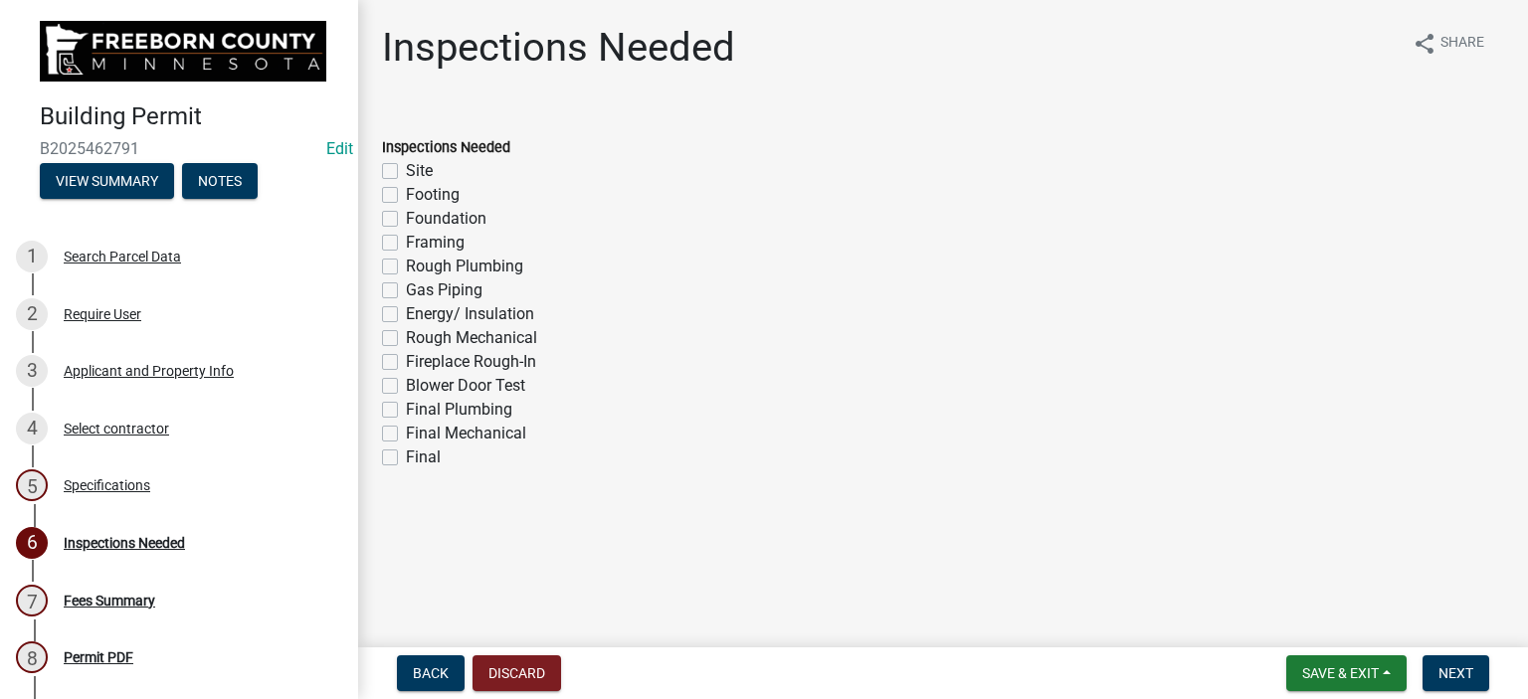
click at [406, 224] on label "Foundation" at bounding box center [446, 219] width 81 height 24
click at [406, 220] on input "Foundation" at bounding box center [412, 213] width 13 height 13
checkbox input "true"
checkbox input "false"
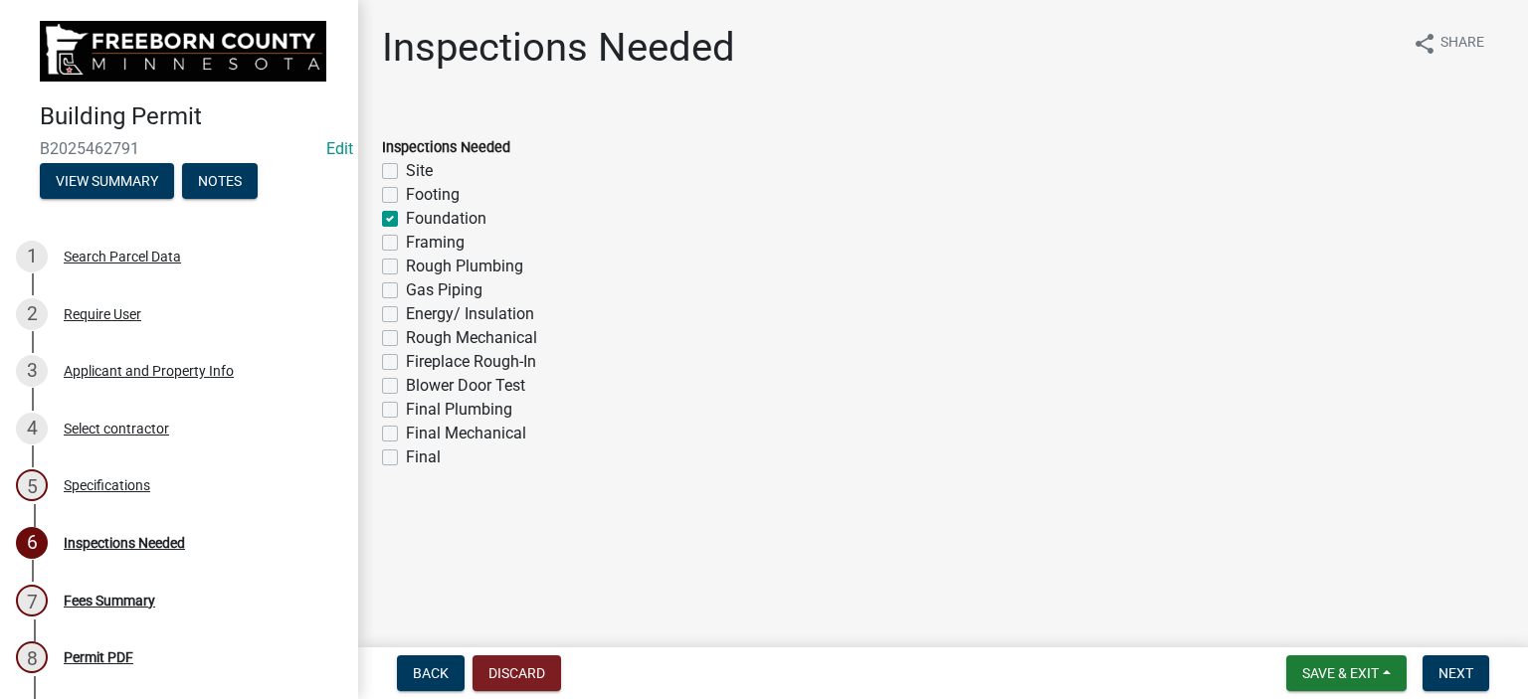
checkbox input "true"
checkbox input "false"
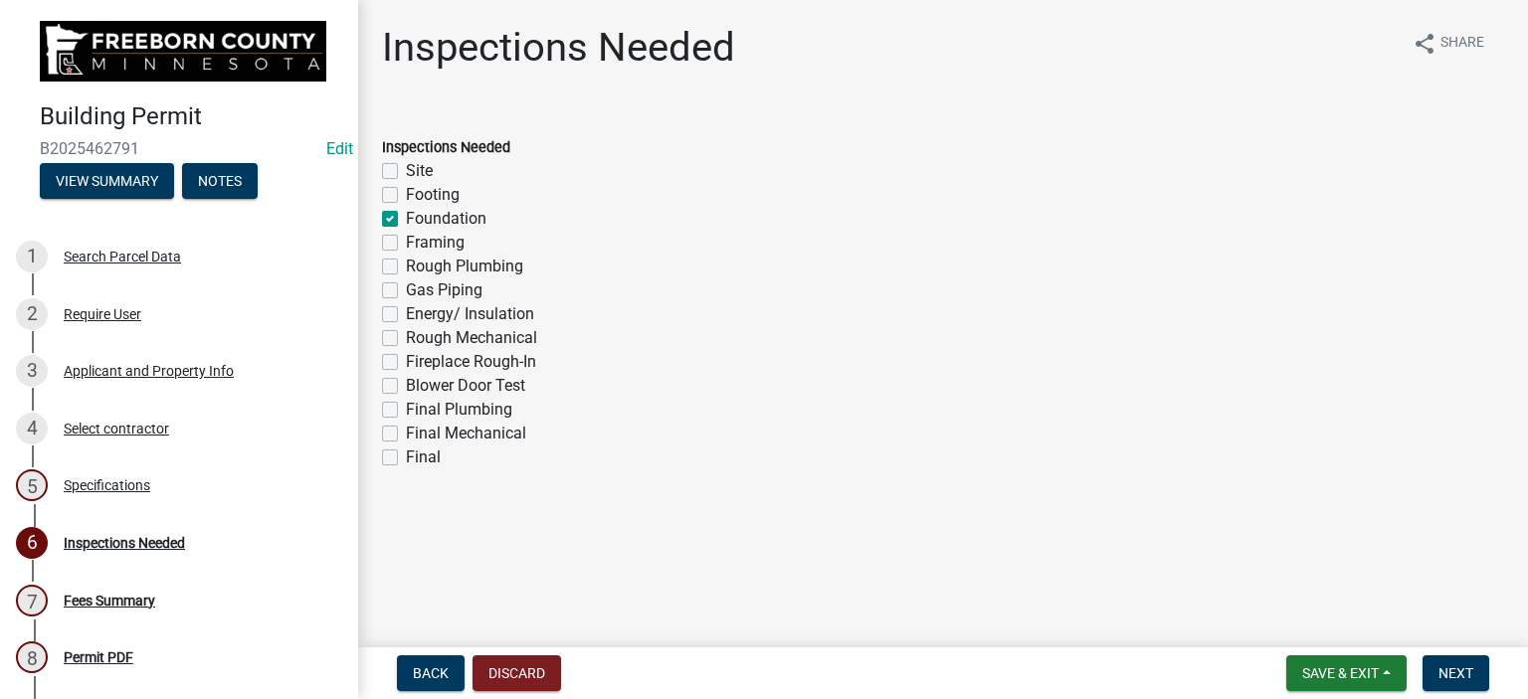
checkbox input "false"
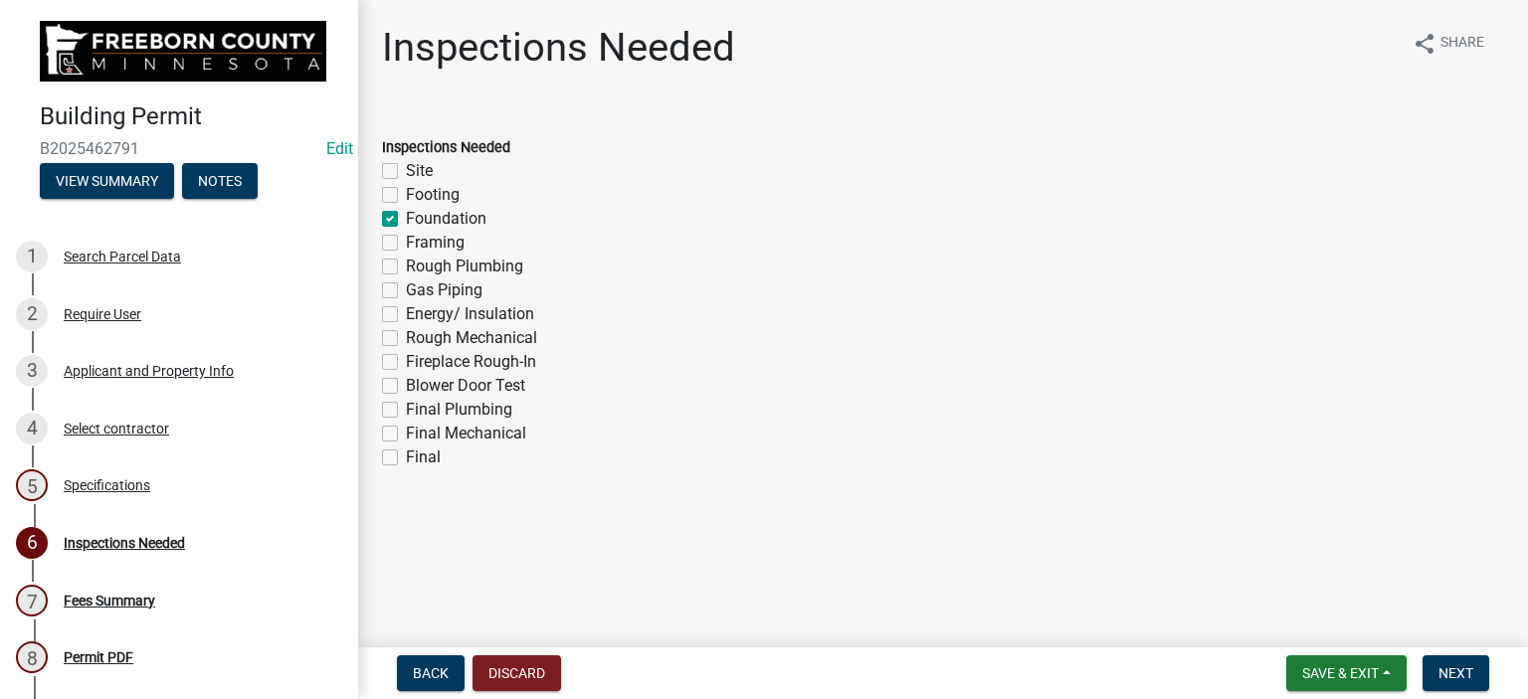
checkbox input "false"
click at [406, 250] on label "Framing" at bounding box center [435, 243] width 59 height 24
click at [406, 244] on input "Framing" at bounding box center [412, 237] width 13 height 13
checkbox input "true"
checkbox input "false"
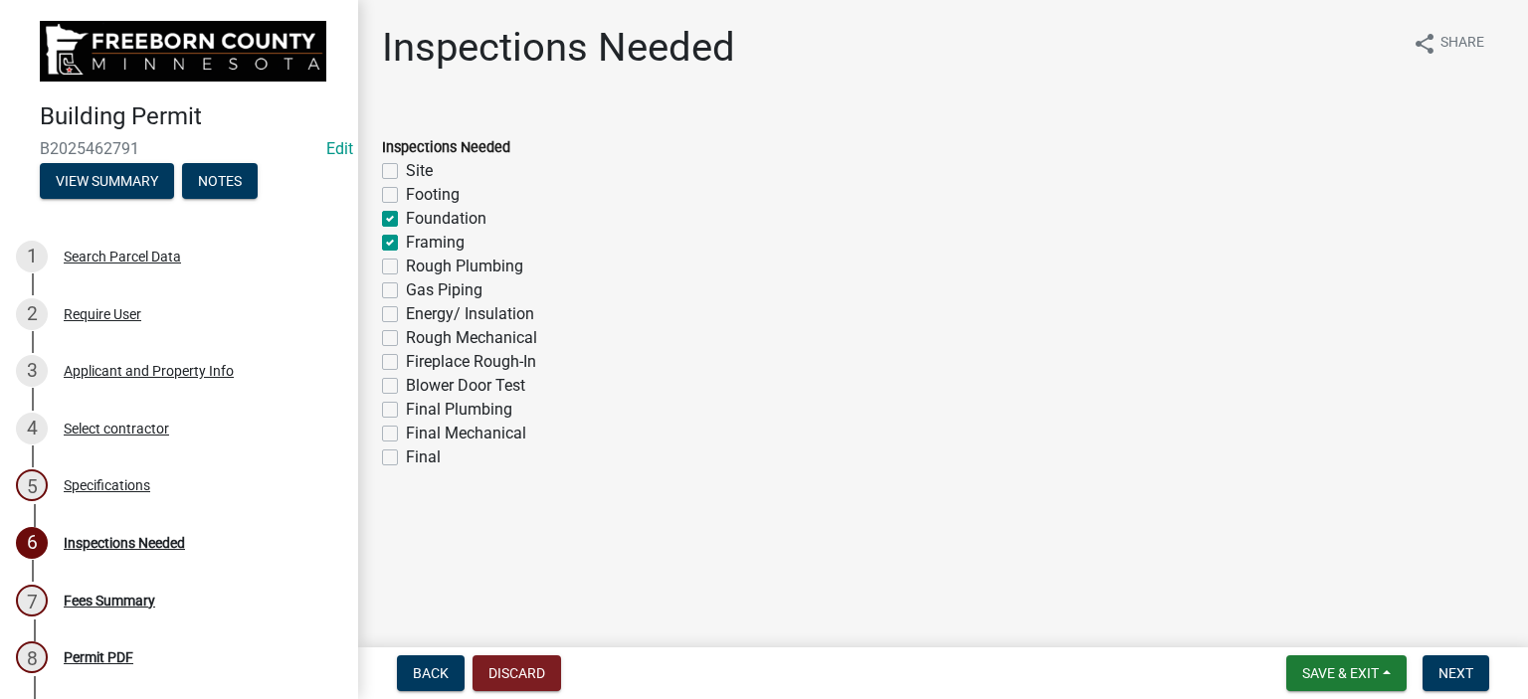
checkbox input "false"
checkbox input "true"
checkbox input "false"
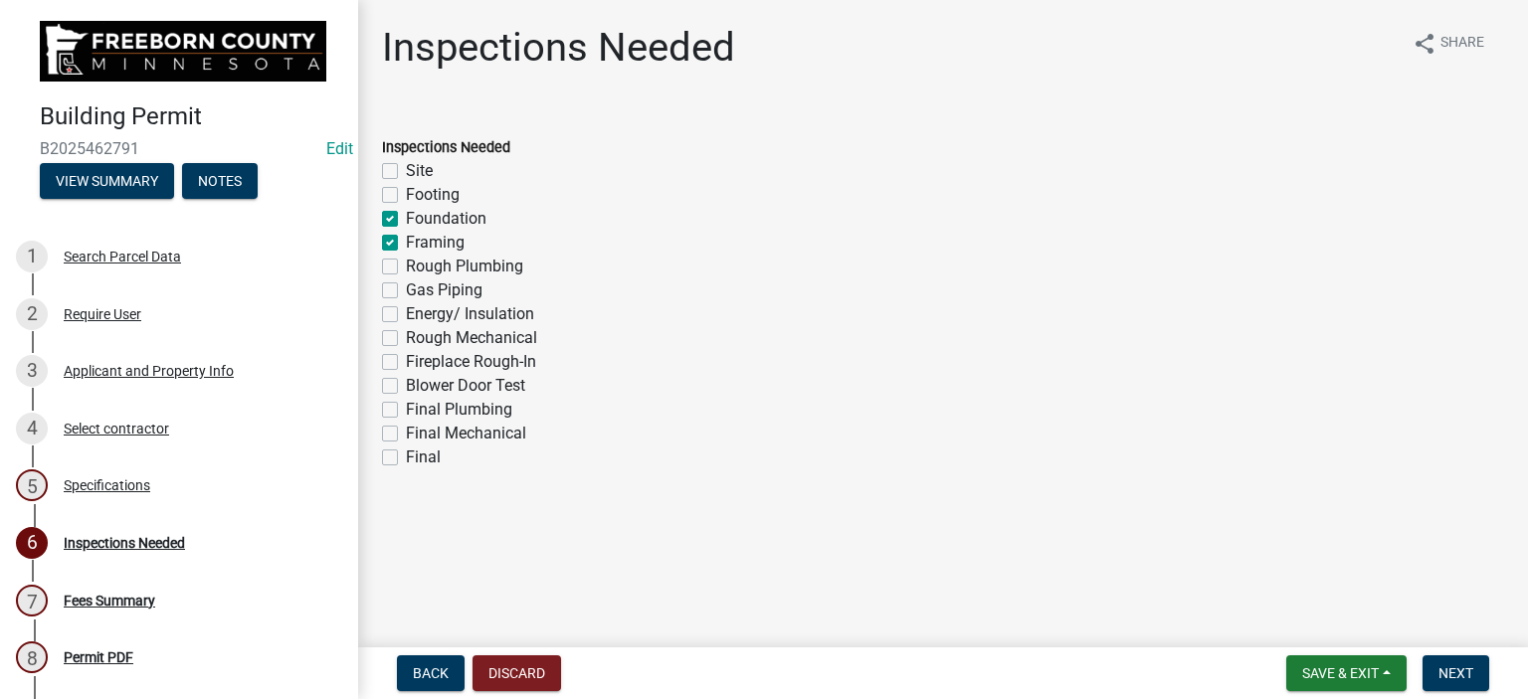
checkbox input "false"
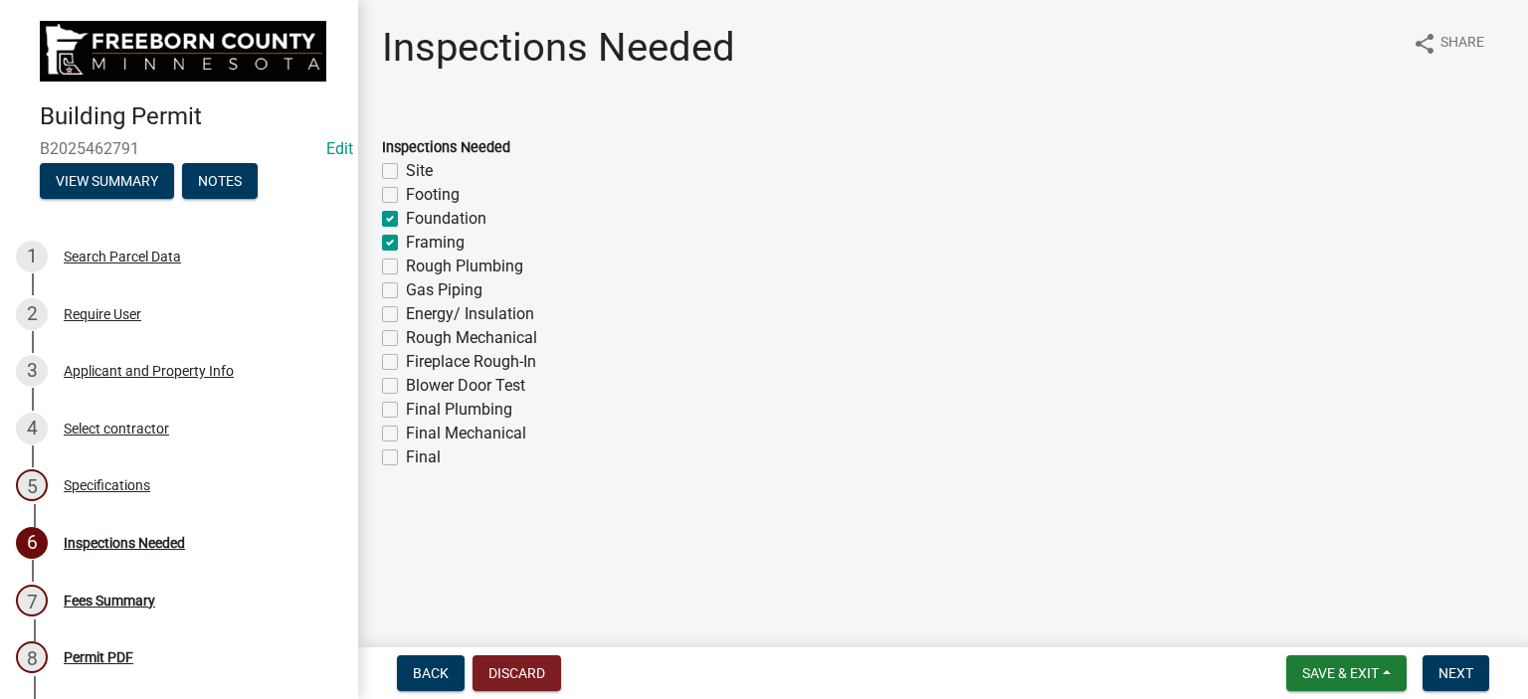
checkbox input "false"
click at [406, 306] on label "Energy/ Insulation" at bounding box center [470, 314] width 128 height 24
click at [406, 306] on input "Energy/ Insulation" at bounding box center [412, 308] width 13 height 13
checkbox input "true"
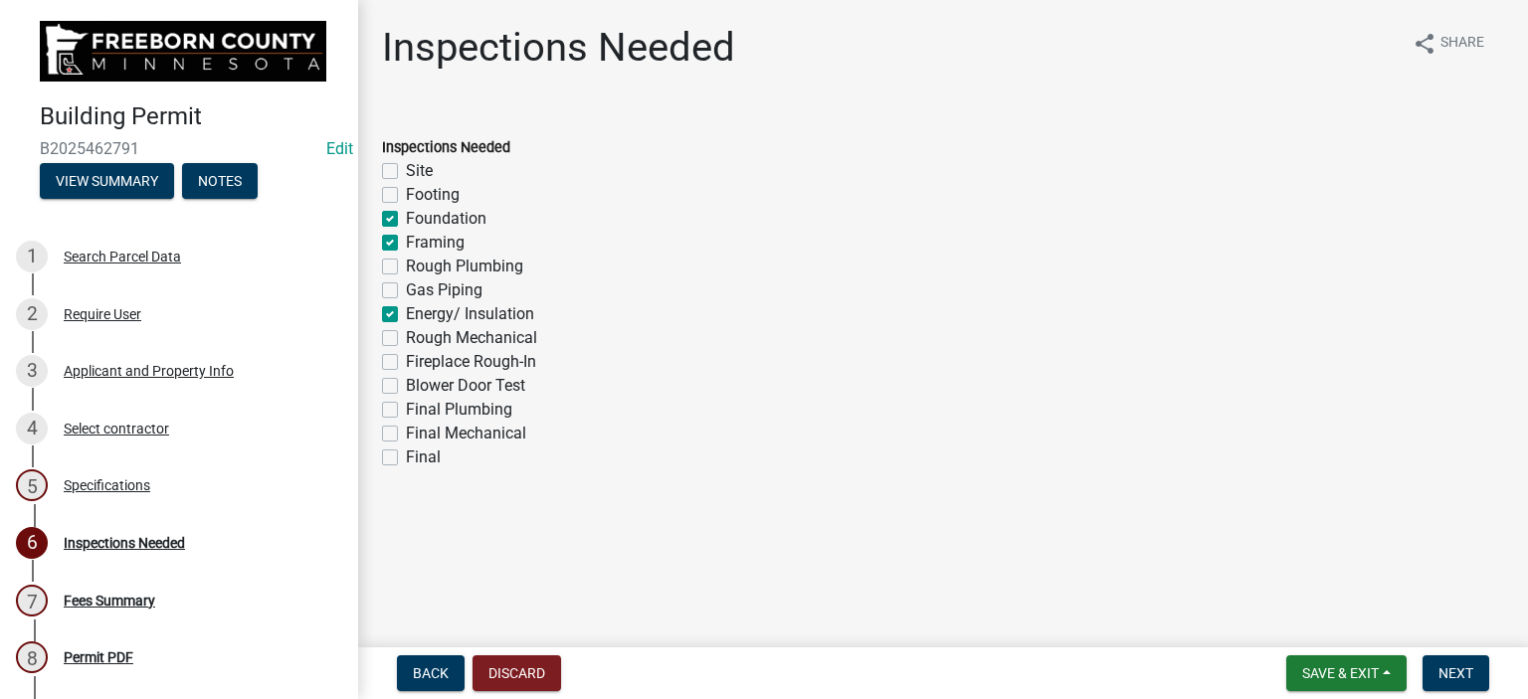
checkbox input "false"
checkbox input "true"
checkbox input "false"
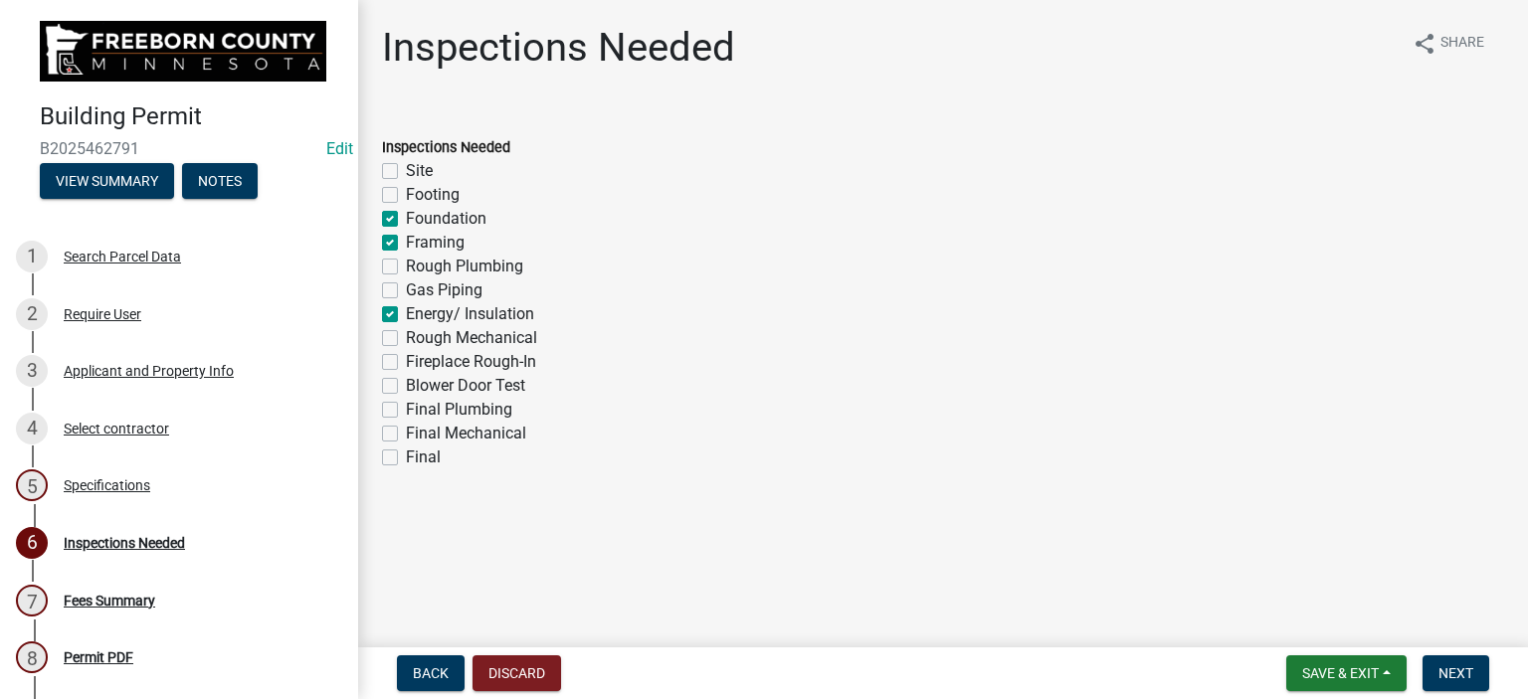
checkbox input "false"
checkbox input "true"
checkbox input "false"
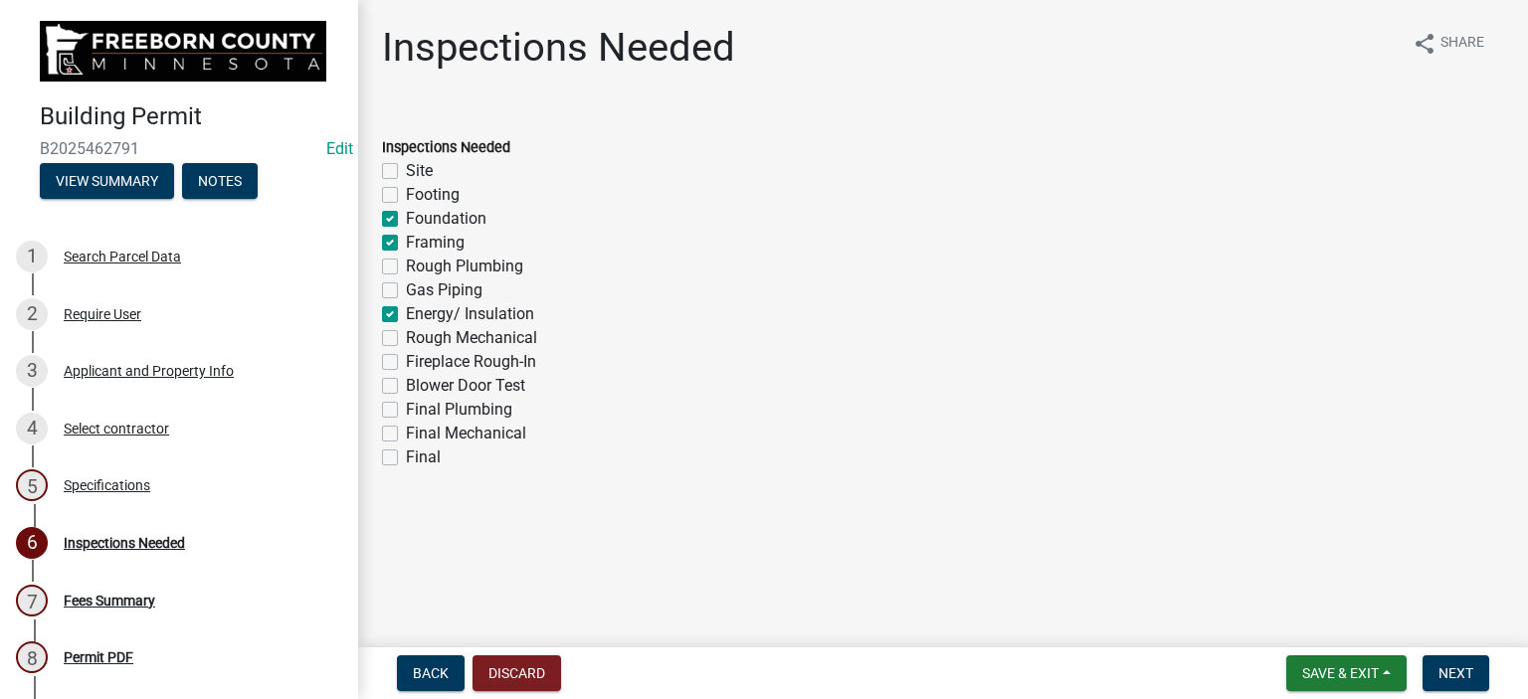
checkbox input "false"
click at [406, 463] on label "Final" at bounding box center [423, 458] width 35 height 24
click at [406, 459] on input "Final" at bounding box center [412, 452] width 13 height 13
checkbox input "true"
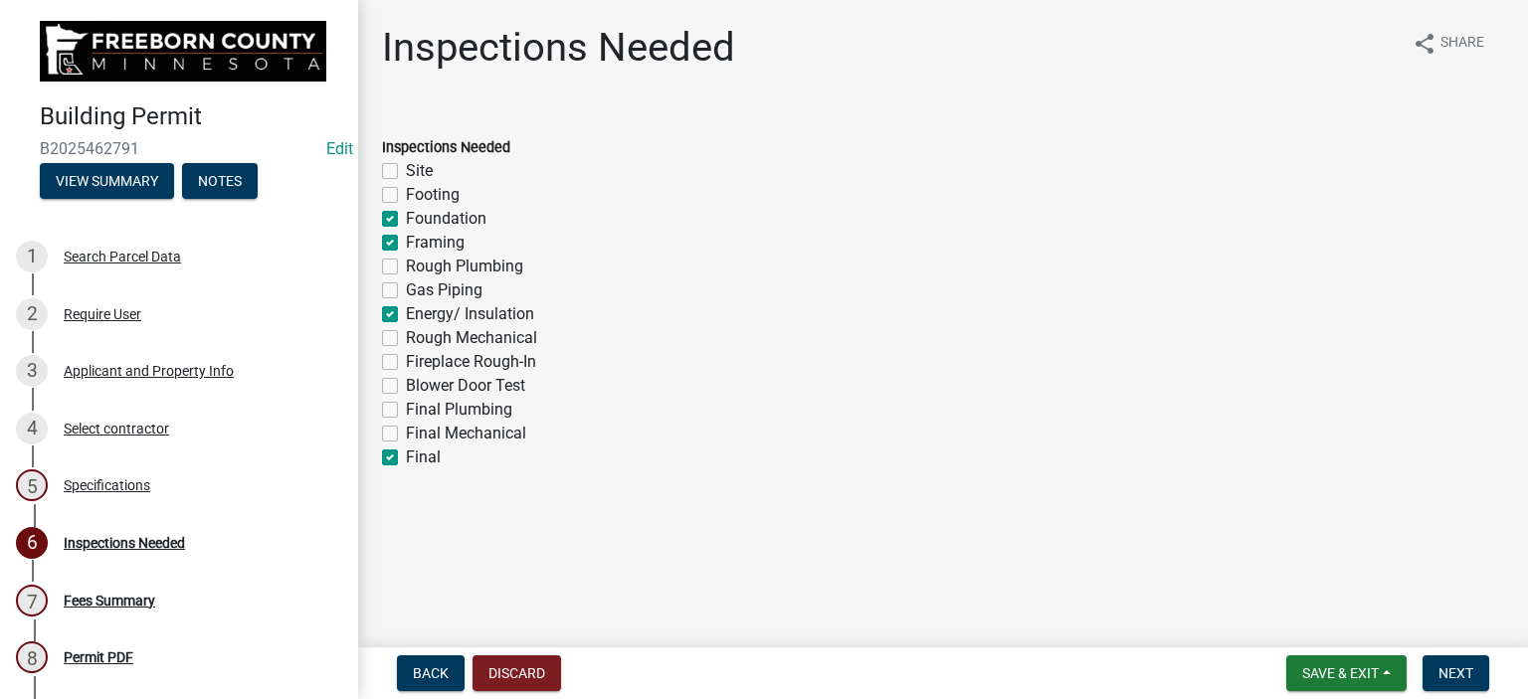
checkbox input "false"
checkbox input "true"
checkbox input "false"
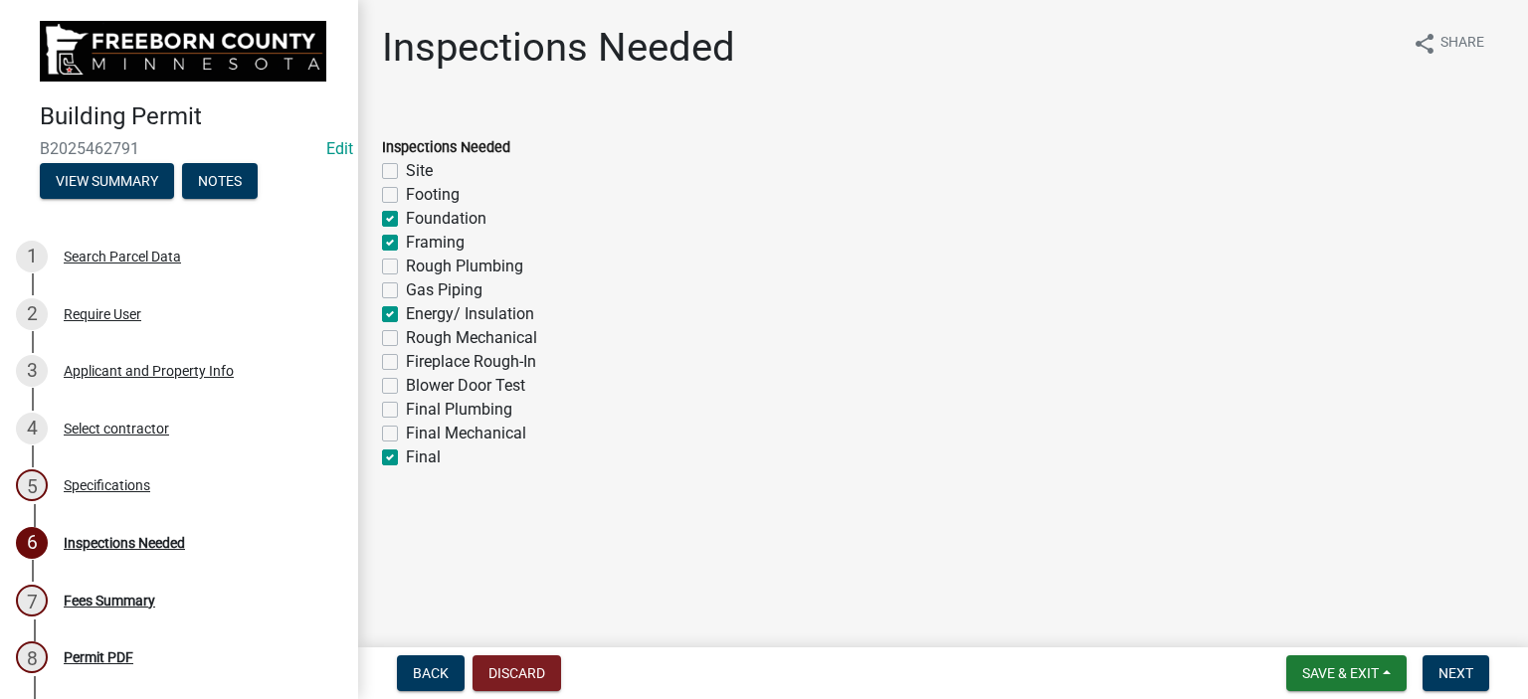
checkbox input "false"
checkbox input "true"
checkbox input "false"
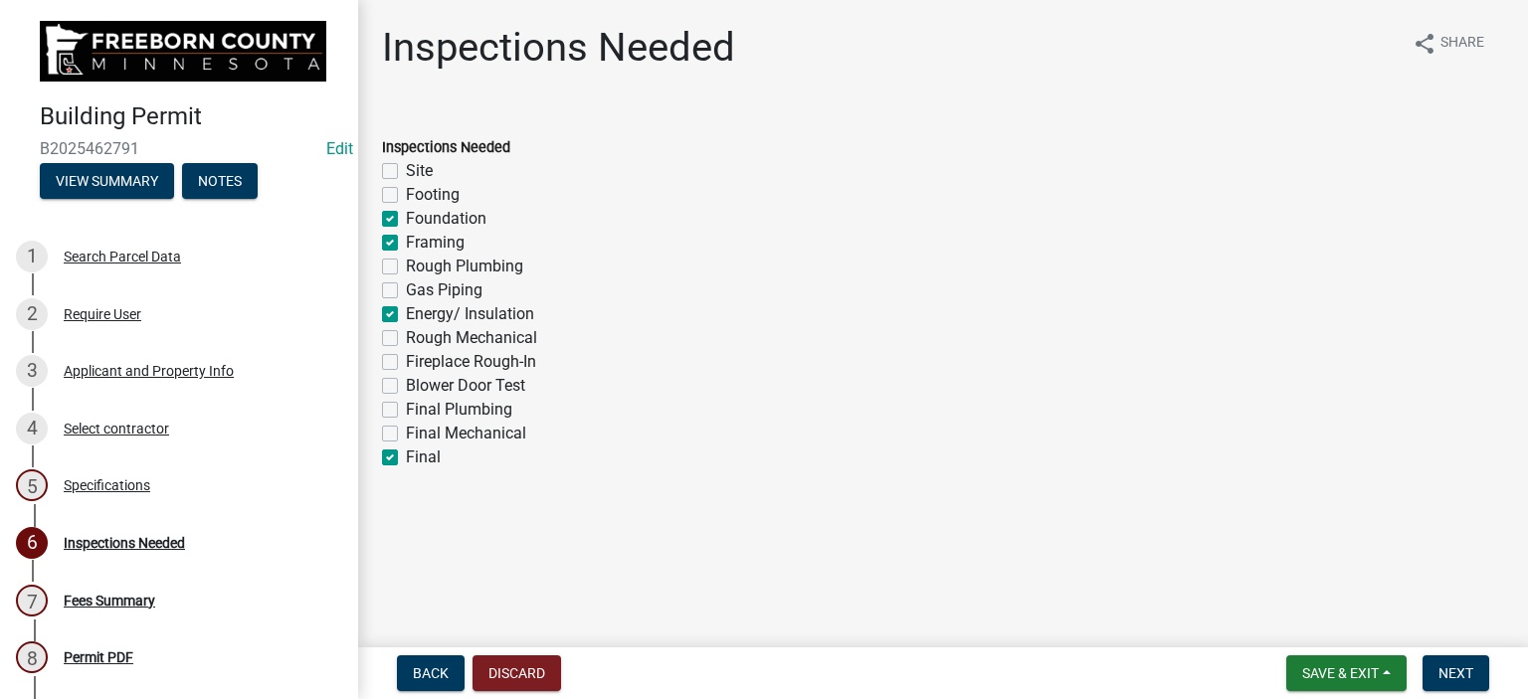
checkbox input "false"
checkbox input "true"
click at [1463, 674] on span "Next" at bounding box center [1455, 673] width 35 height 16
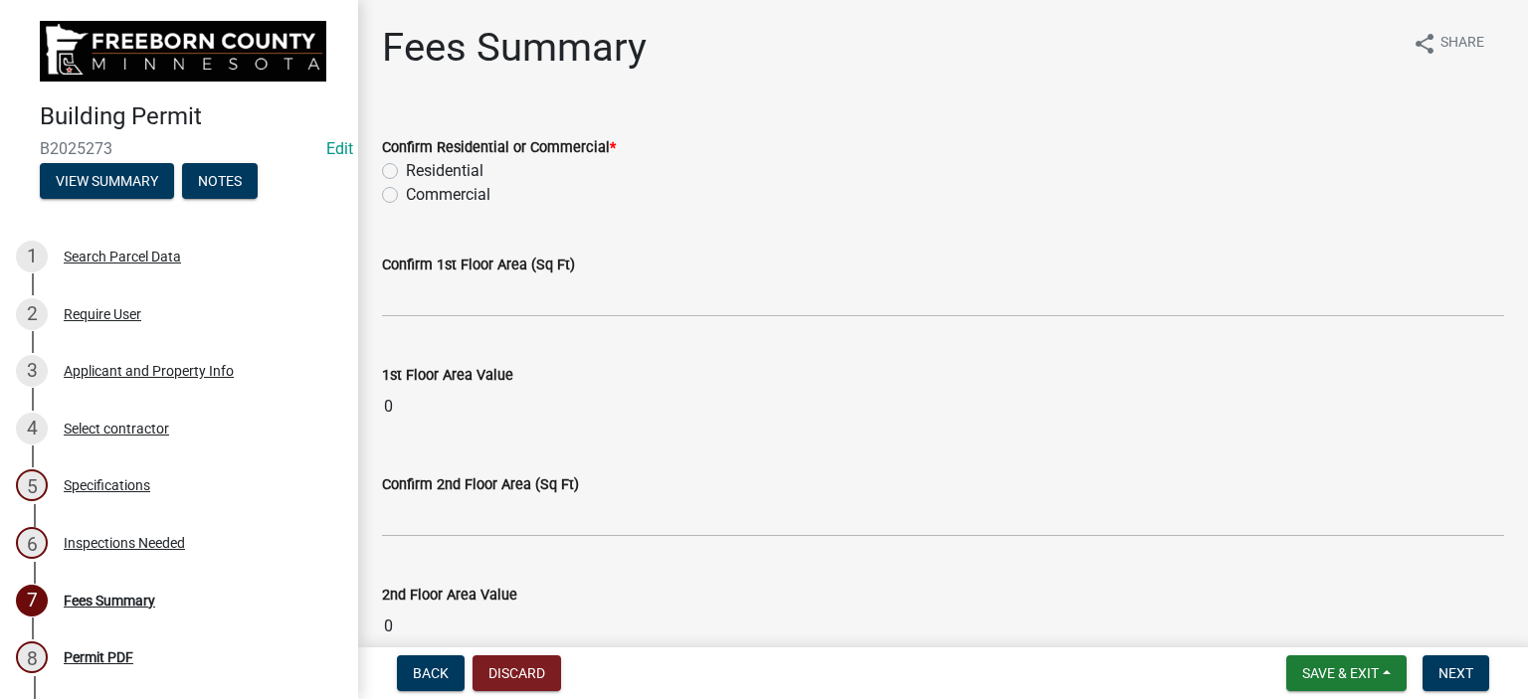
click at [406, 166] on label "Residential" at bounding box center [445, 171] width 78 height 24
click at [406, 166] on input "Residential" at bounding box center [412, 165] width 13 height 13
radio input "true"
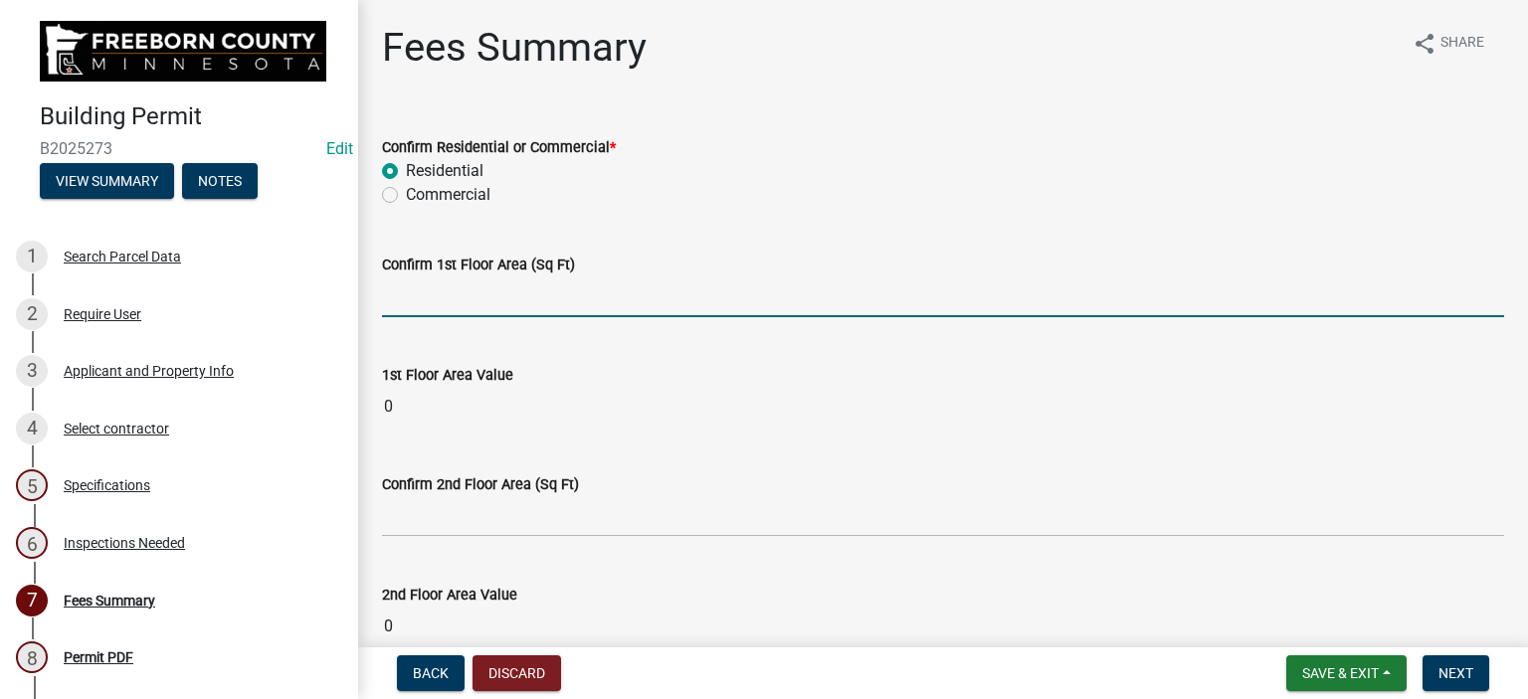
click at [435, 307] on input "text" at bounding box center [943, 297] width 1122 height 41
type input "31"
click at [690, 367] on wm-data-entity-input "1st Floor Area Value 0" at bounding box center [943, 389] width 1122 height 109
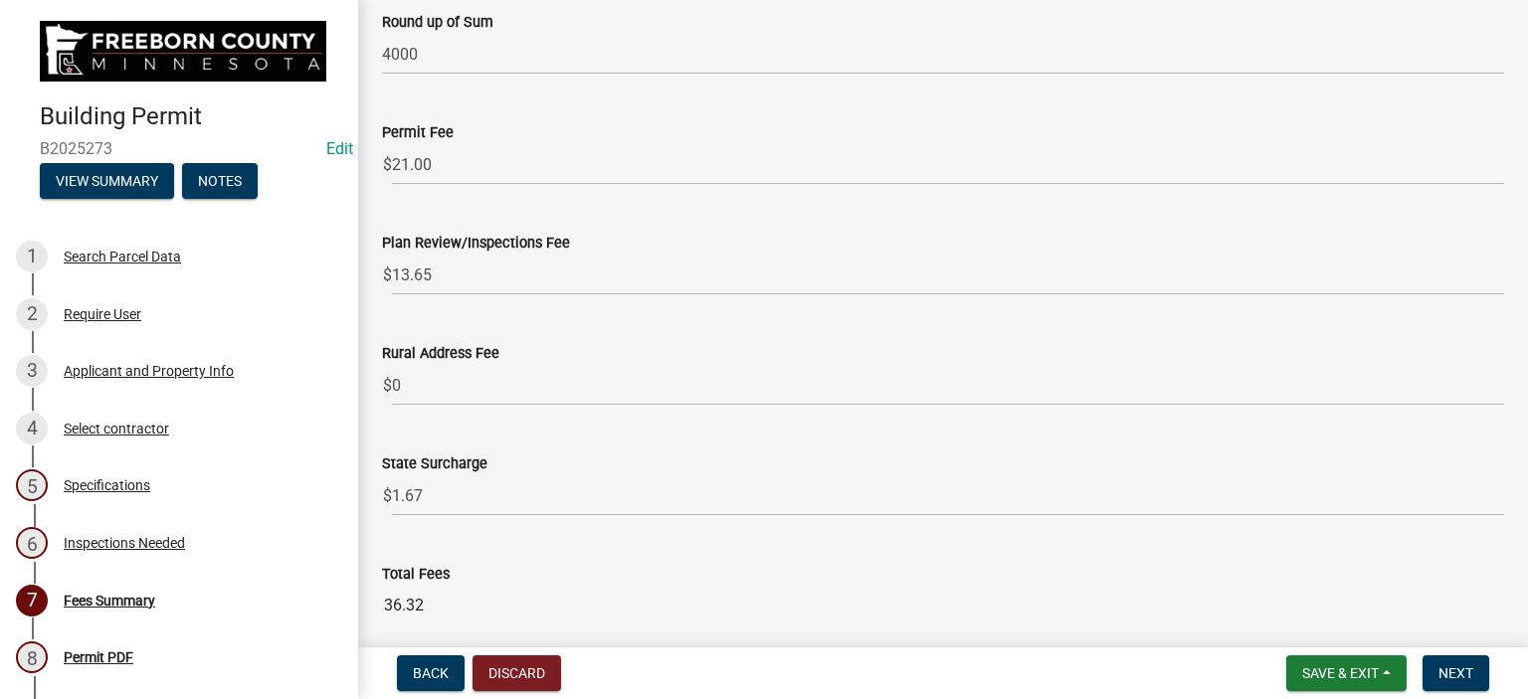
scroll to position [2586, 0]
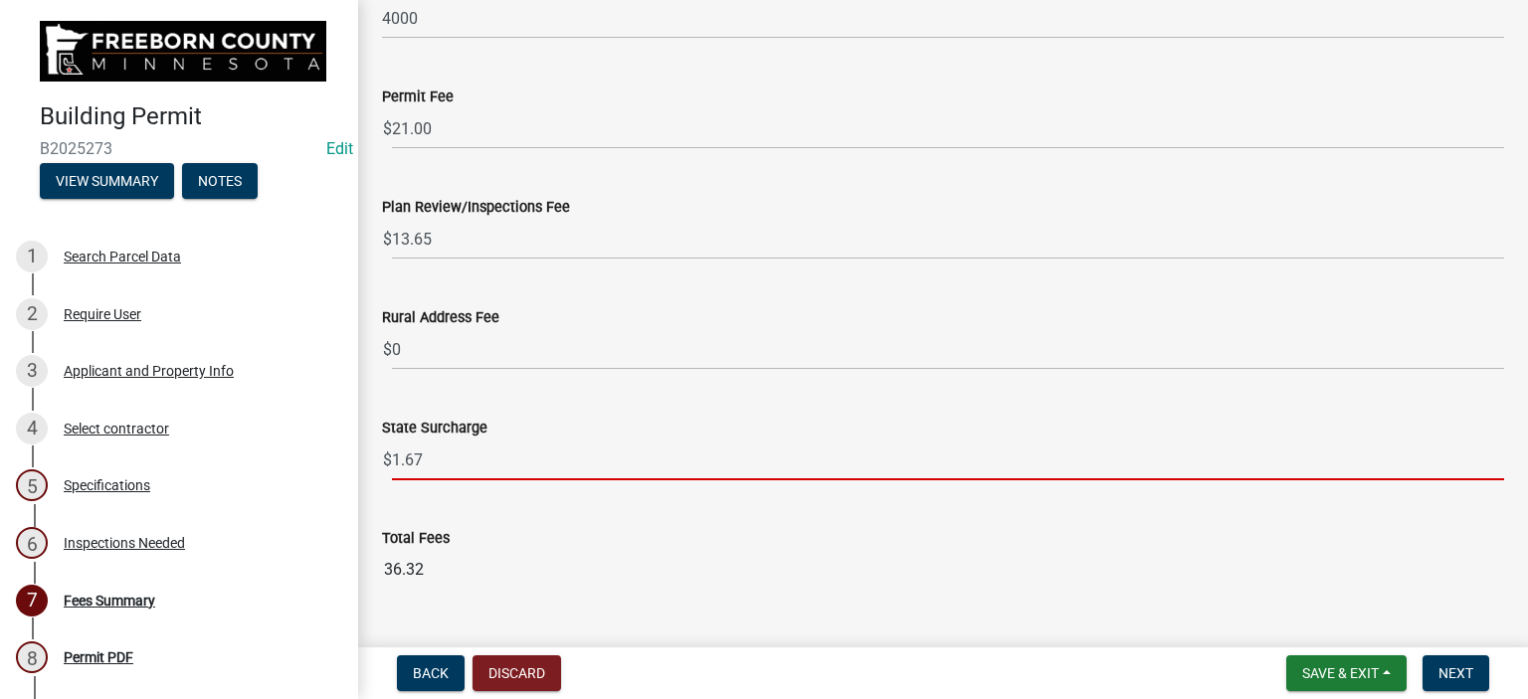
click at [435, 460] on input "1.67" at bounding box center [948, 460] width 1112 height 41
type input "1"
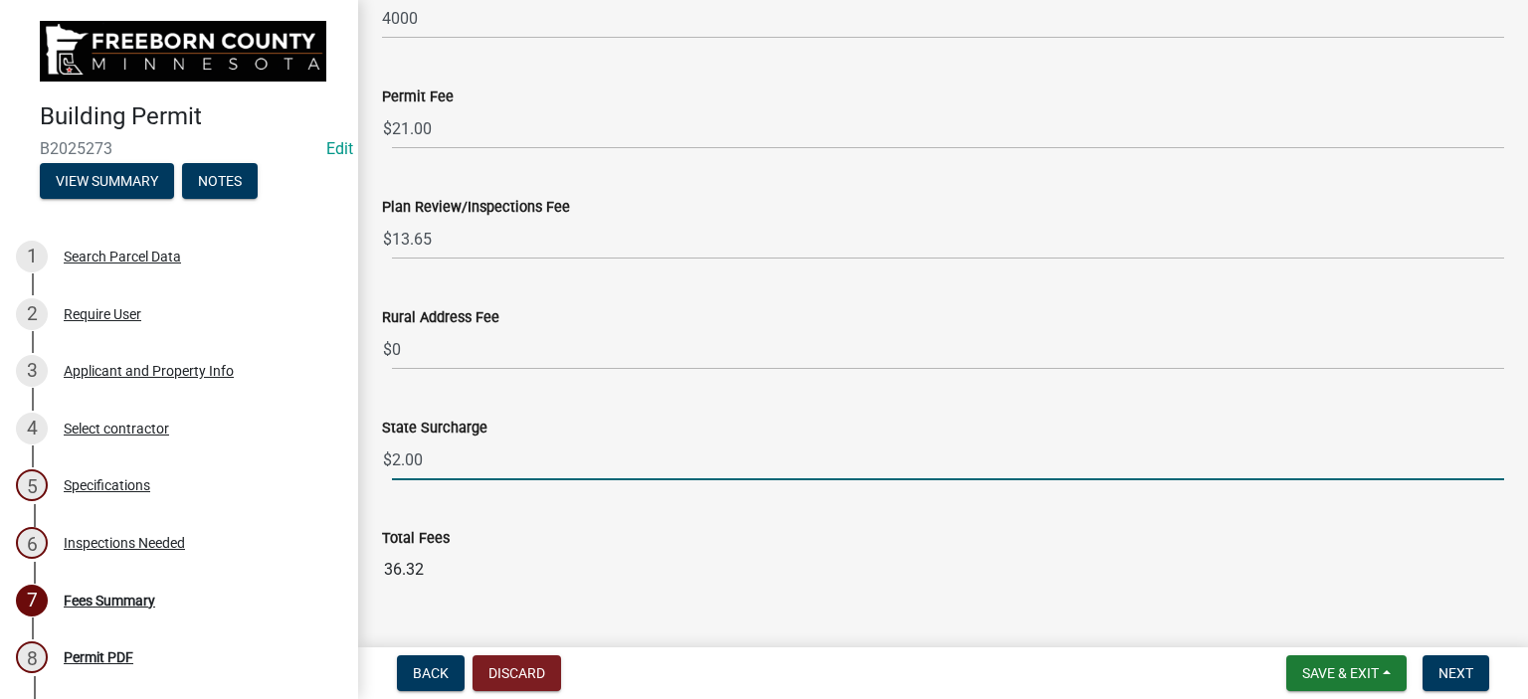
click at [591, 472] on input "2.00" at bounding box center [948, 460] width 1112 height 41
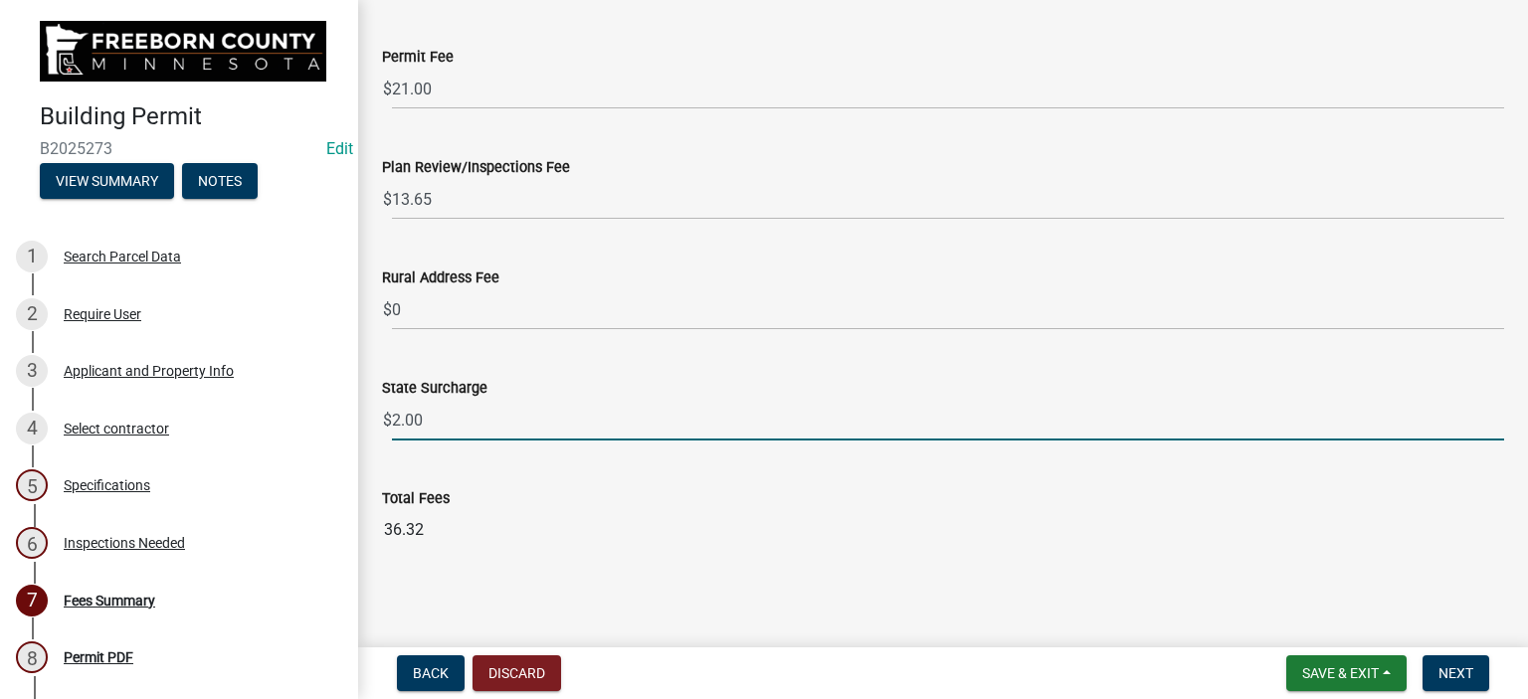
type input "2.00"
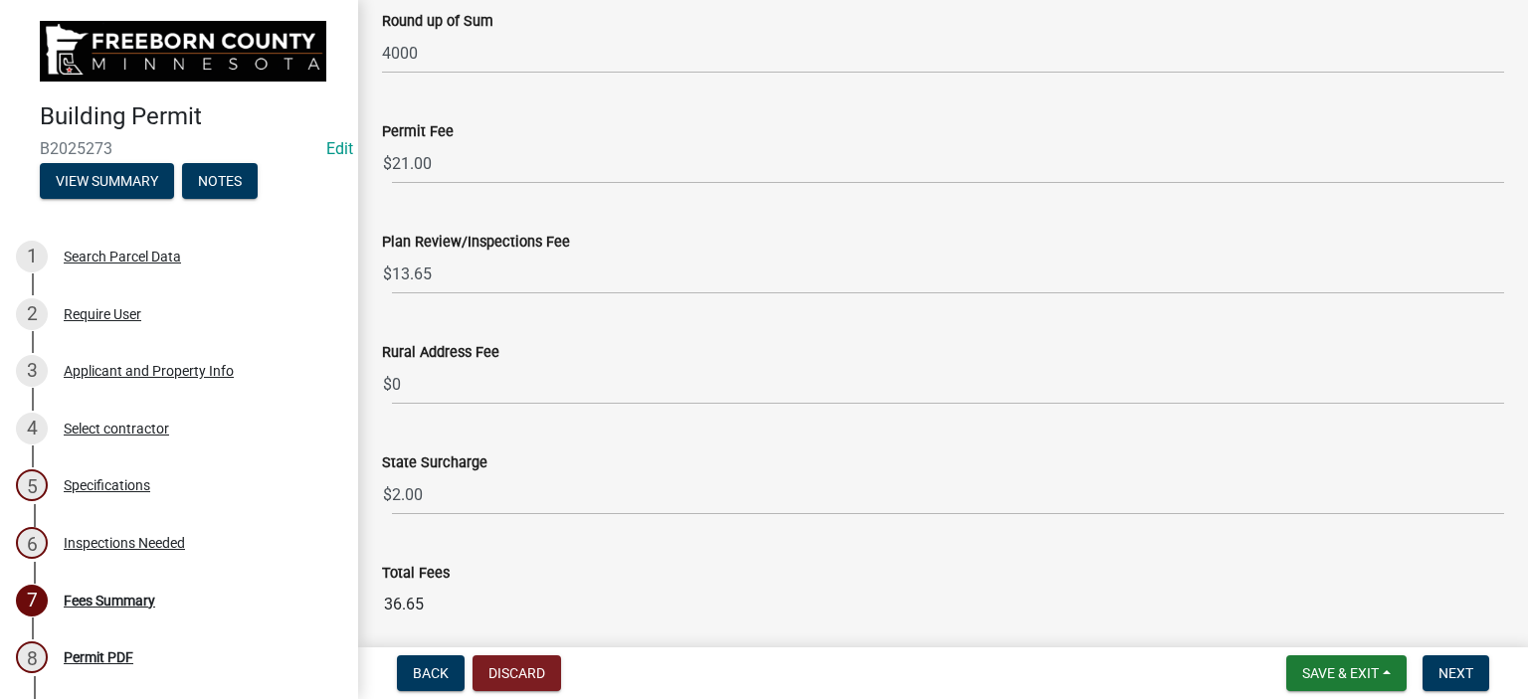
scroll to position [2626, 0]
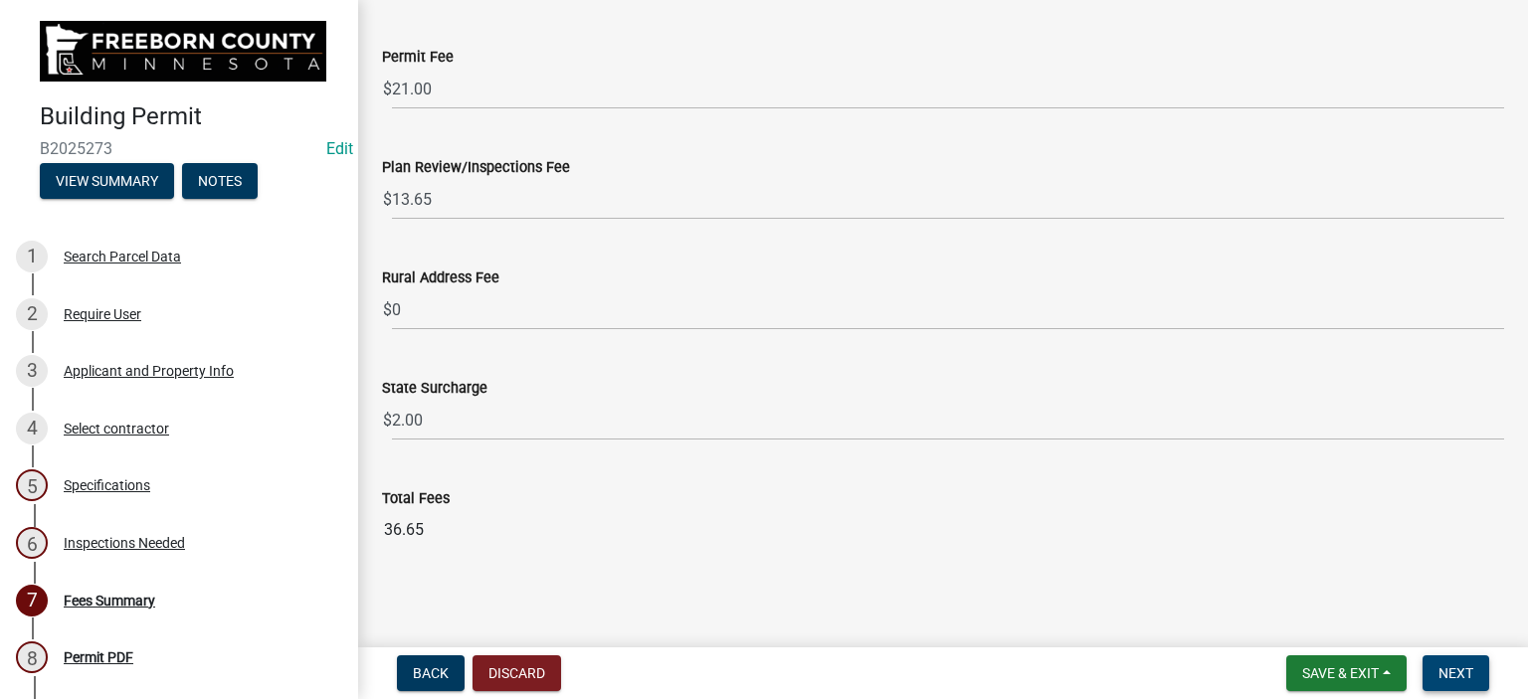
click at [1438, 667] on span "Next" at bounding box center [1455, 673] width 35 height 16
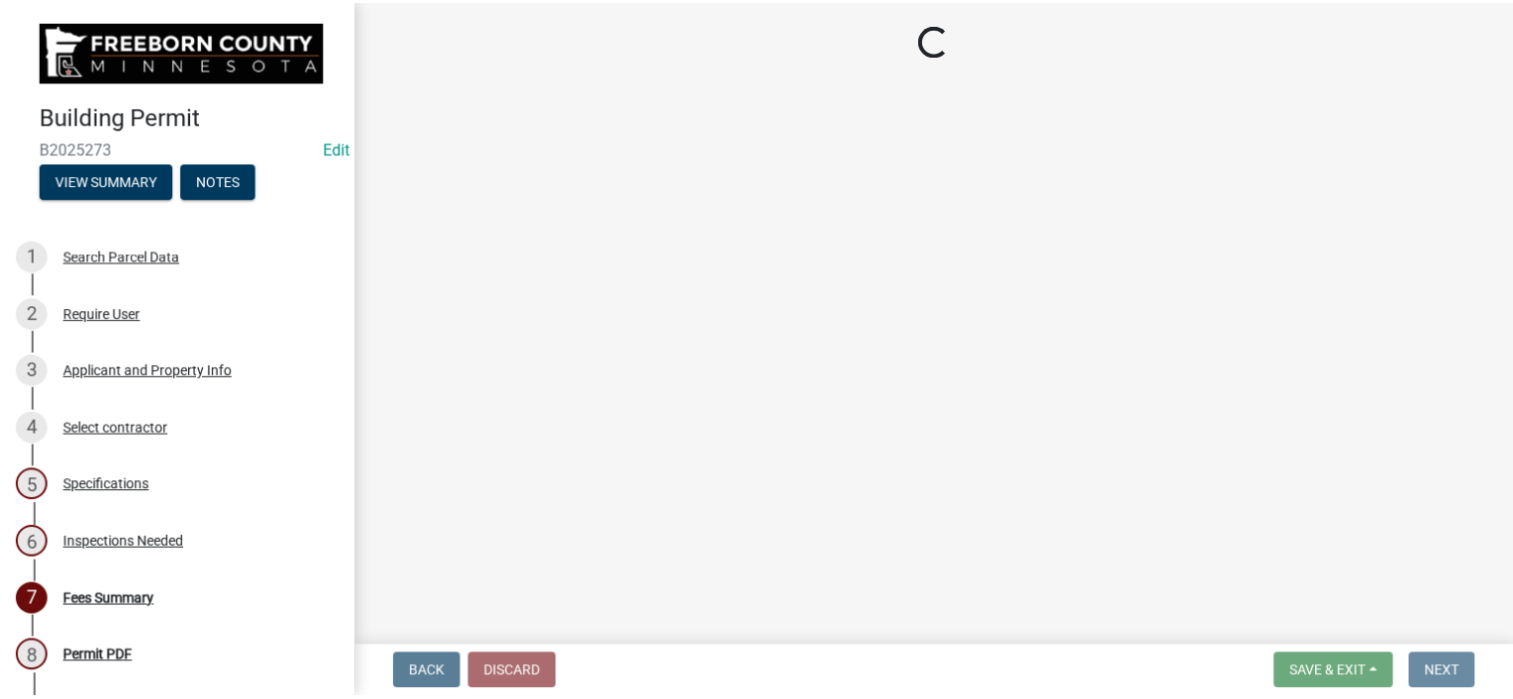
scroll to position [0, 0]
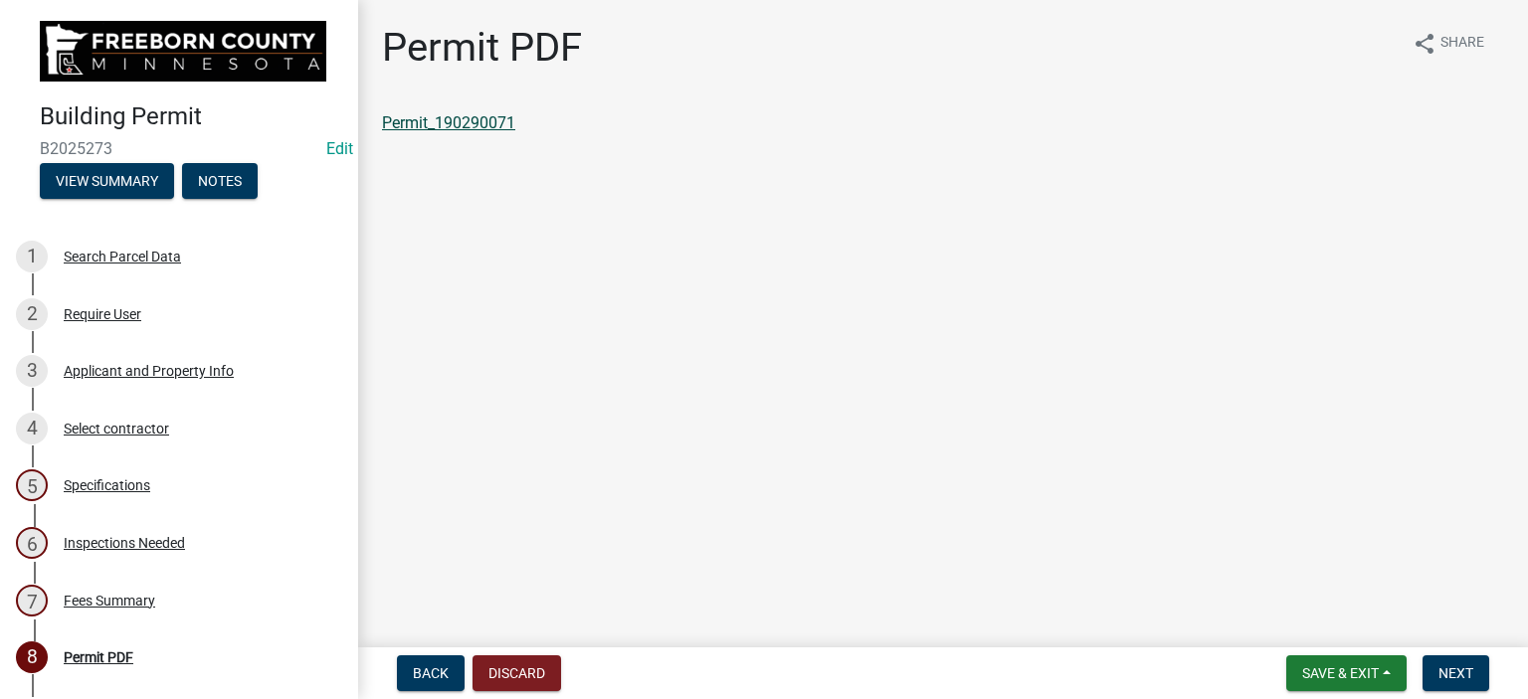
click at [491, 122] on link "Permit_190290071" at bounding box center [448, 122] width 133 height 19
click at [1357, 663] on button "Save & Exit" at bounding box center [1346, 674] width 120 height 36
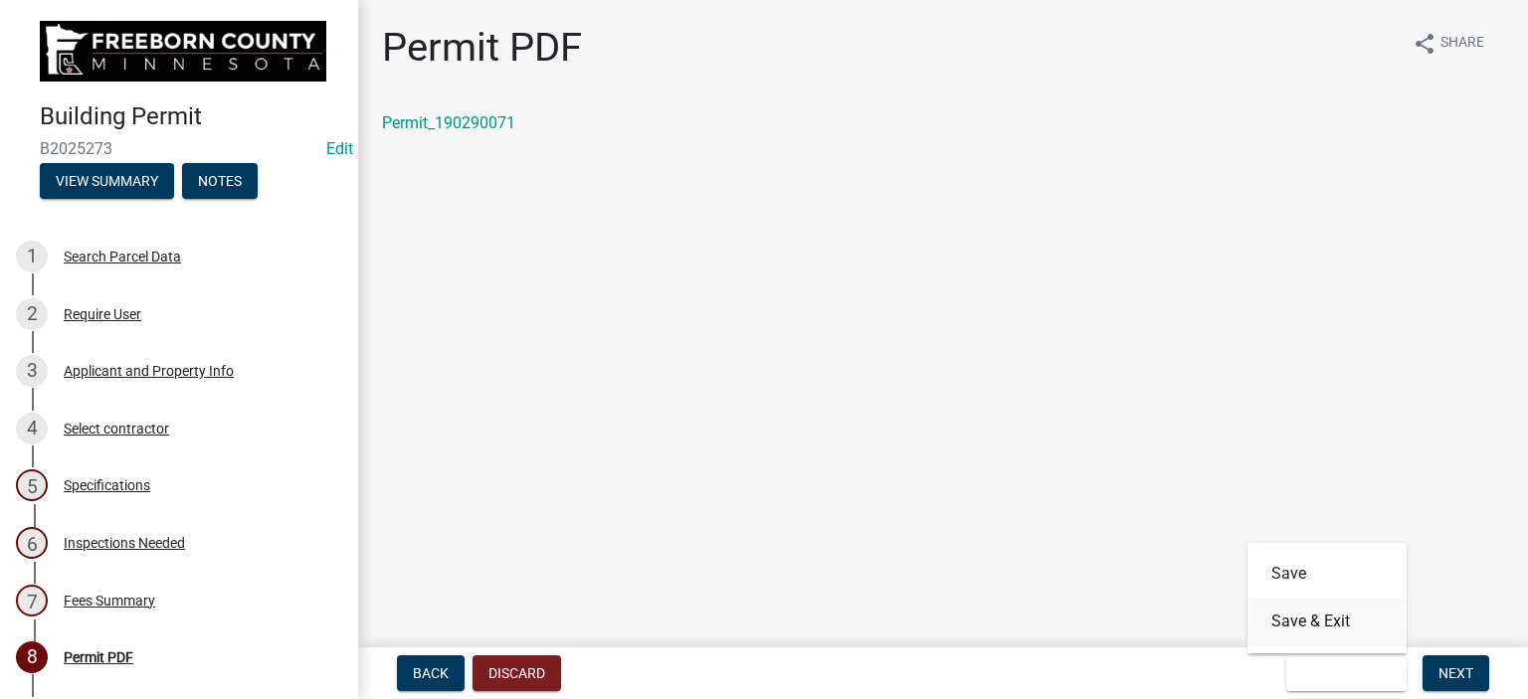
click at [1333, 626] on button "Save & Exit" at bounding box center [1326, 622] width 159 height 48
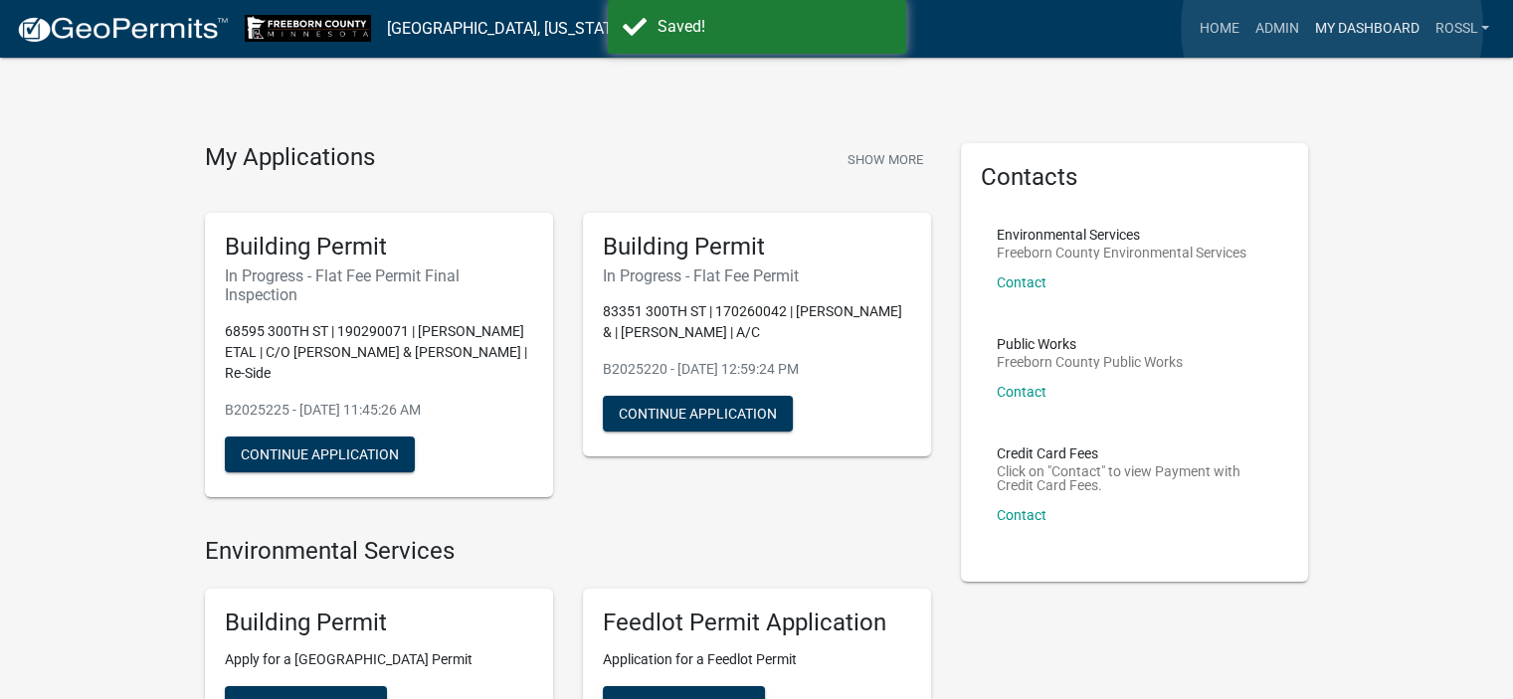
click at [1332, 27] on link "My Dashboard" at bounding box center [1366, 29] width 120 height 38
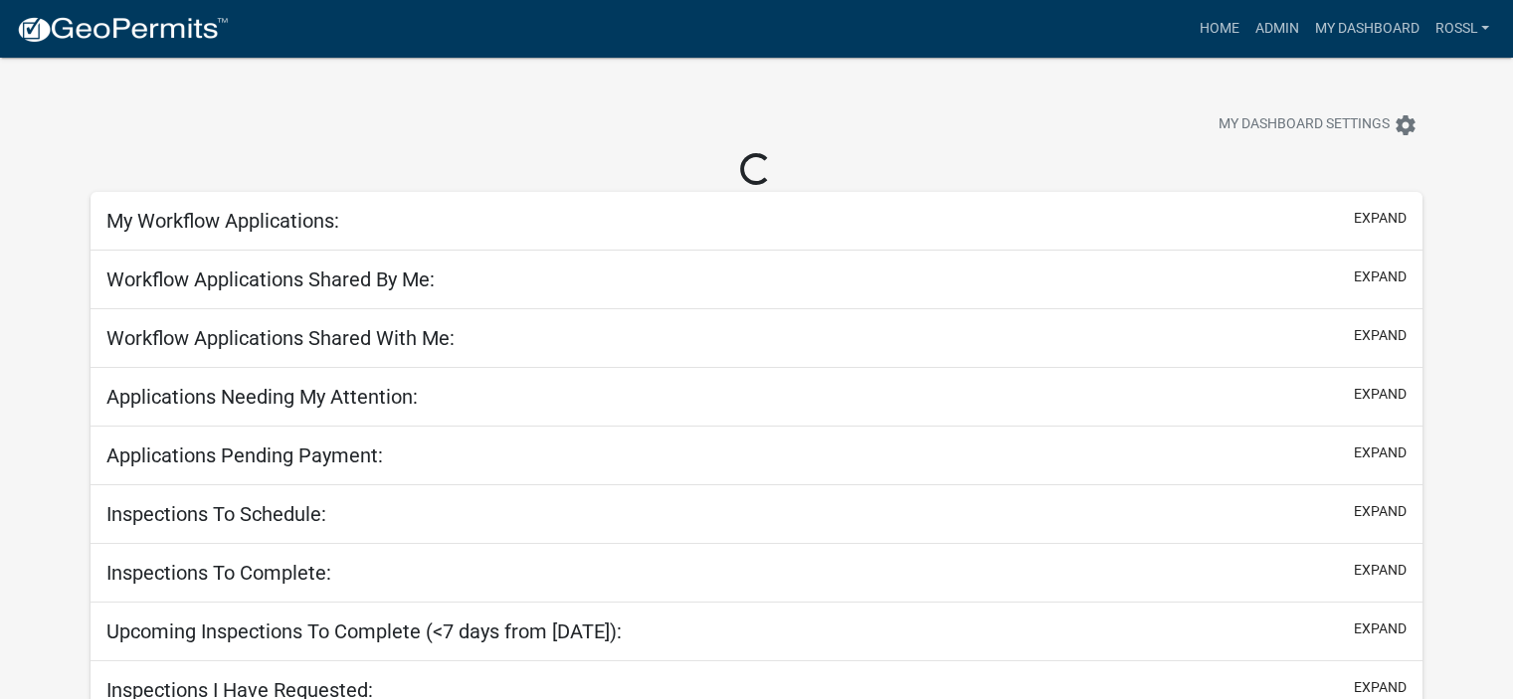
select select "2: 50"
